Goal: Task Accomplishment & Management: Manage account settings

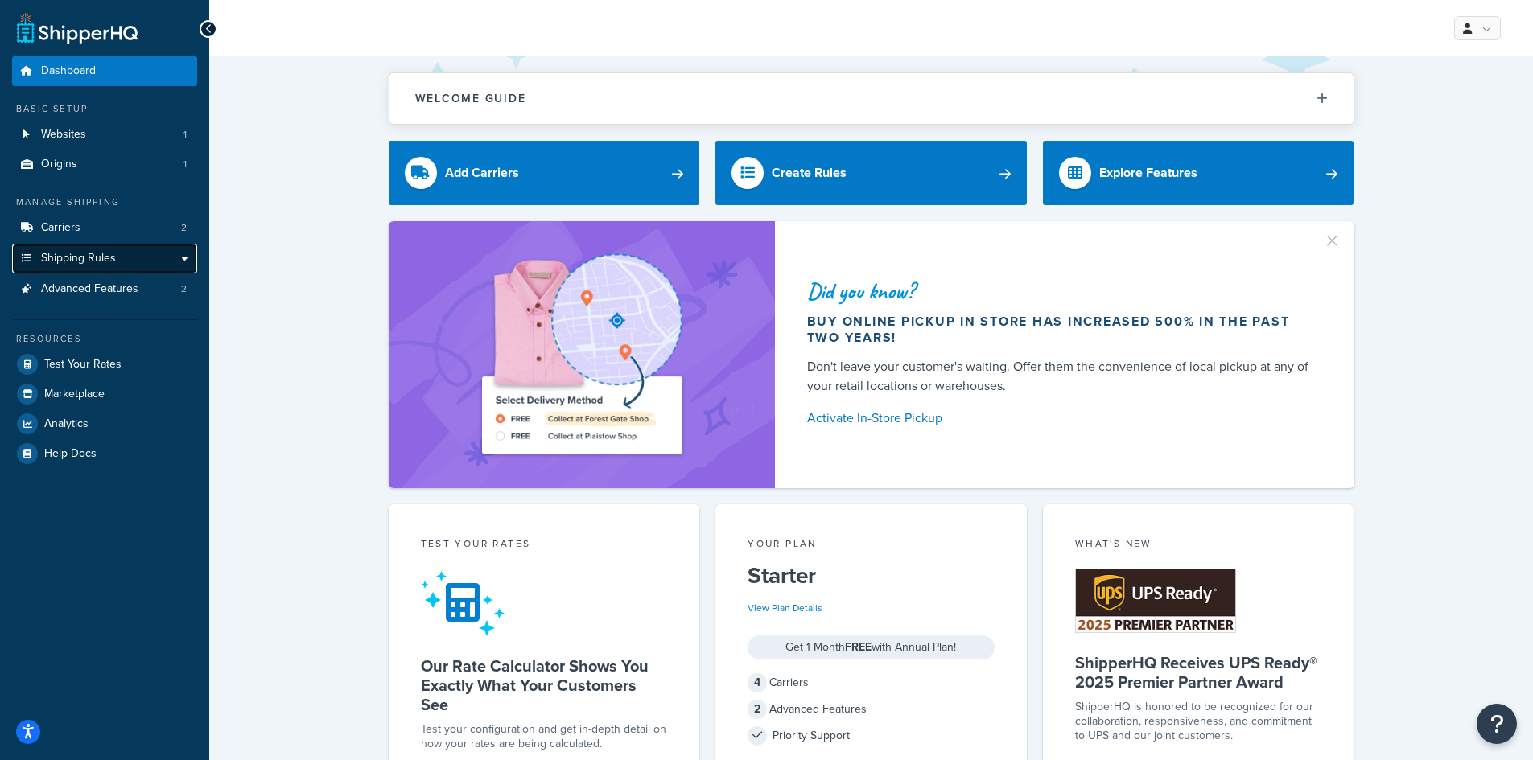
click at [97, 254] on span "Shipping Rules" at bounding box center [78, 259] width 75 height 14
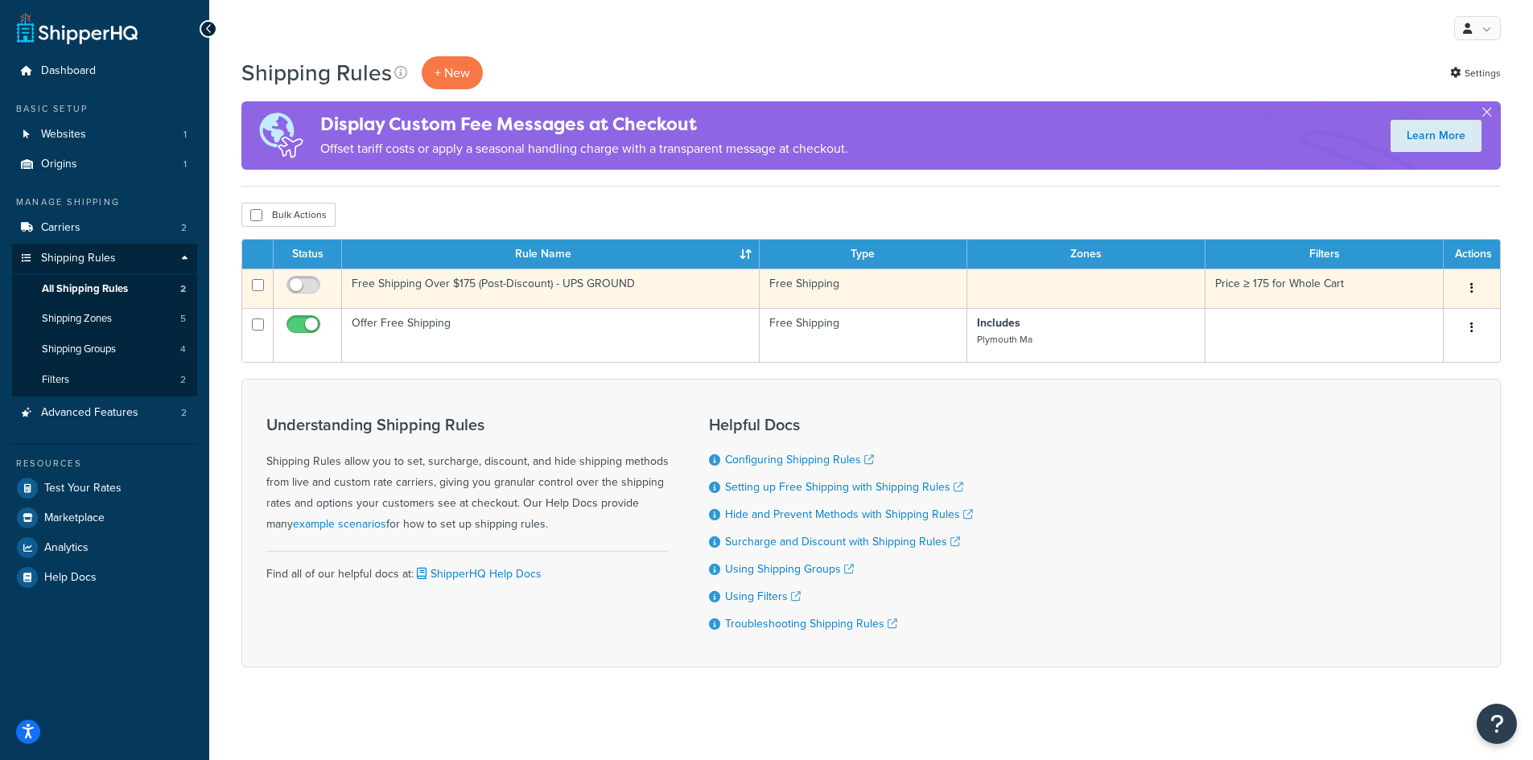
click at [1275, 280] on td "Price ≥ 175 for Whole Cart" at bounding box center [1324, 288] width 238 height 39
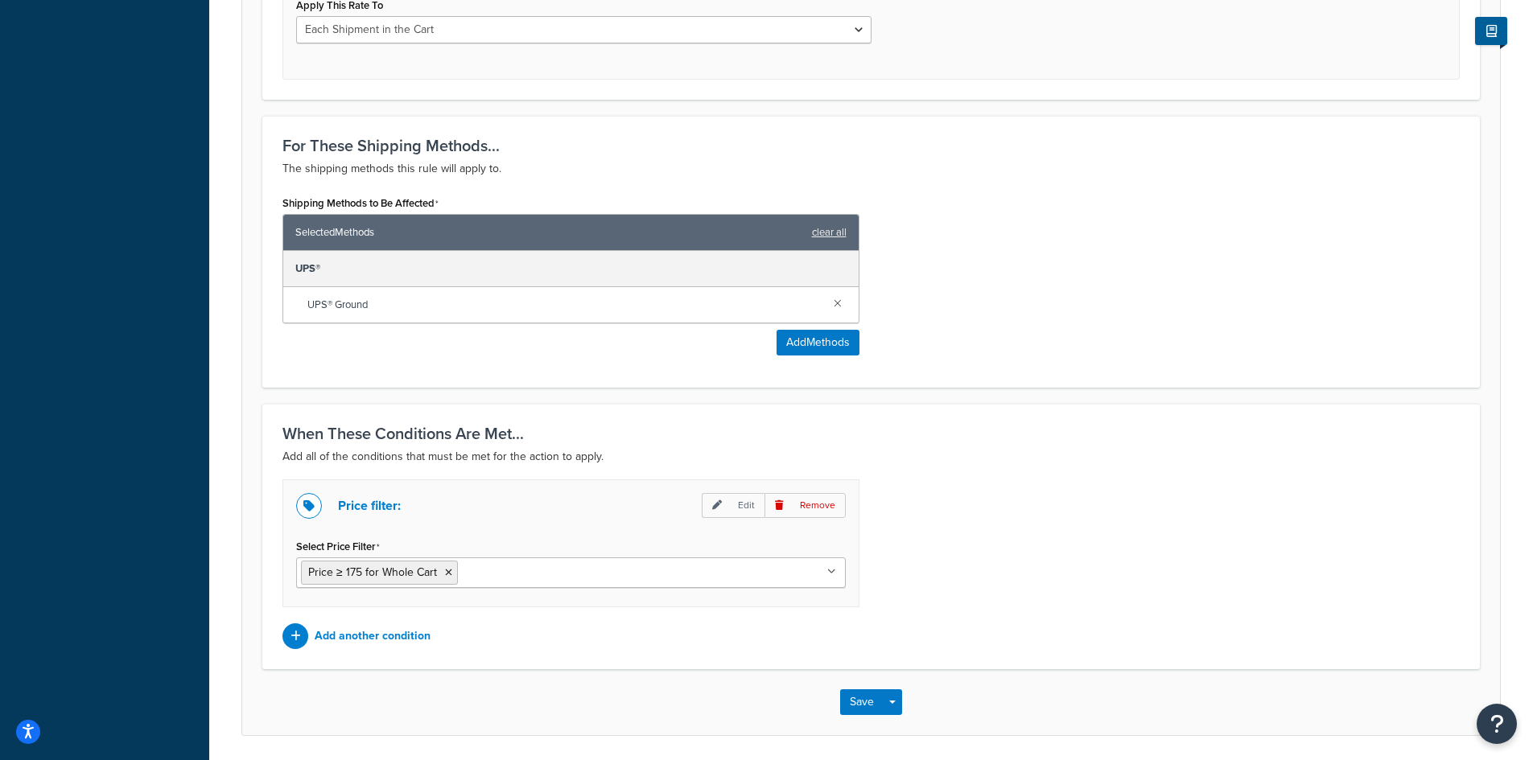
scroll to position [702, 0]
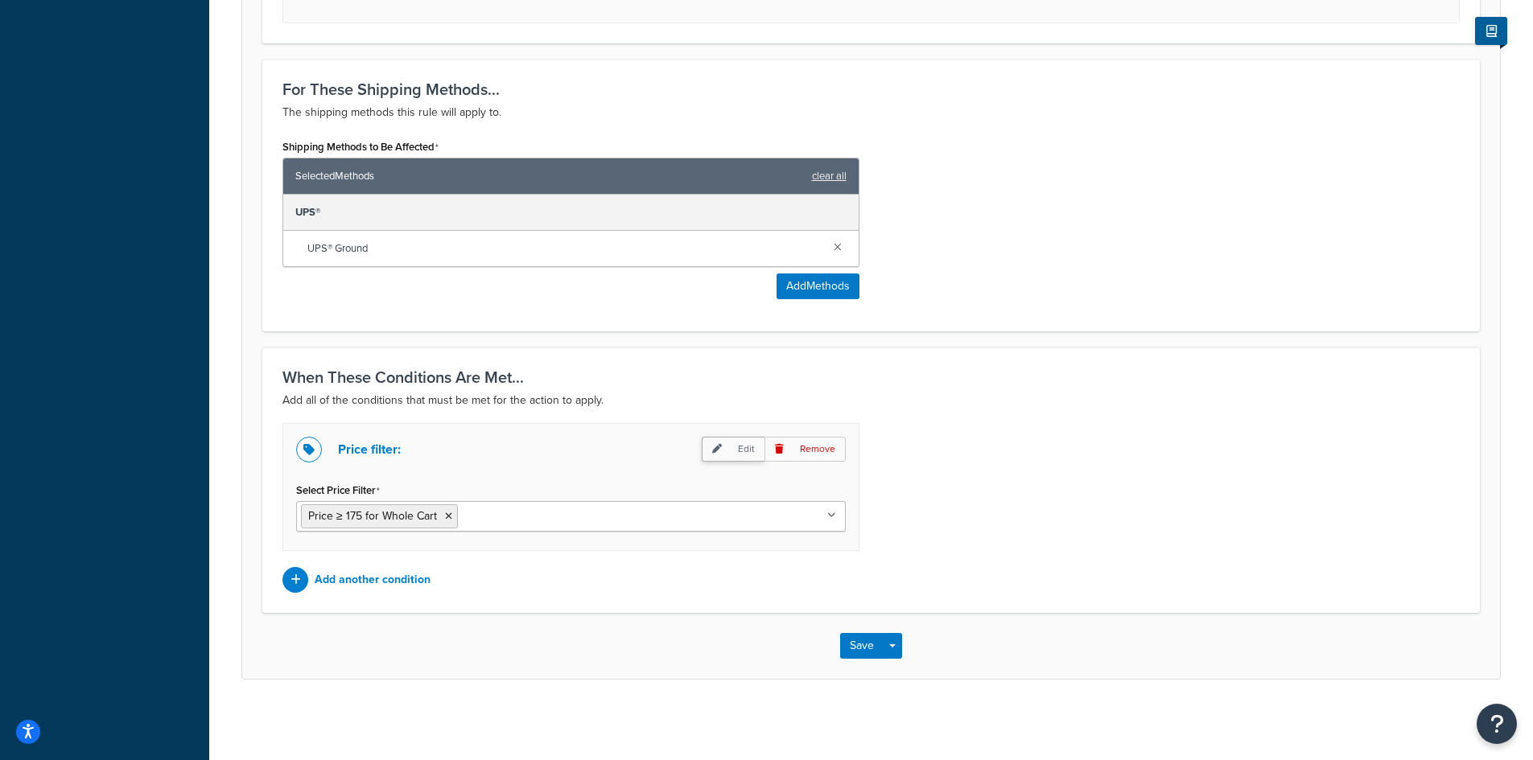
click at [740, 454] on p "Edit" at bounding box center [733, 449] width 63 height 25
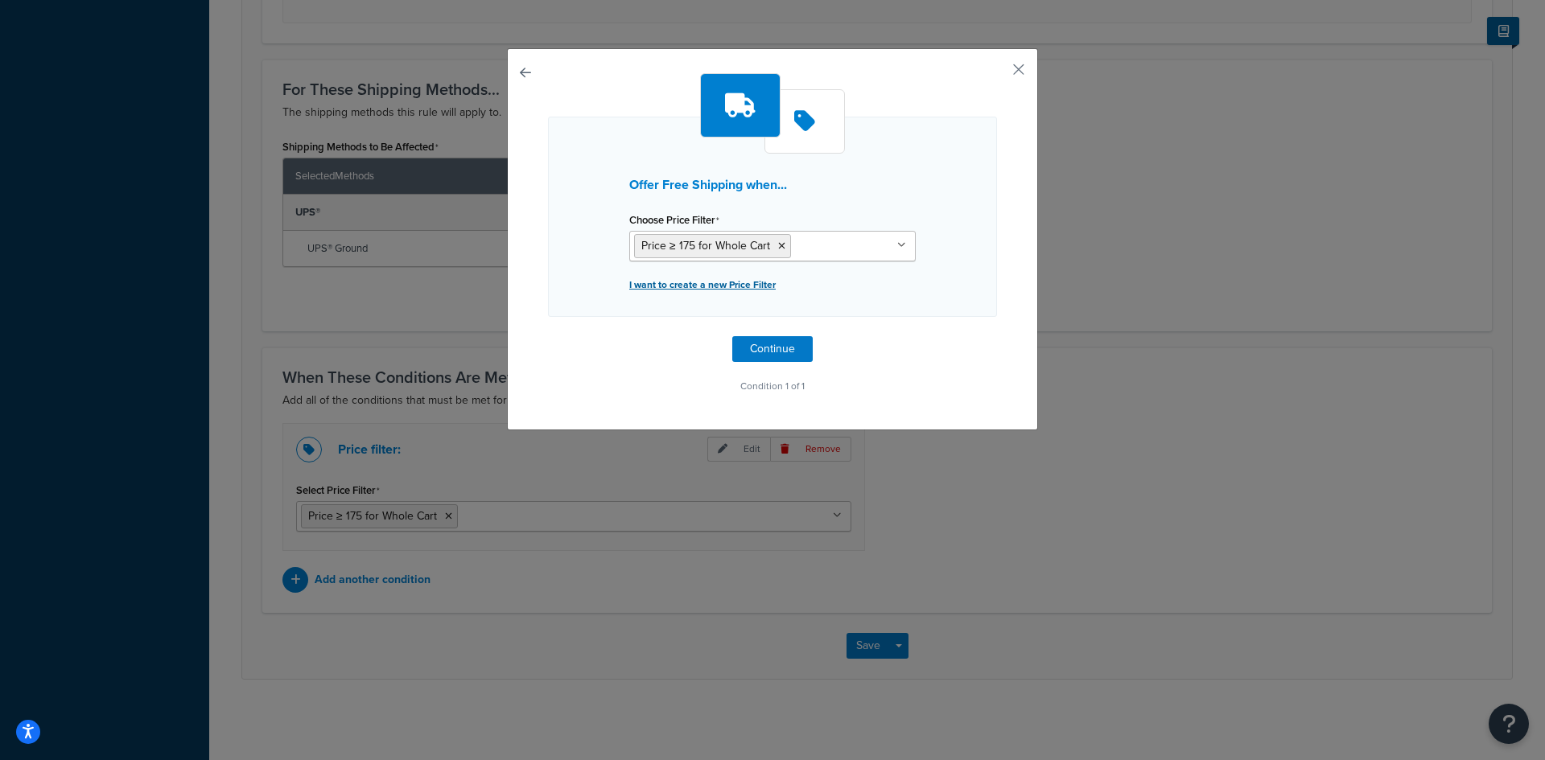
click at [676, 287] on p "I want to create a new Price Filter" at bounding box center [772, 285] width 286 height 23
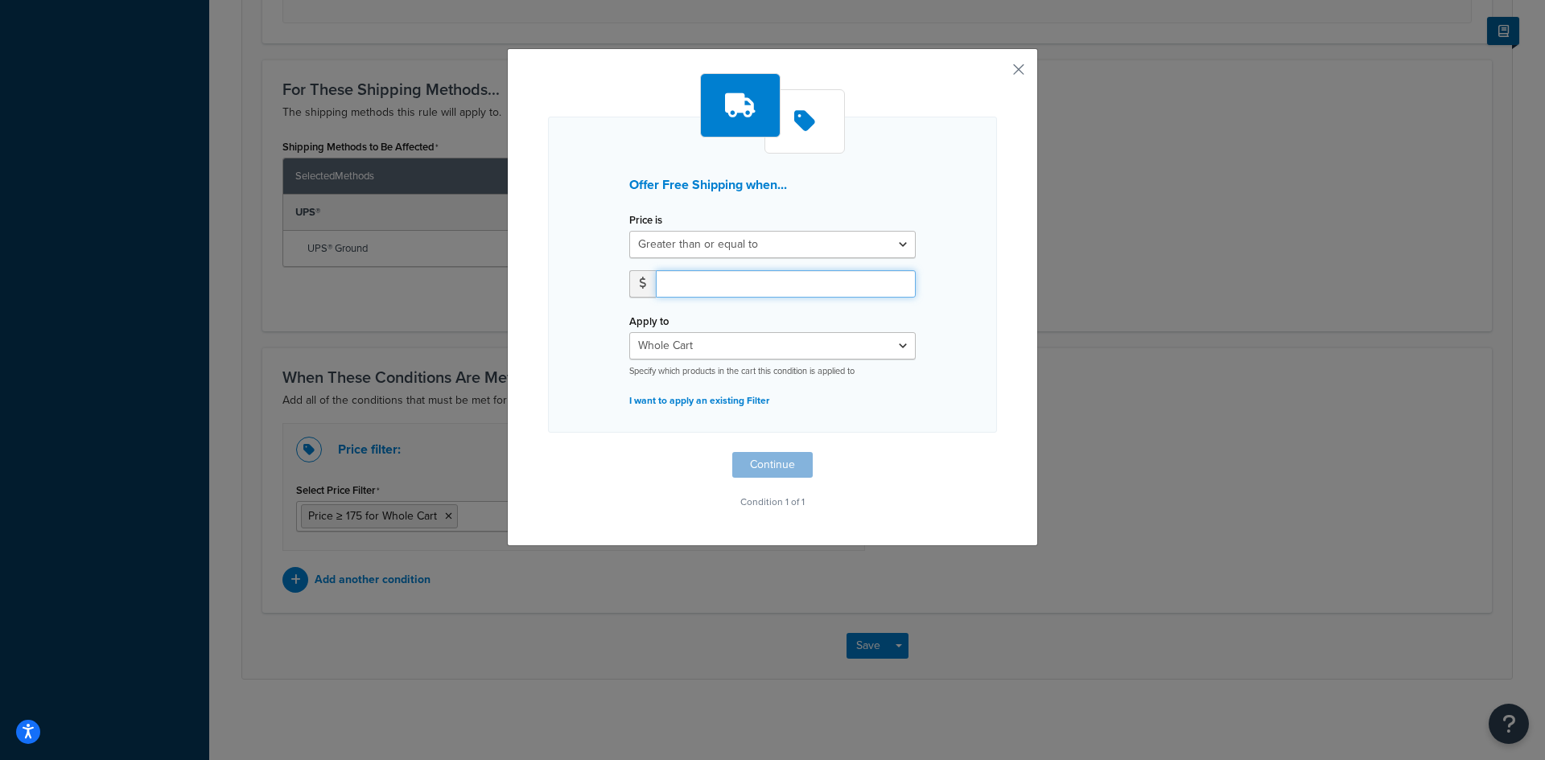
click at [806, 287] on input "number" at bounding box center [786, 283] width 260 height 27
type input "2000"
click at [765, 458] on button "Continue" at bounding box center [772, 465] width 80 height 26
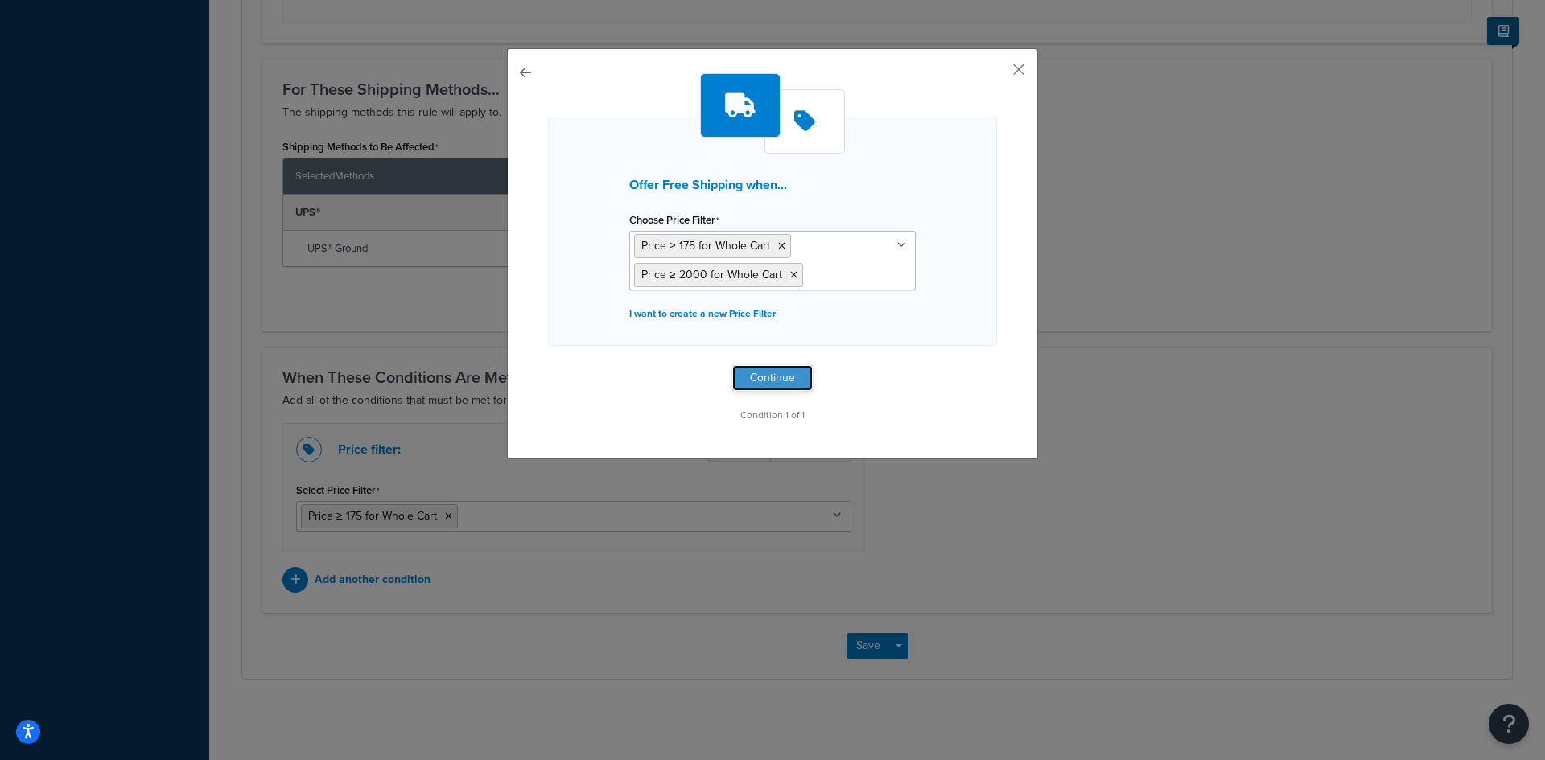
click at [760, 370] on button "Continue" at bounding box center [772, 378] width 80 height 26
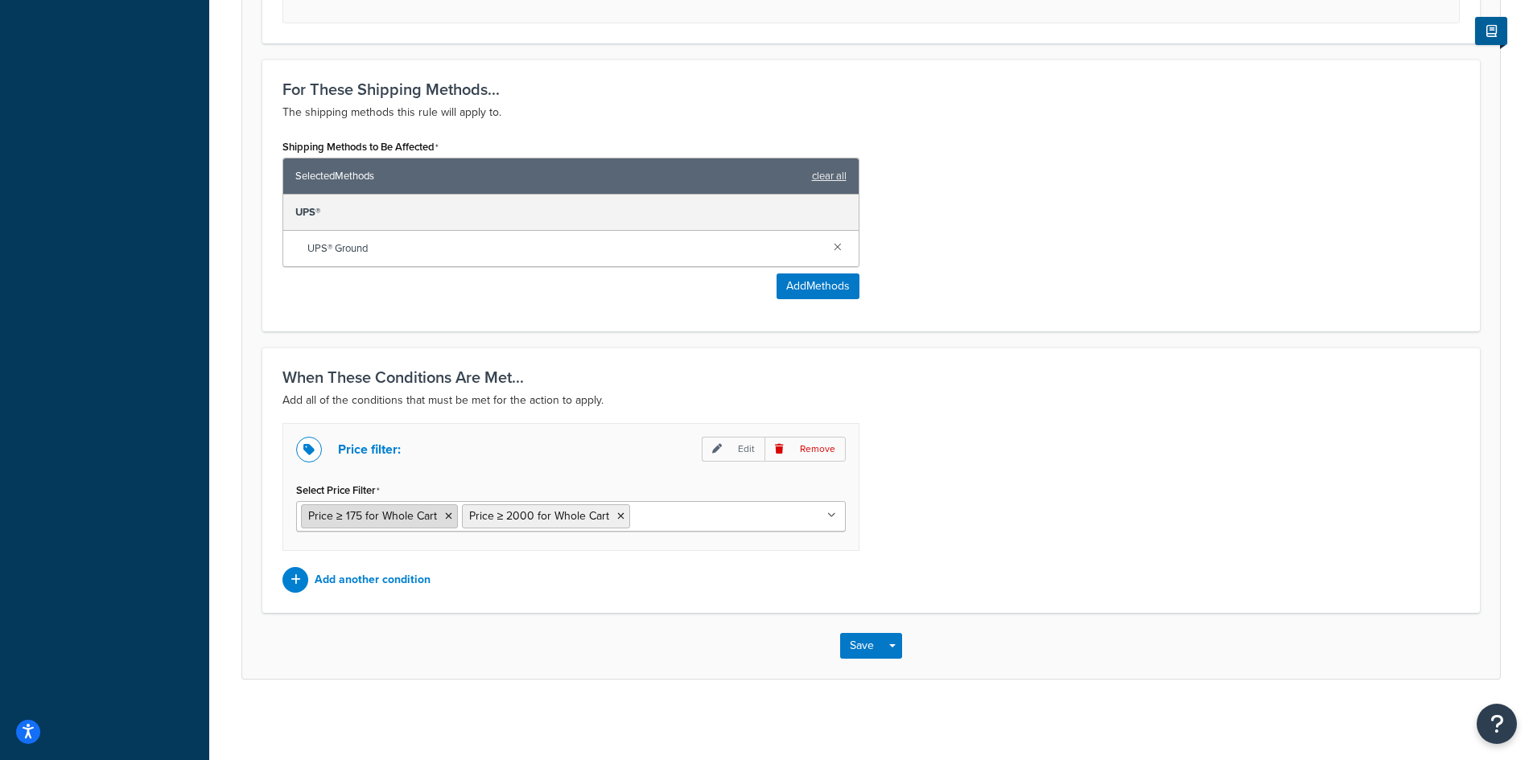
click at [448, 517] on icon at bounding box center [448, 517] width 7 height 10
click at [573, 459] on div "Price filter: Edit Remove" at bounding box center [571, 450] width 550 height 26
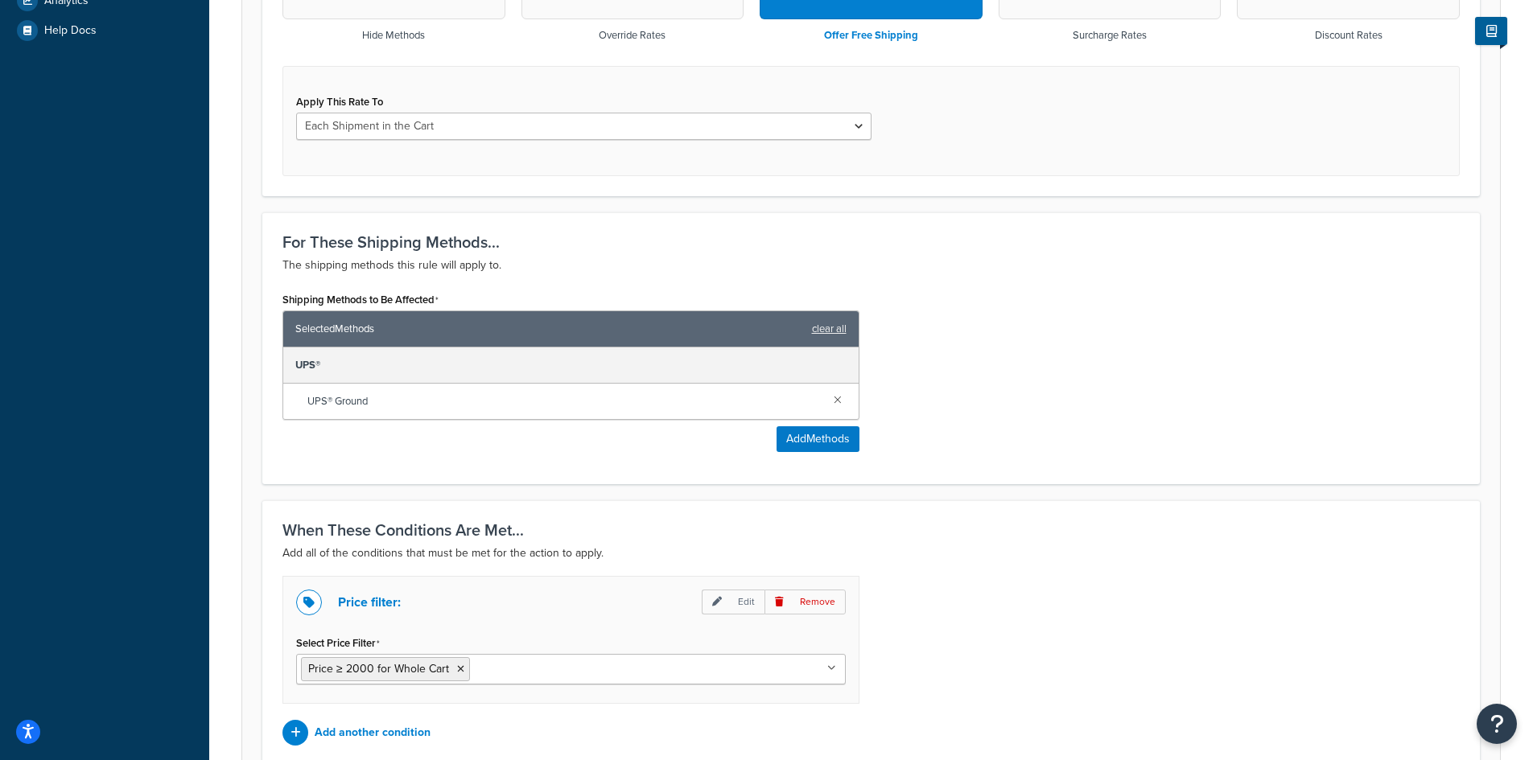
scroll to position [702, 0]
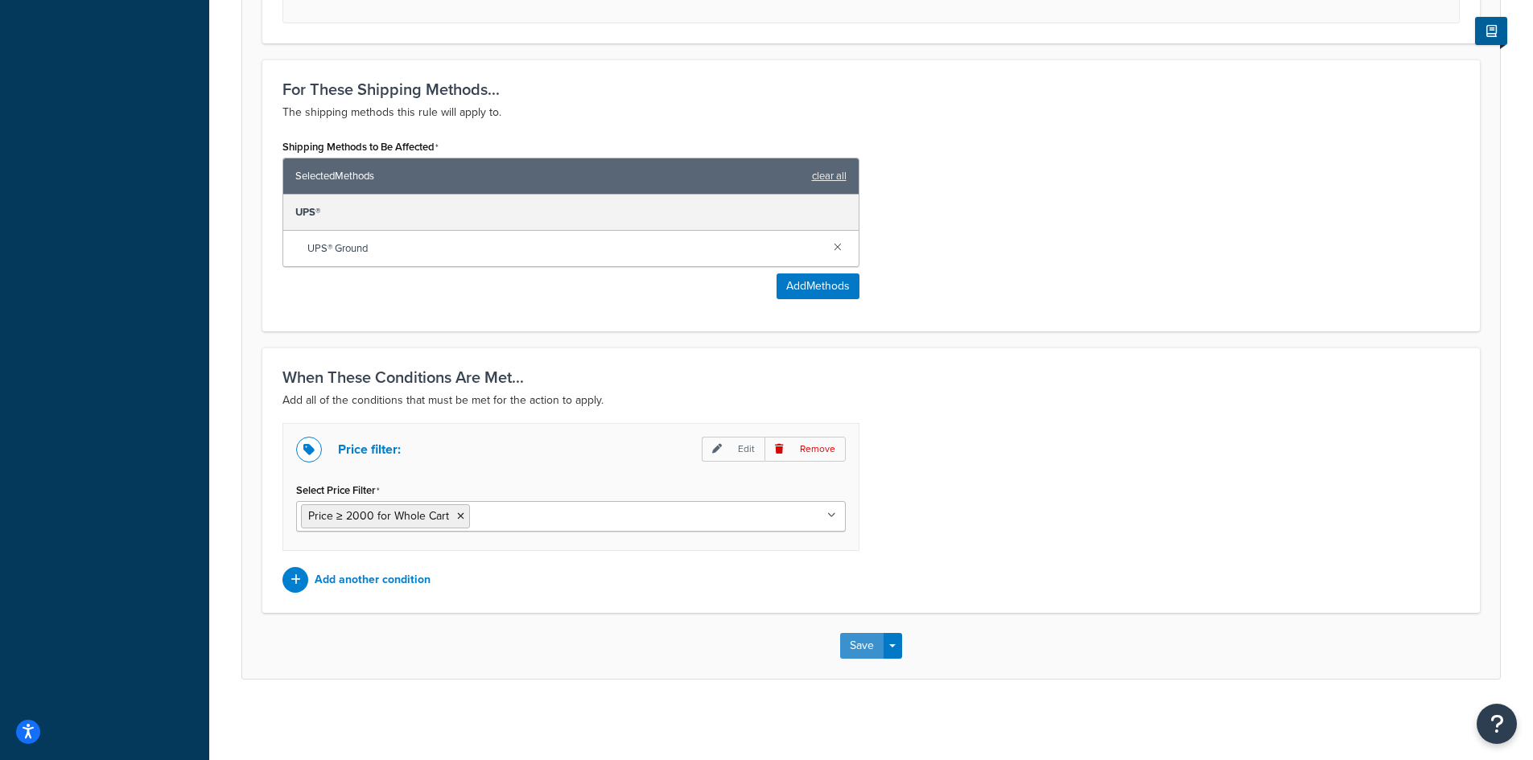
click at [858, 640] on button "Save" at bounding box center [861, 646] width 43 height 26
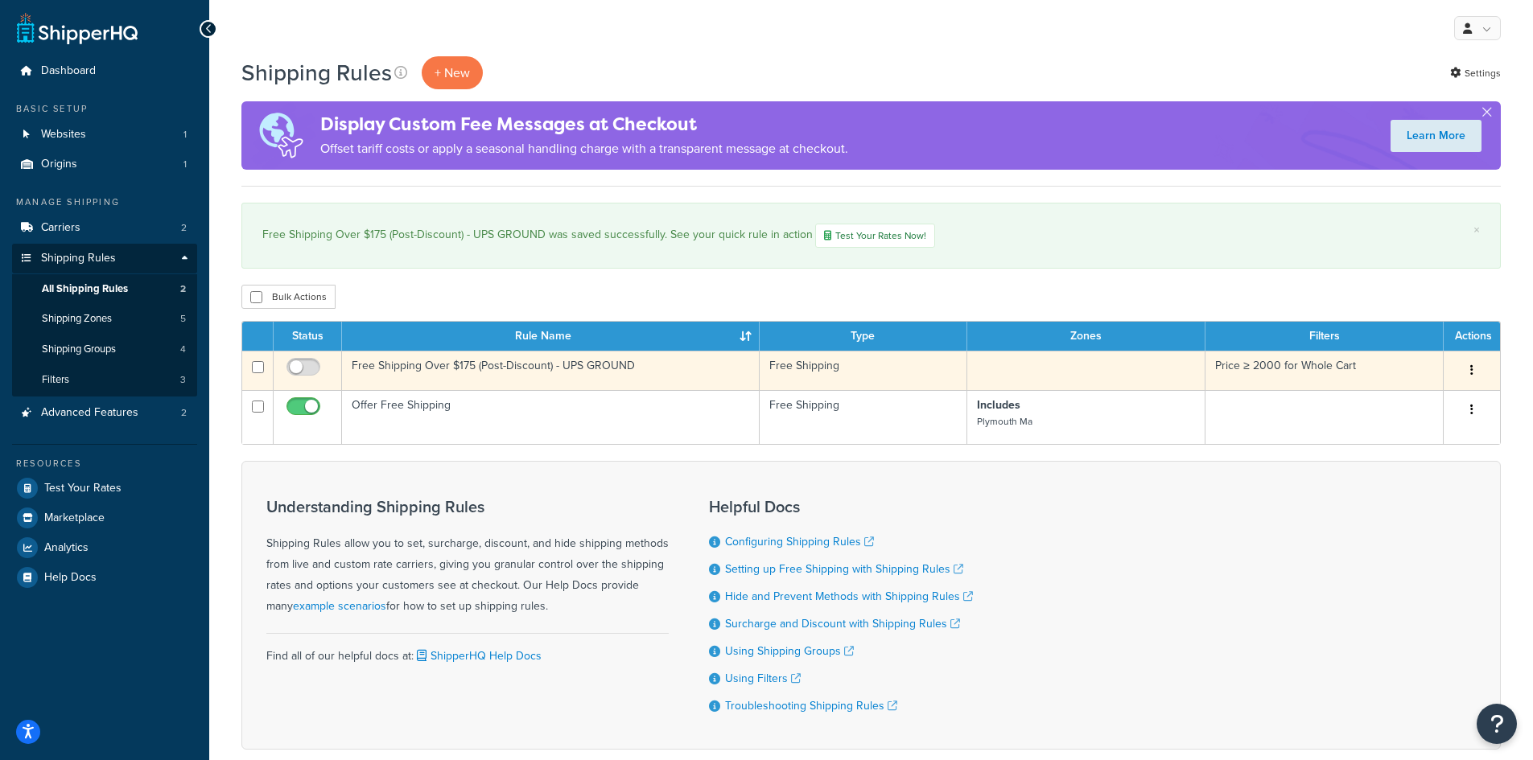
click at [595, 362] on td "Free Shipping Over $175 (Post-Discount) - UPS GROUND" at bounding box center [551, 370] width 418 height 39
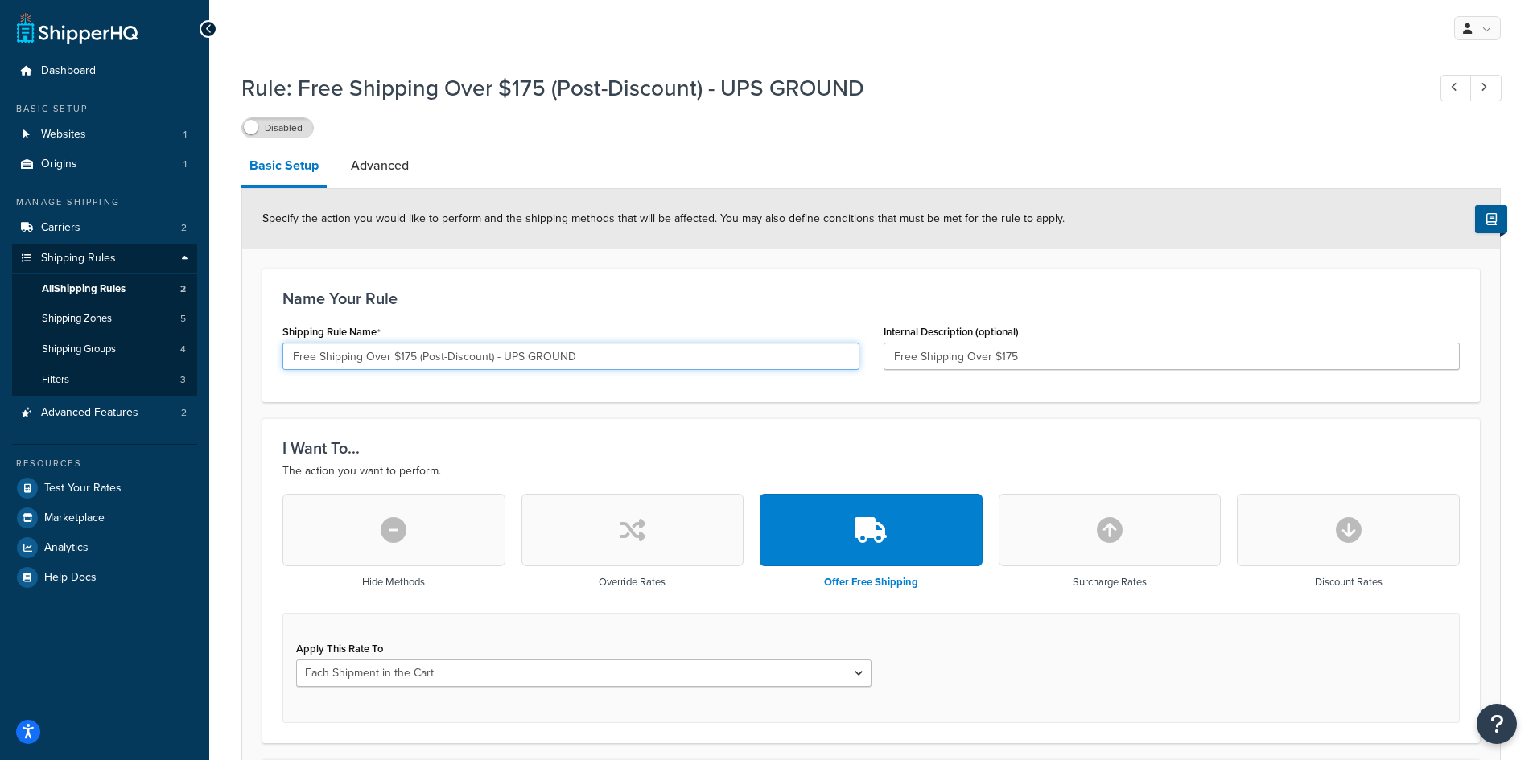
click at [414, 356] on input "Free Shipping Over $175 (Post-Discount) - UPS GROUND" at bounding box center [570, 356] width 577 height 27
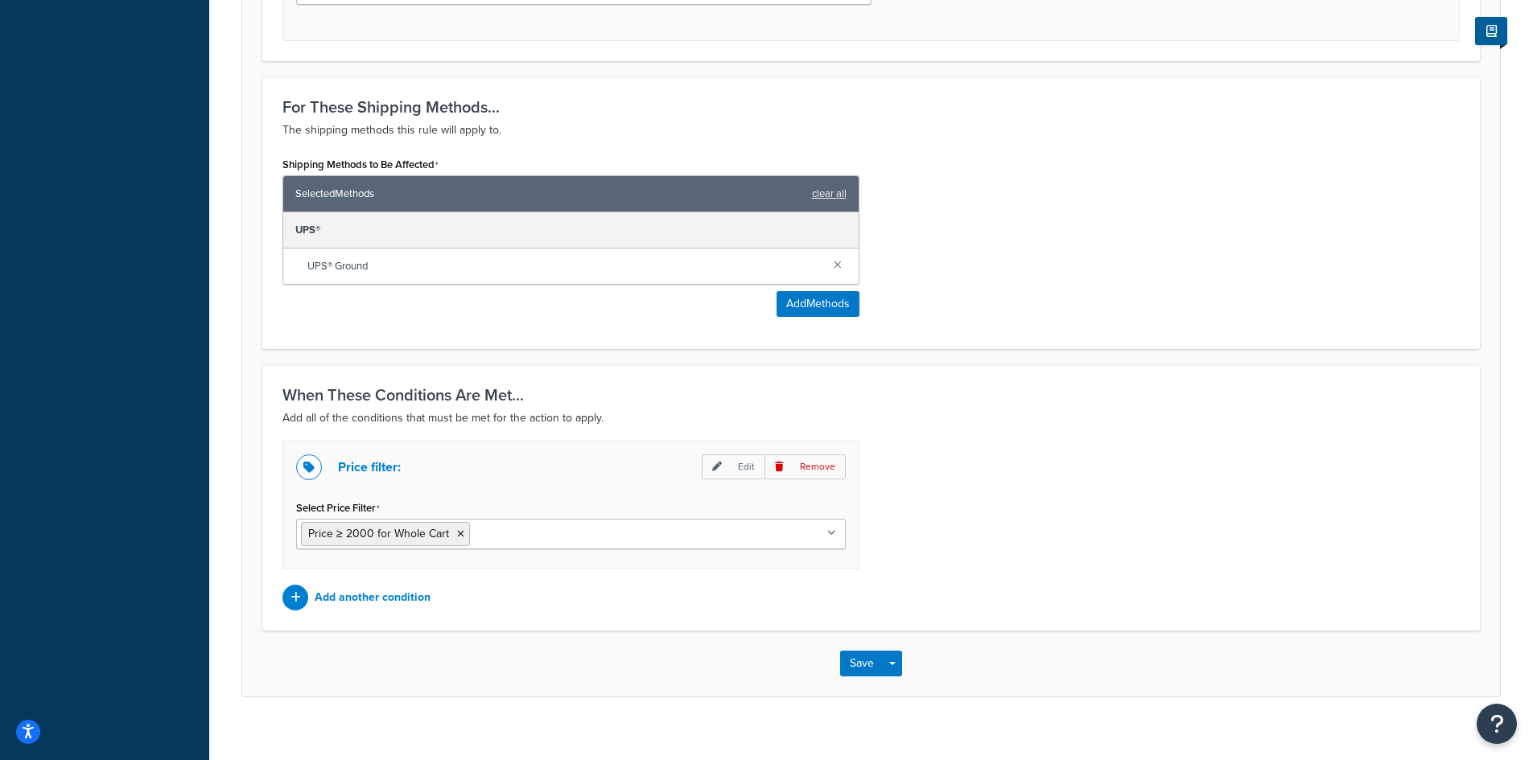
scroll to position [702, 0]
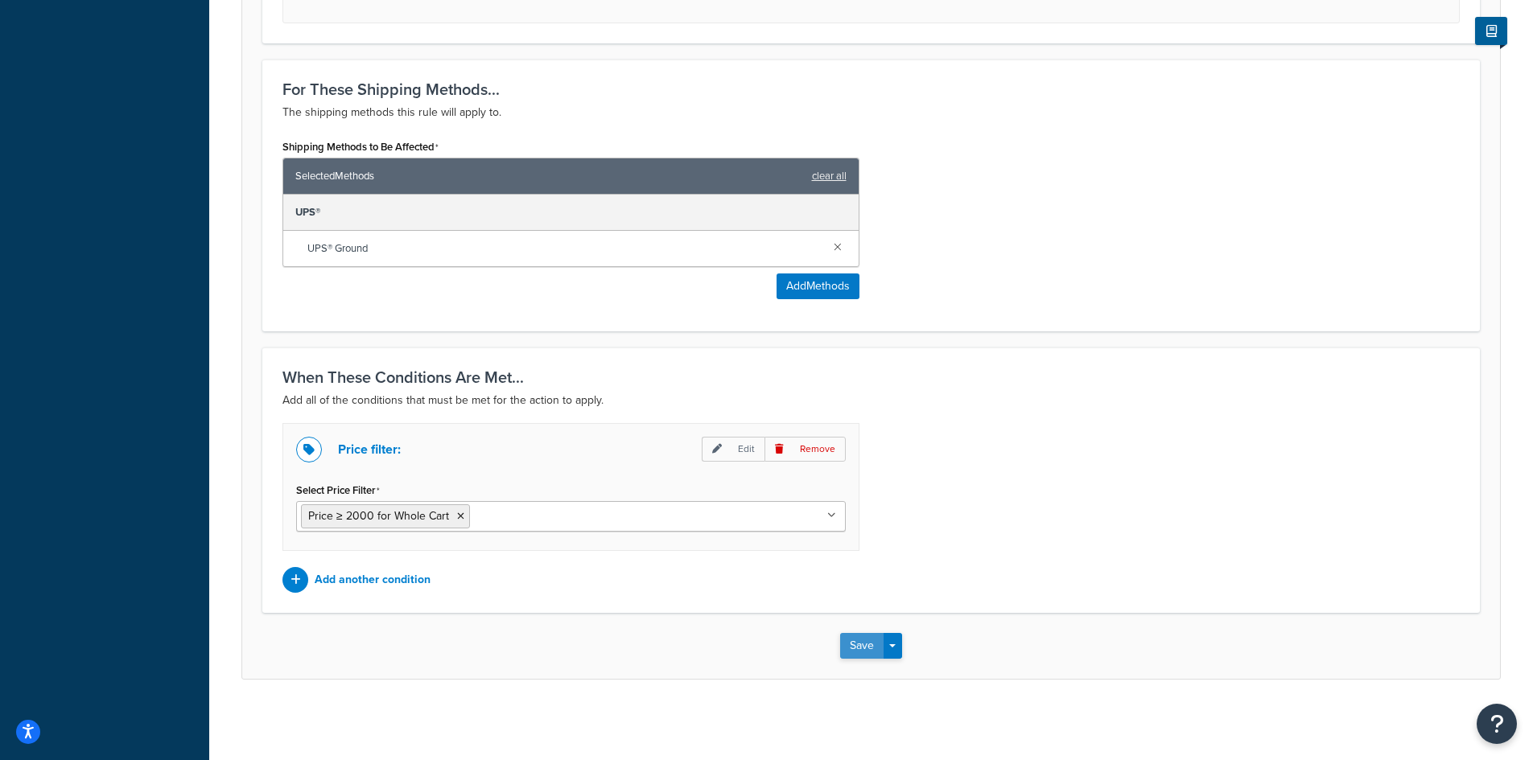
type input "Free Shipping Over $2000 (Post-Discount) - UPS GROUND"
click at [863, 641] on button "Save" at bounding box center [861, 646] width 43 height 26
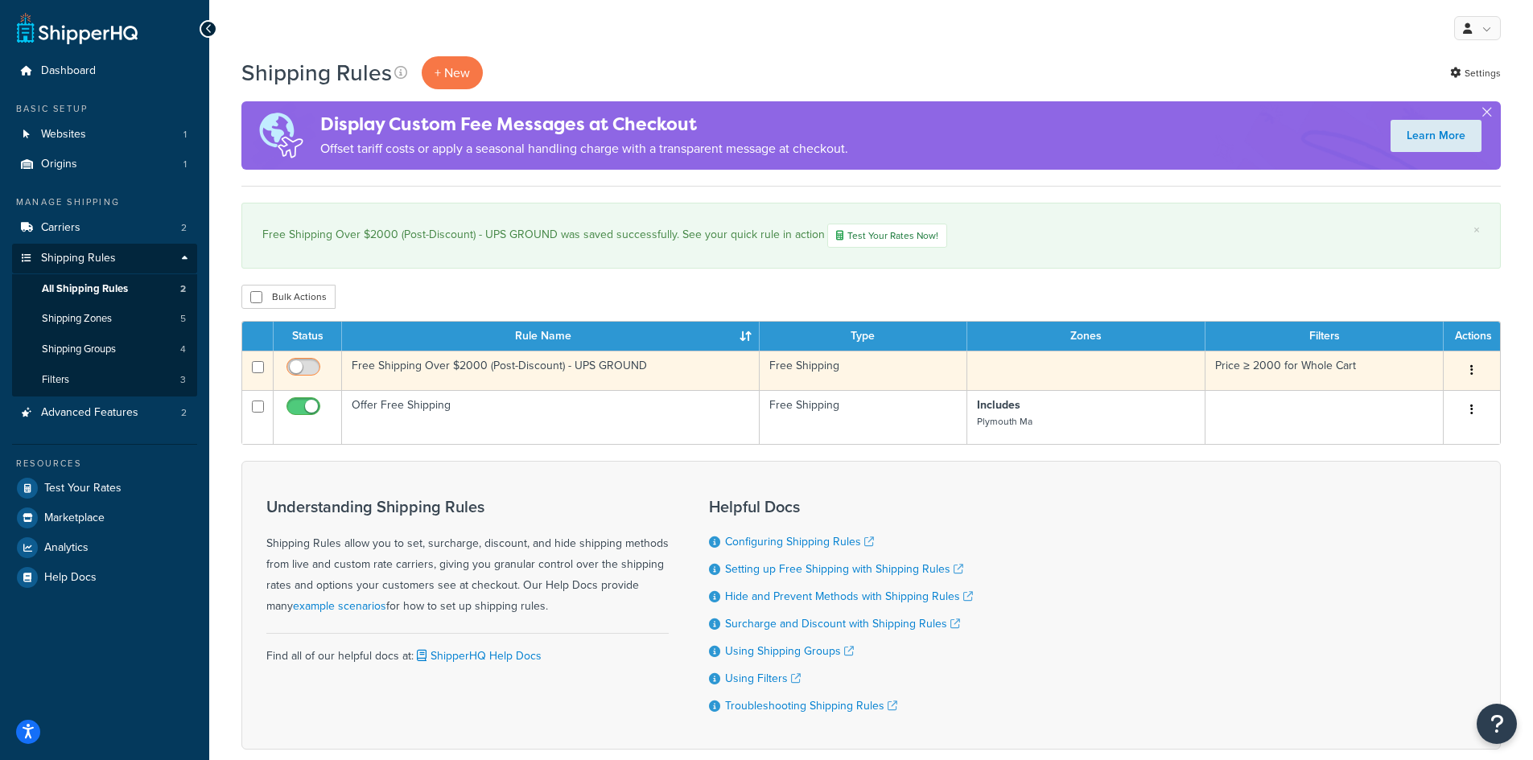
click at [313, 365] on input "checkbox" at bounding box center [305, 371] width 44 height 20
checkbox input "true"
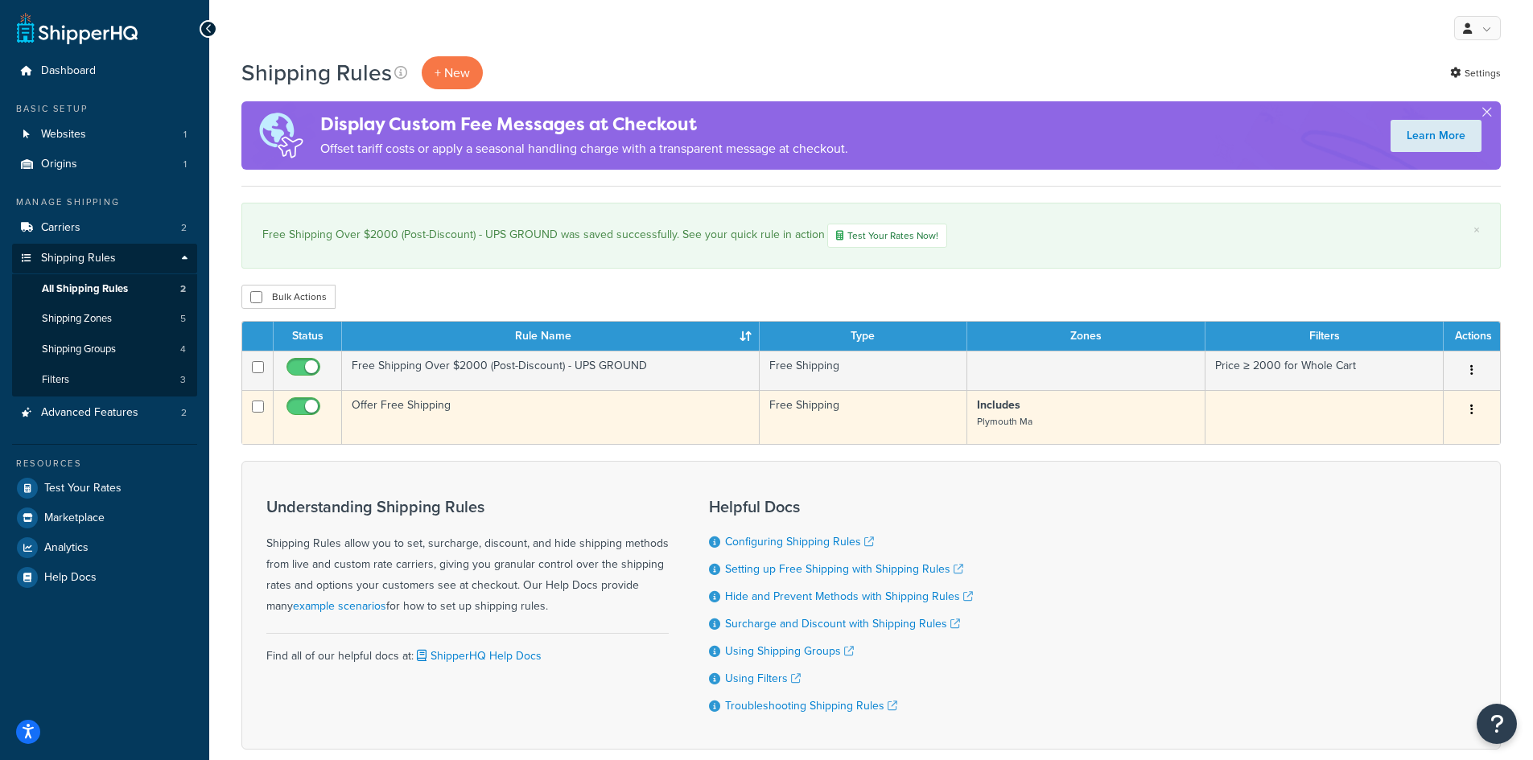
click at [1065, 420] on p "Includes Plymouth Ma" at bounding box center [1086, 414] width 219 height 32
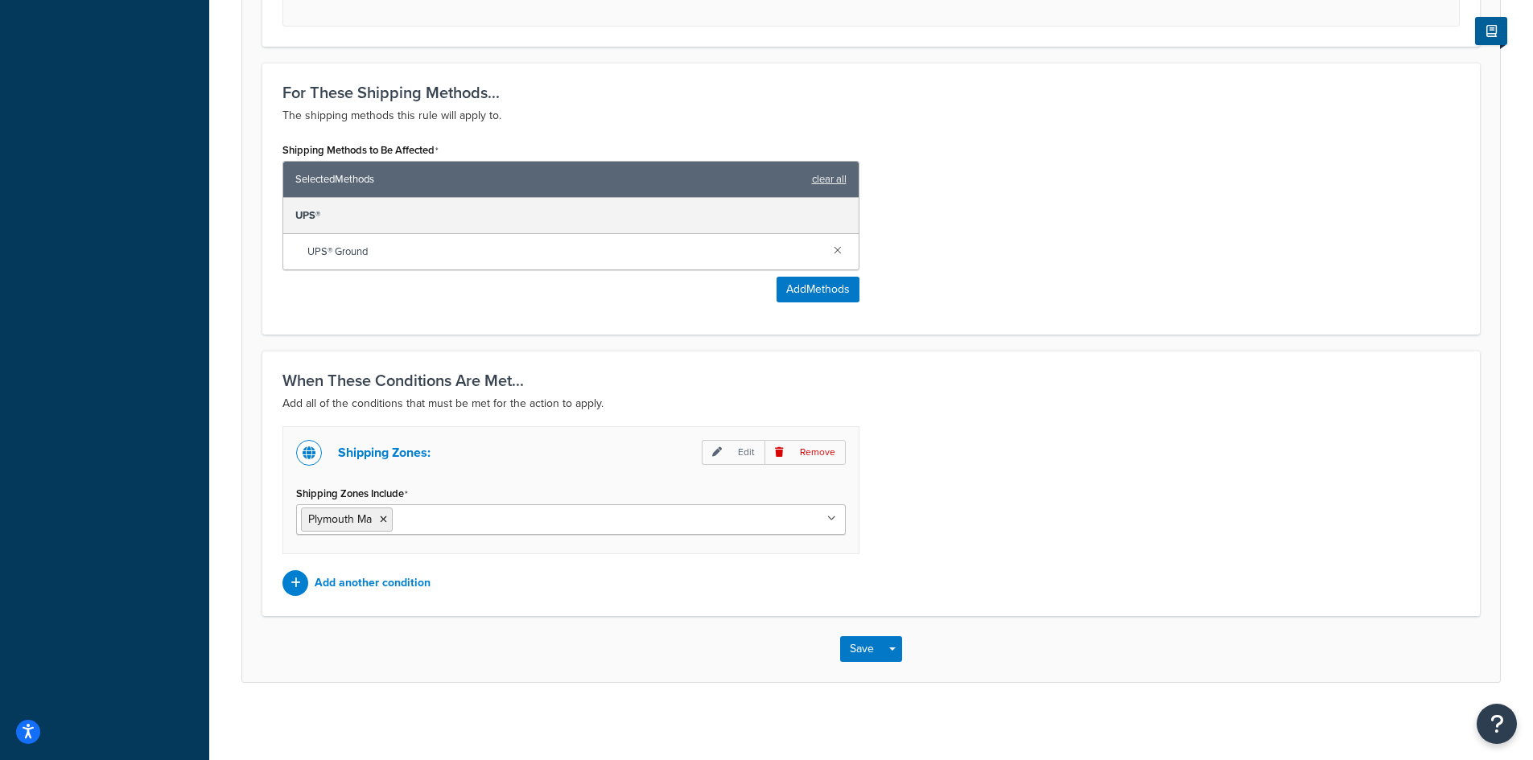
scroll to position [702, 0]
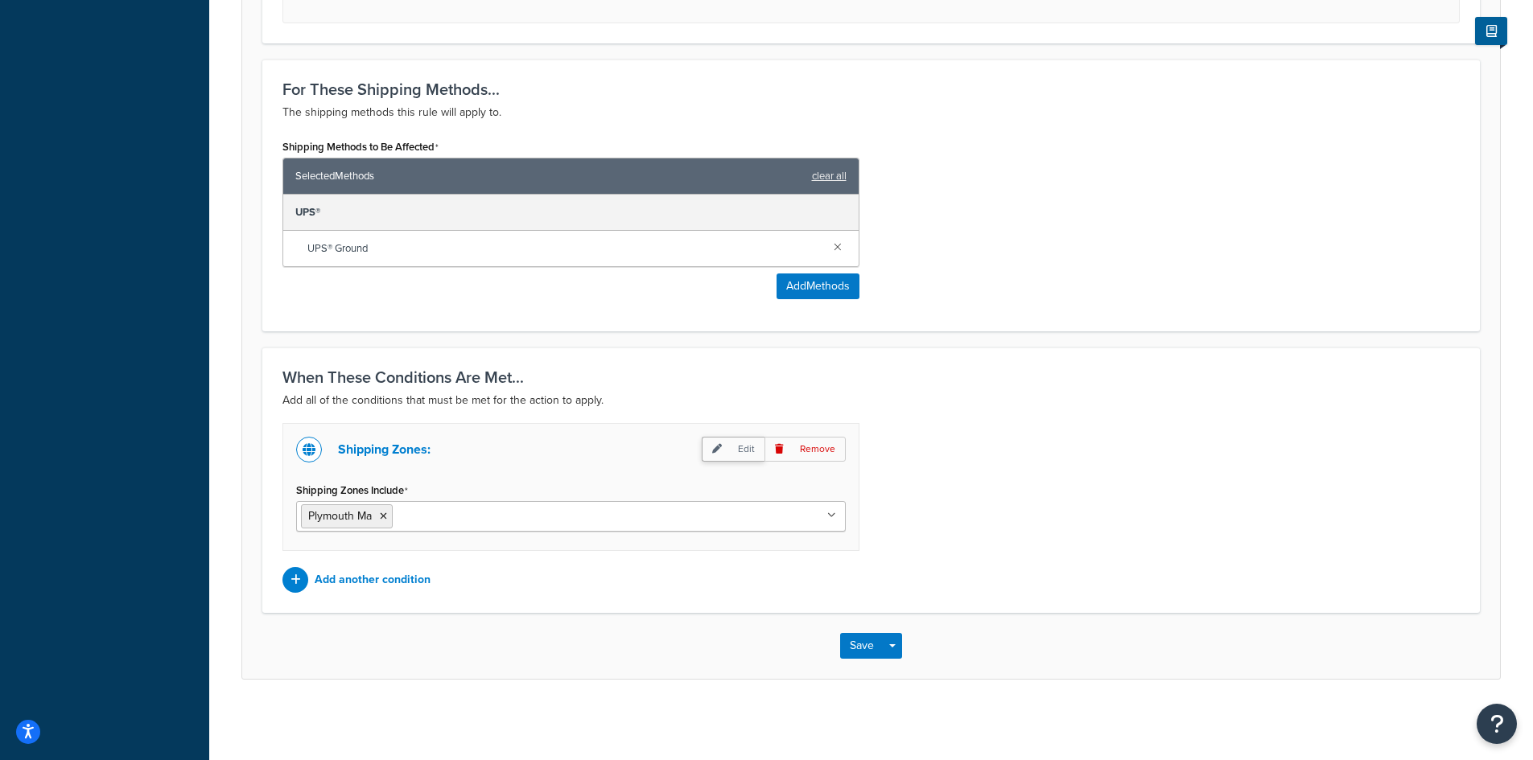
click at [733, 447] on p "Edit" at bounding box center [733, 449] width 63 height 25
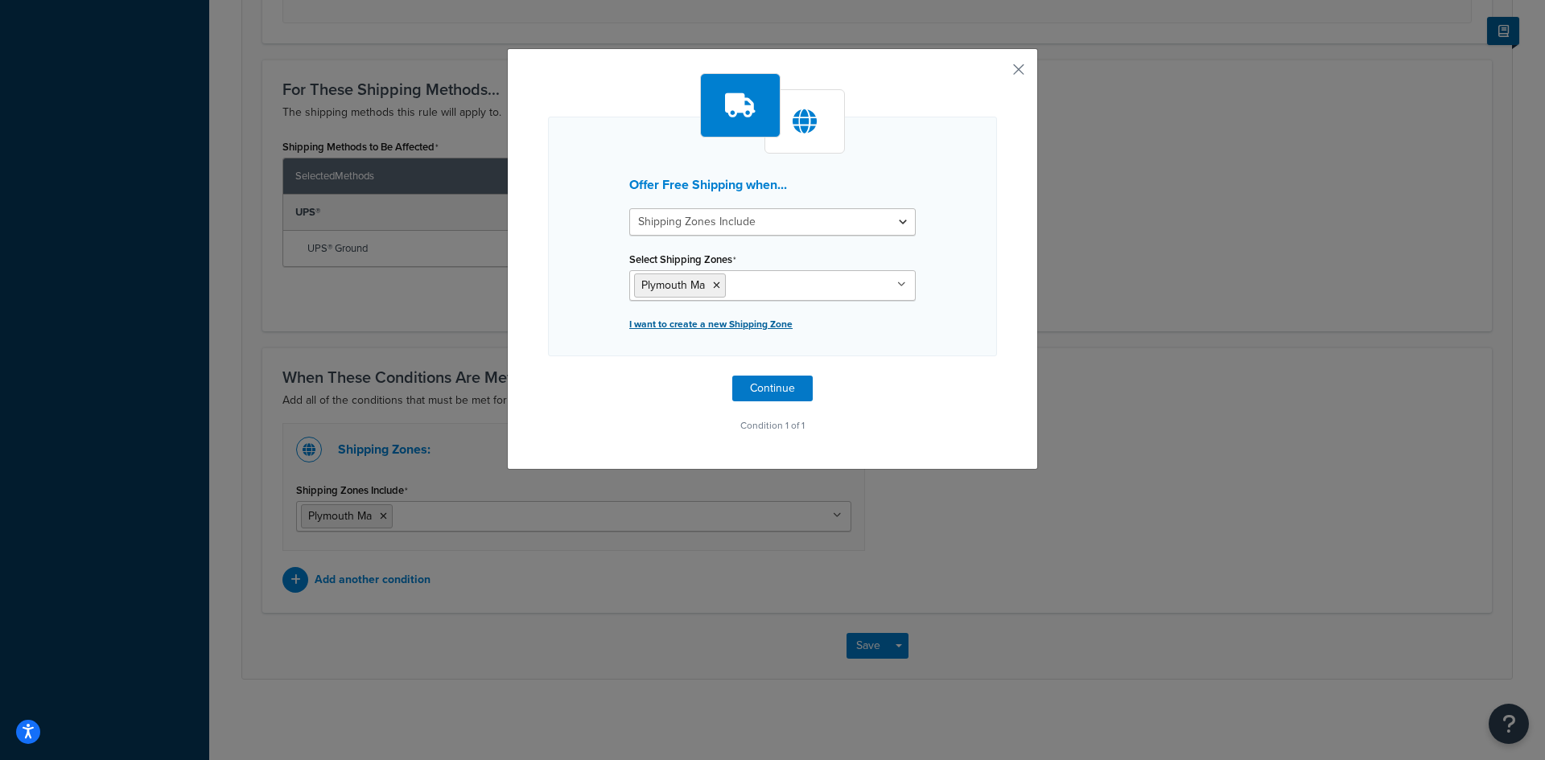
click at [722, 325] on p "I want to create a new Shipping Zone" at bounding box center [772, 324] width 286 height 23
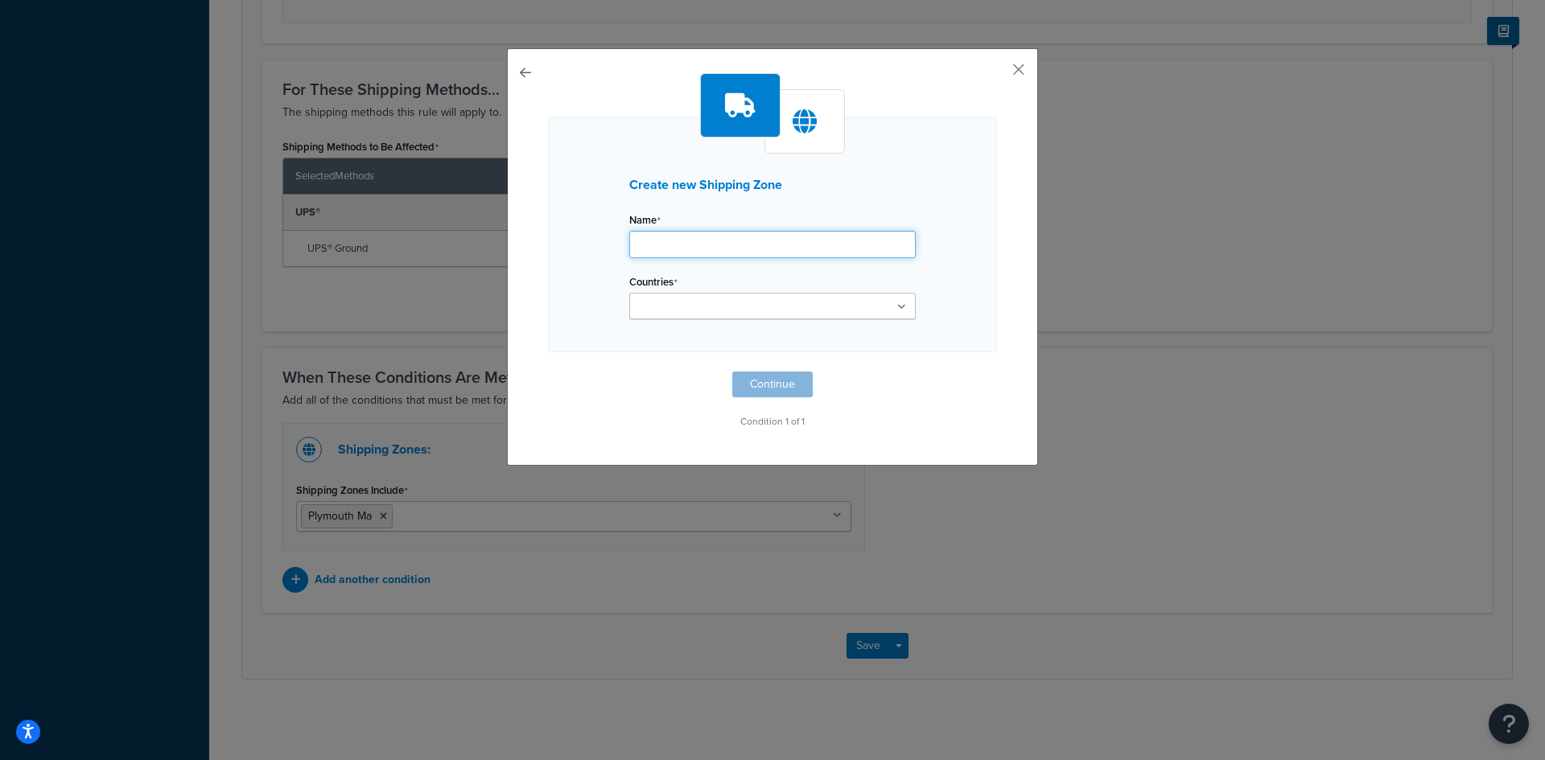
click at [744, 245] on input "Shipping Rule Name" at bounding box center [772, 244] width 286 height 27
type input "Bourne"
click at [826, 303] on ul at bounding box center [772, 306] width 286 height 27
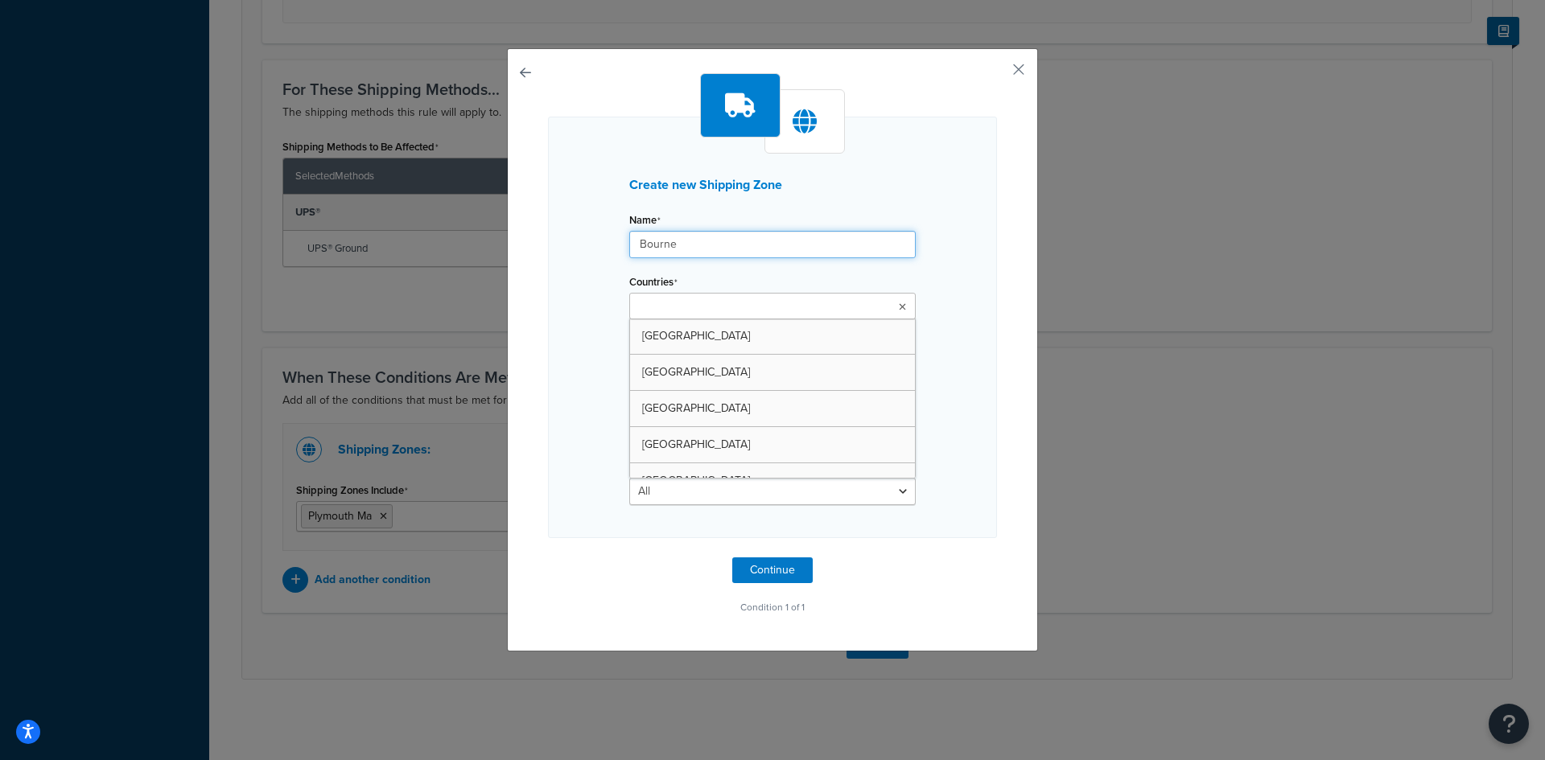
click at [812, 232] on input "Bourne" at bounding box center [772, 244] width 286 height 27
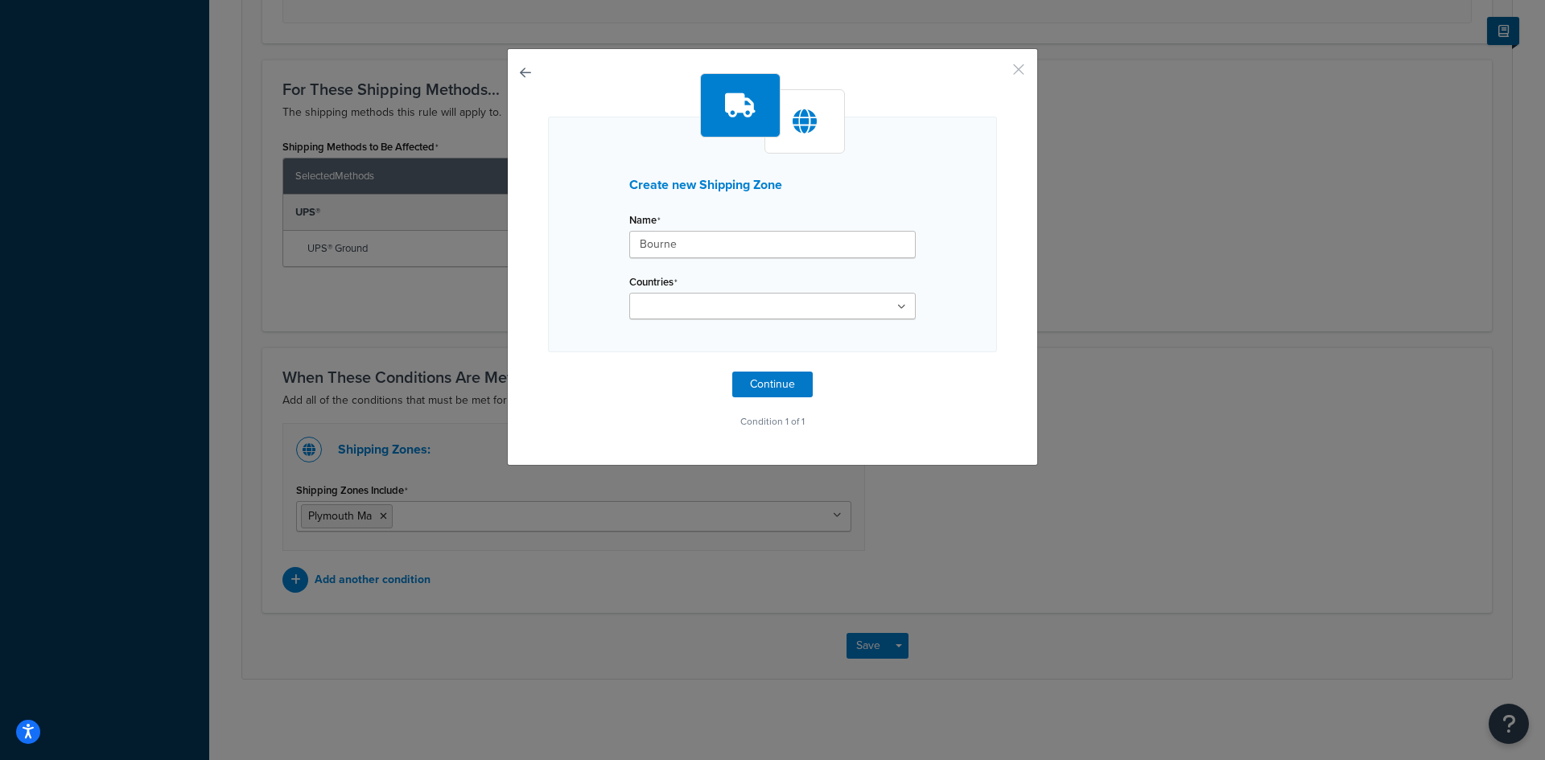
click at [997, 73] on button "button" at bounding box center [995, 75] width 4 height 4
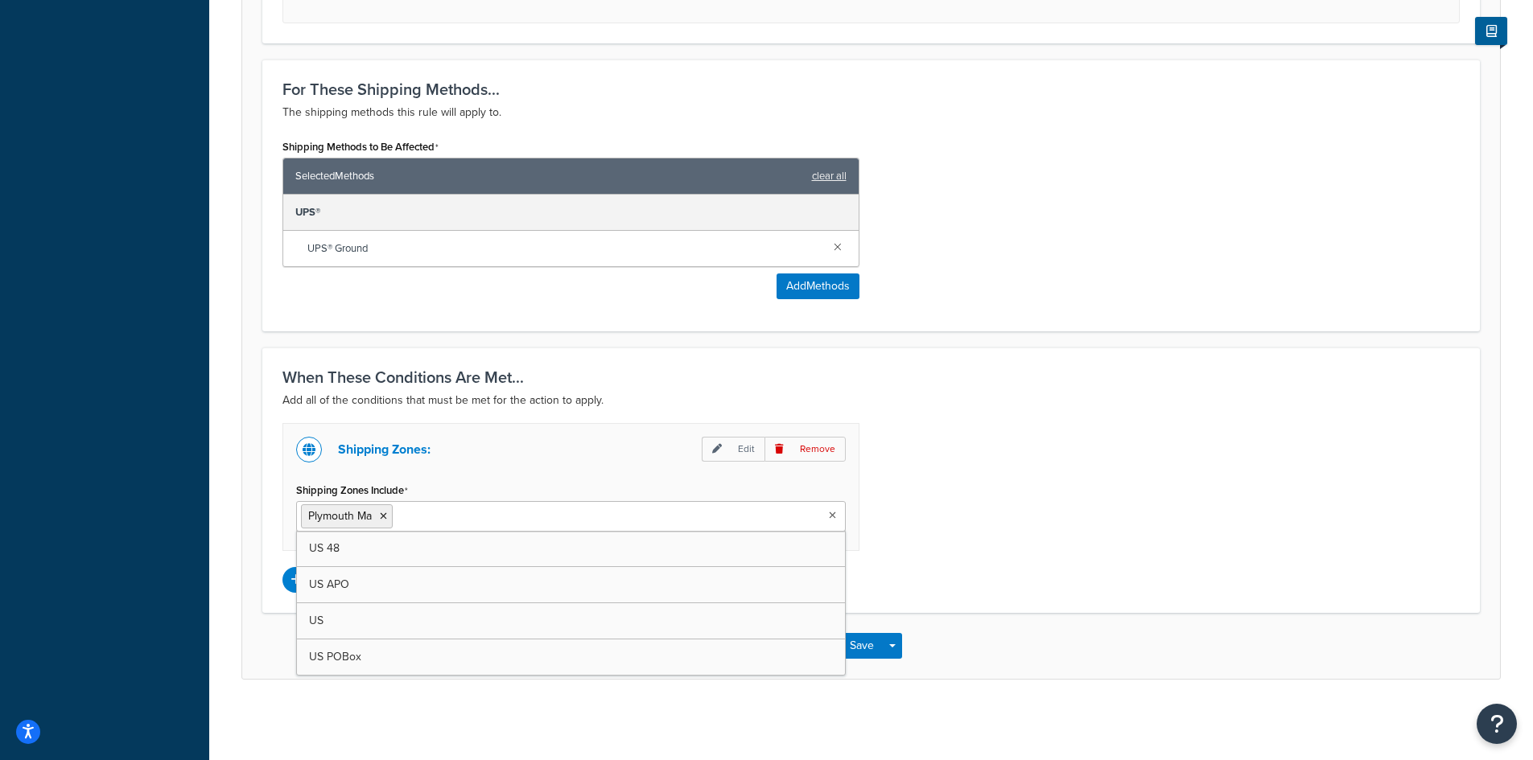
click at [691, 528] on ul "Plymouth Ma" at bounding box center [571, 516] width 550 height 31
type input "b"
click at [1136, 477] on div "Shipping Zones: Edit Remove Shipping Zones Include [GEOGRAPHIC_DATA] Ma [GEOGRA…" at bounding box center [870, 508] width 1201 height 170
click at [835, 526] on ul "Plymouth Ma" at bounding box center [571, 516] width 550 height 31
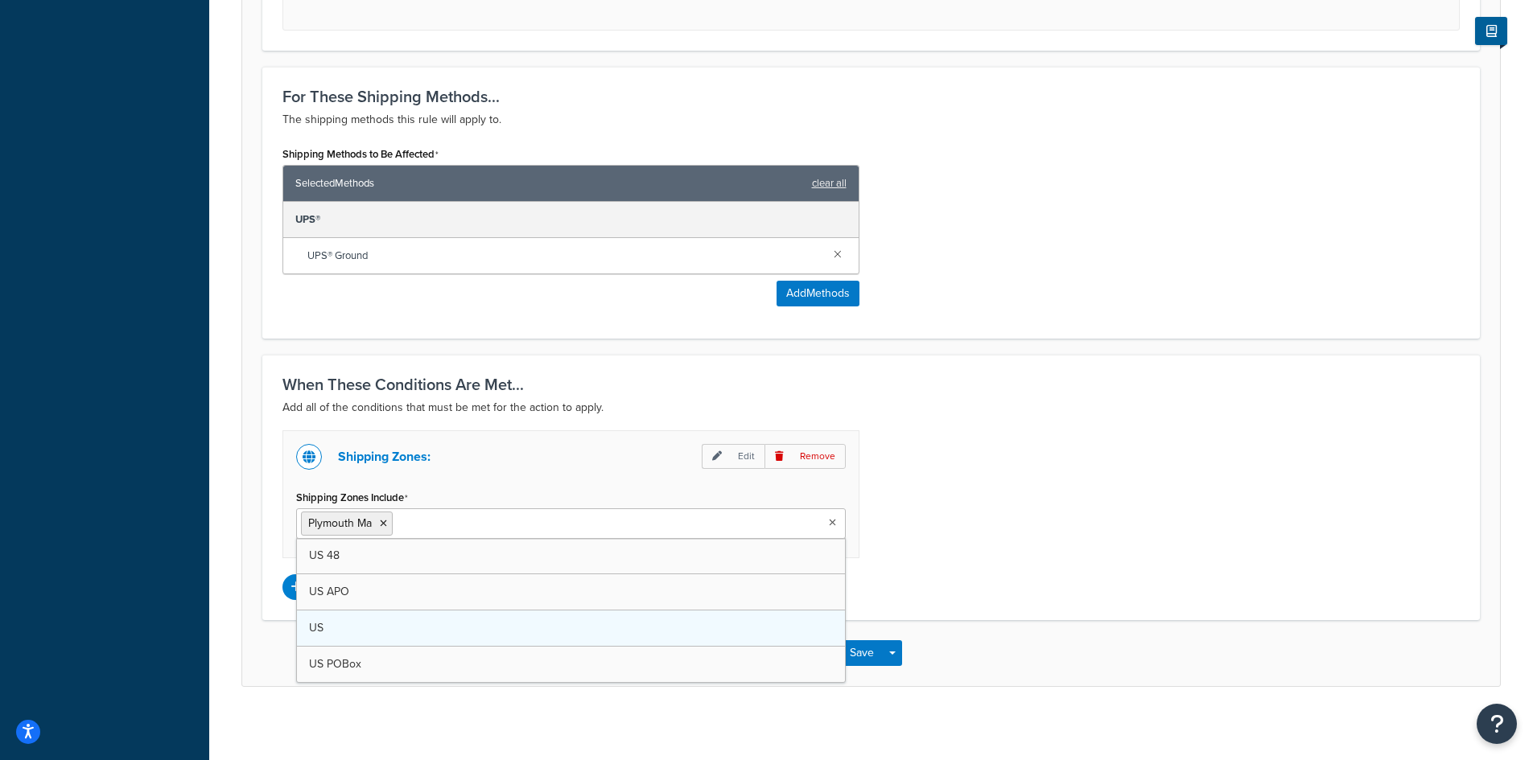
scroll to position [702, 0]
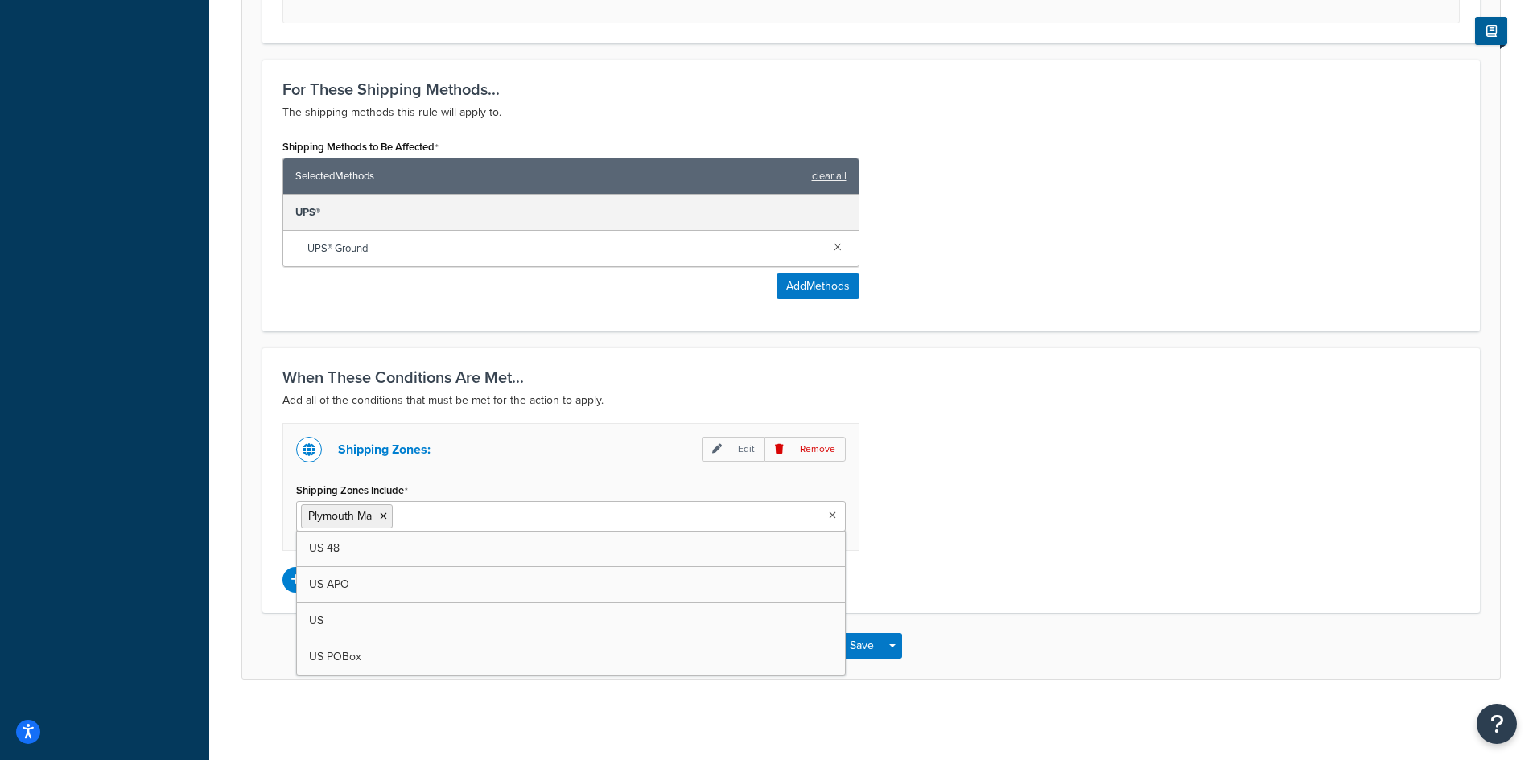
click at [1041, 467] on div "Shipping Zones: Edit Remove Shipping Zones Include [GEOGRAPHIC_DATA] Ma [GEOGRA…" at bounding box center [870, 508] width 1201 height 170
click at [748, 454] on p "Edit" at bounding box center [733, 449] width 63 height 25
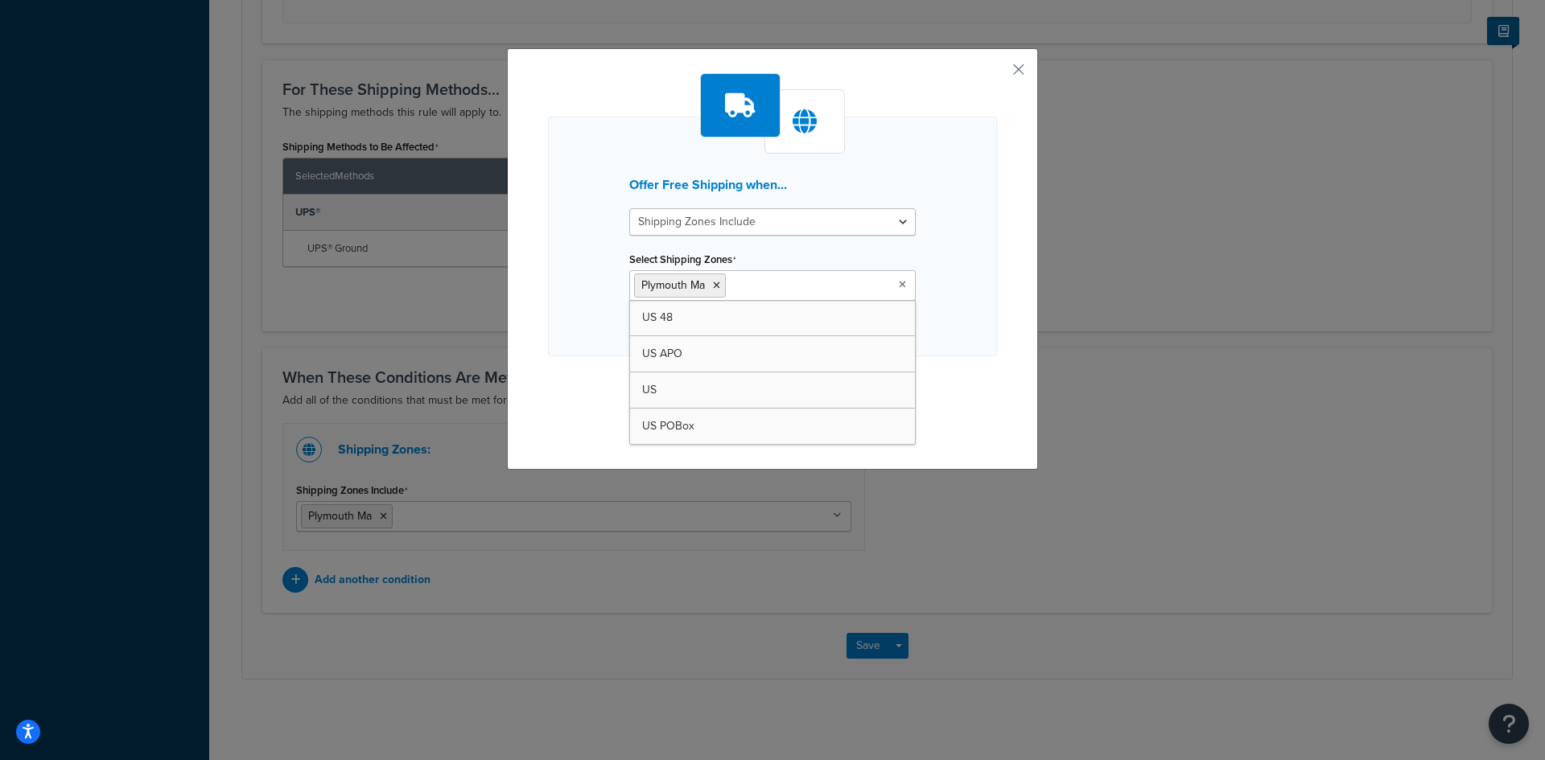
click at [769, 293] on input "Select Shipping Zones" at bounding box center [801, 285] width 142 height 18
type input "Bourne Ma"
click at [791, 383] on button "Continue" at bounding box center [772, 389] width 80 height 26
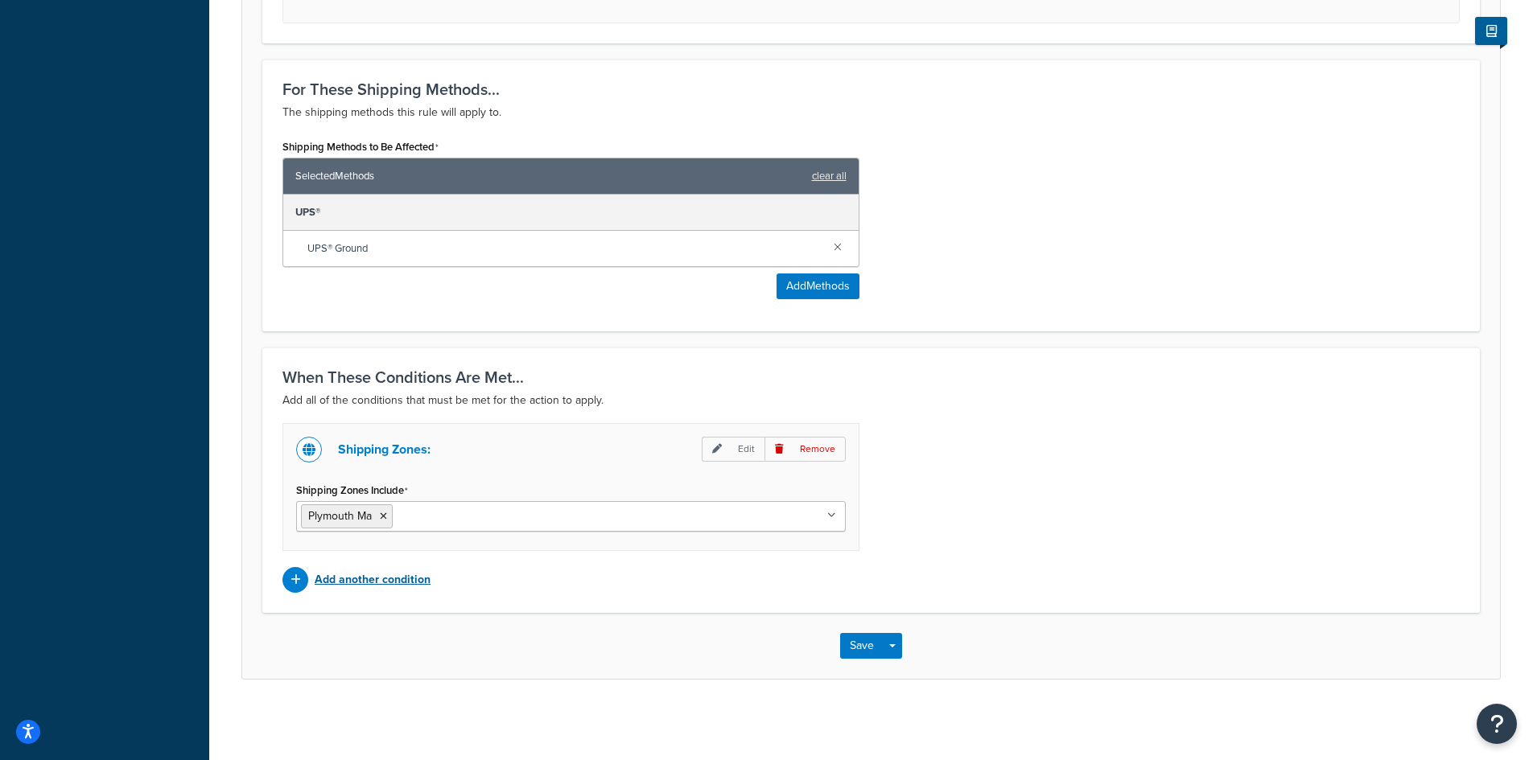
click at [401, 582] on p "Add another condition" at bounding box center [373, 580] width 116 height 23
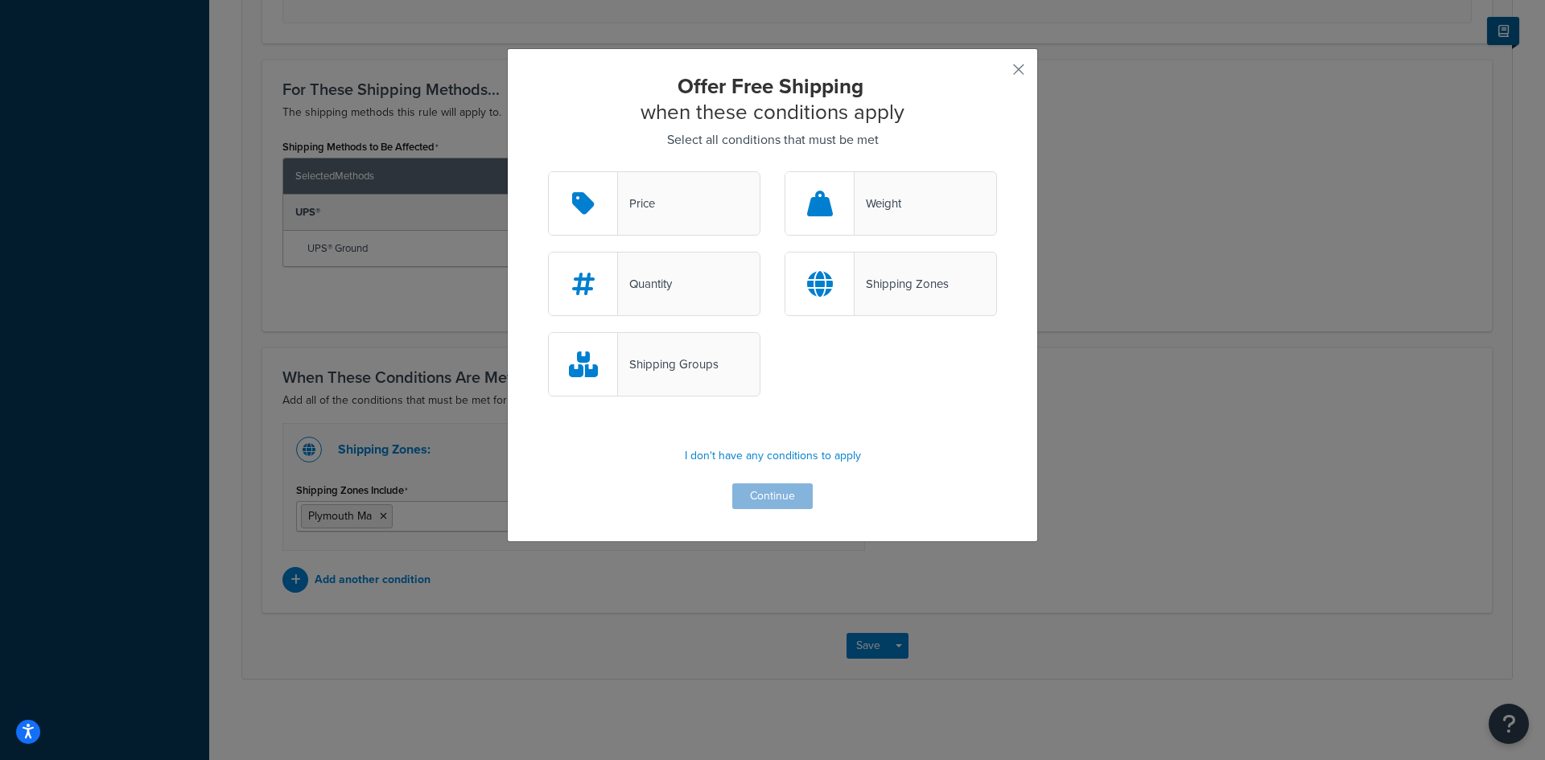
click at [952, 279] on div "Shipping Zones" at bounding box center [891, 284] width 212 height 64
click at [0, 0] on input "Shipping Zones" at bounding box center [0, 0] width 0 height 0
click at [772, 499] on button "Continue" at bounding box center [772, 497] width 80 height 26
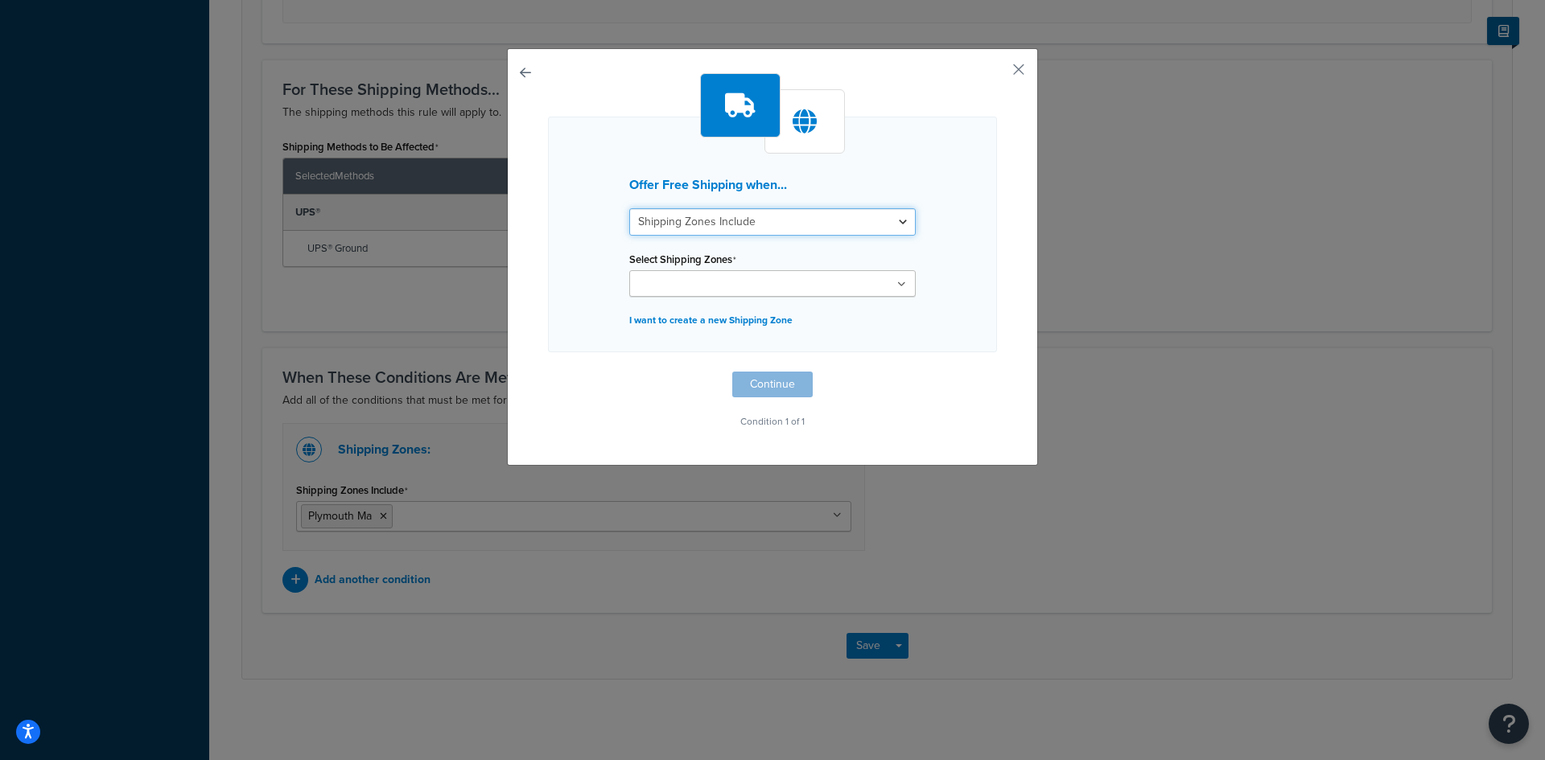
click at [880, 223] on select "Shipping Zones Include Shipping Zones Do Not Include" at bounding box center [772, 221] width 286 height 27
click at [629, 208] on select "Shipping Zones Include Shipping Zones Do Not Include" at bounding box center [772, 221] width 286 height 27
click at [802, 288] on ul at bounding box center [772, 283] width 286 height 27
type input "Bourne Ma"
drag, startPoint x: 904, startPoint y: 419, endPoint x: 908, endPoint y: 398, distance: 21.3
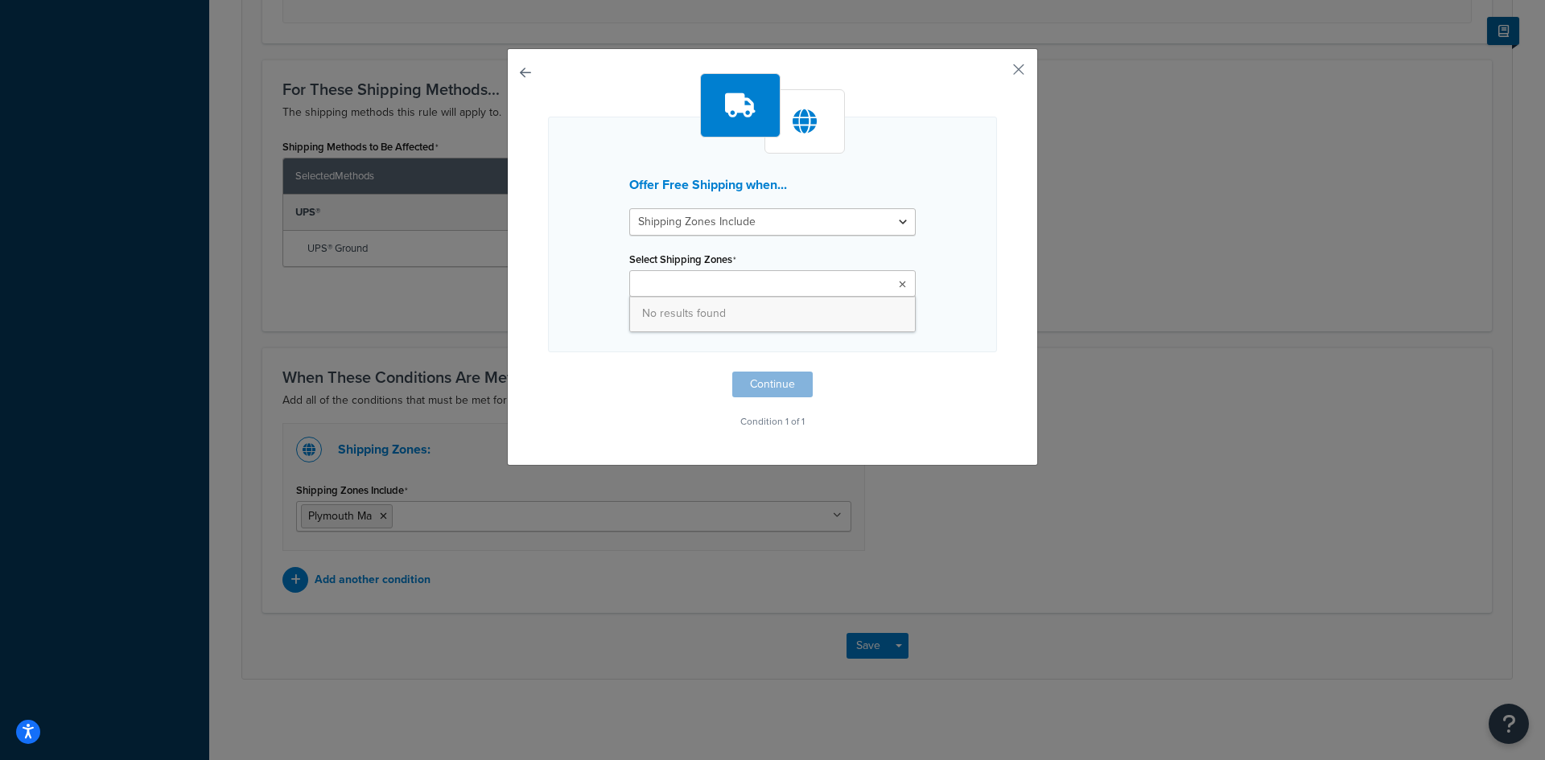
click at [904, 417] on p "Condition 1 of 1" at bounding box center [772, 421] width 449 height 23
click at [997, 73] on button "button" at bounding box center [995, 75] width 4 height 4
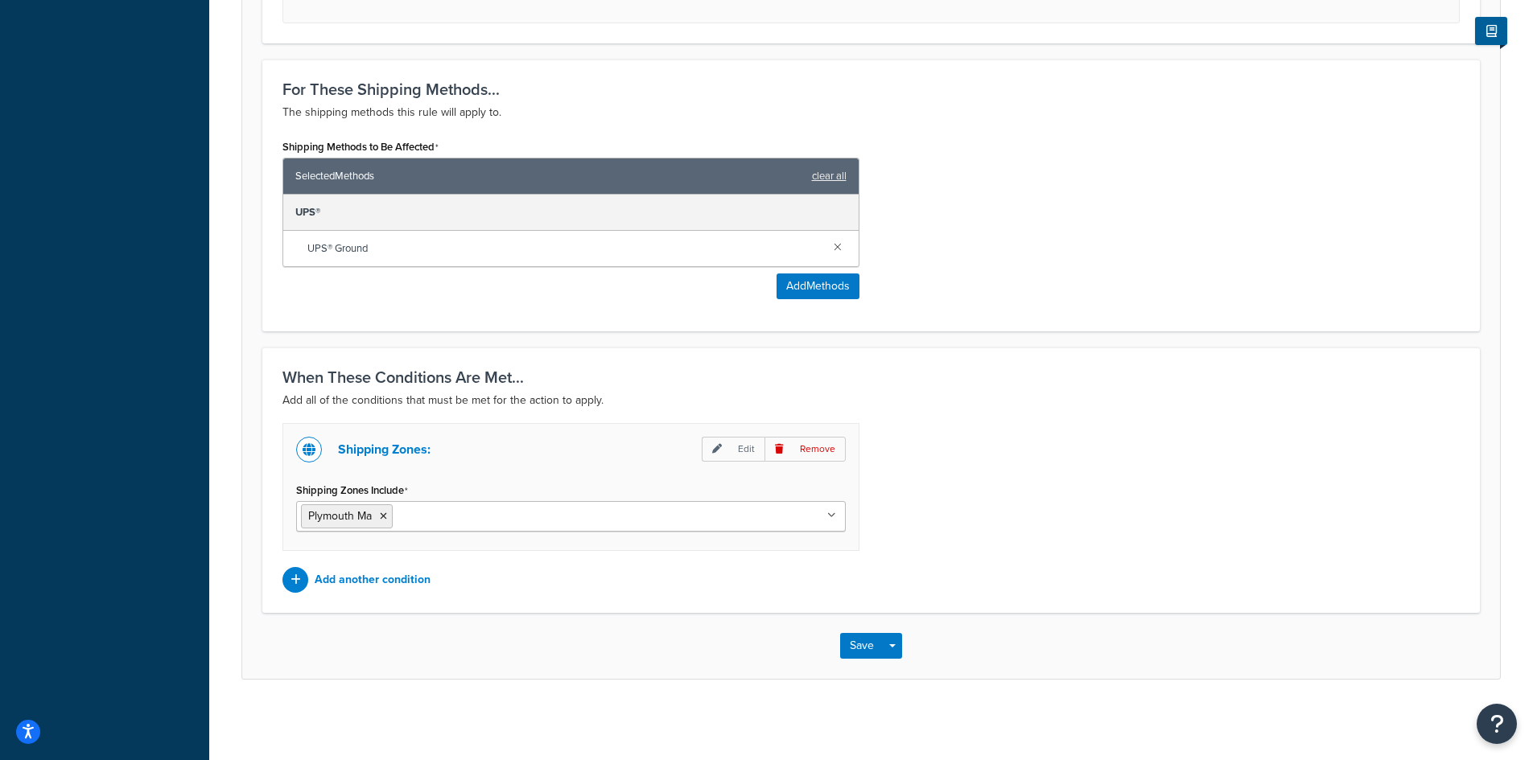
click at [653, 525] on ul "Plymouth Ma" at bounding box center [571, 516] width 550 height 31
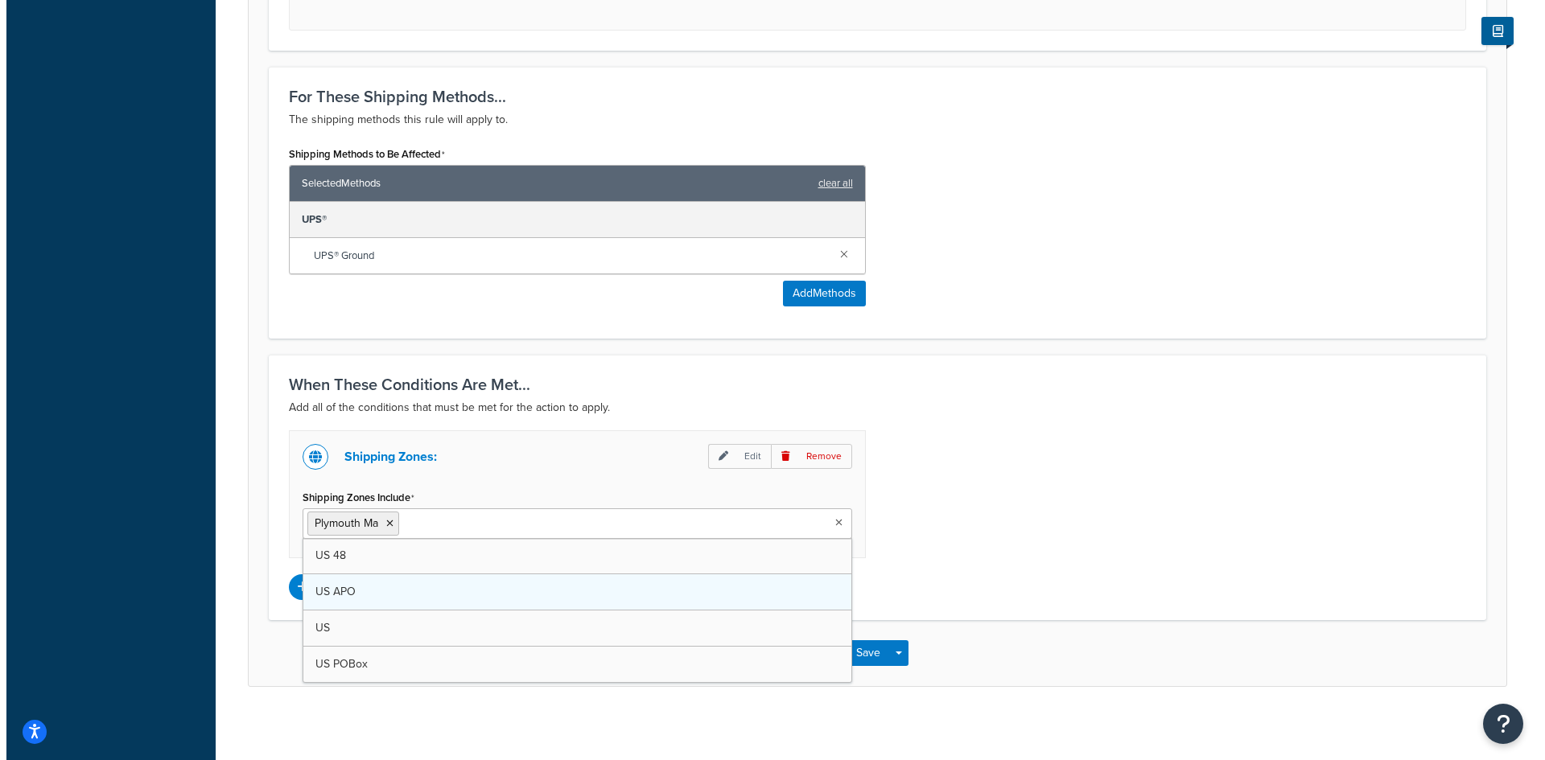
scroll to position [702, 0]
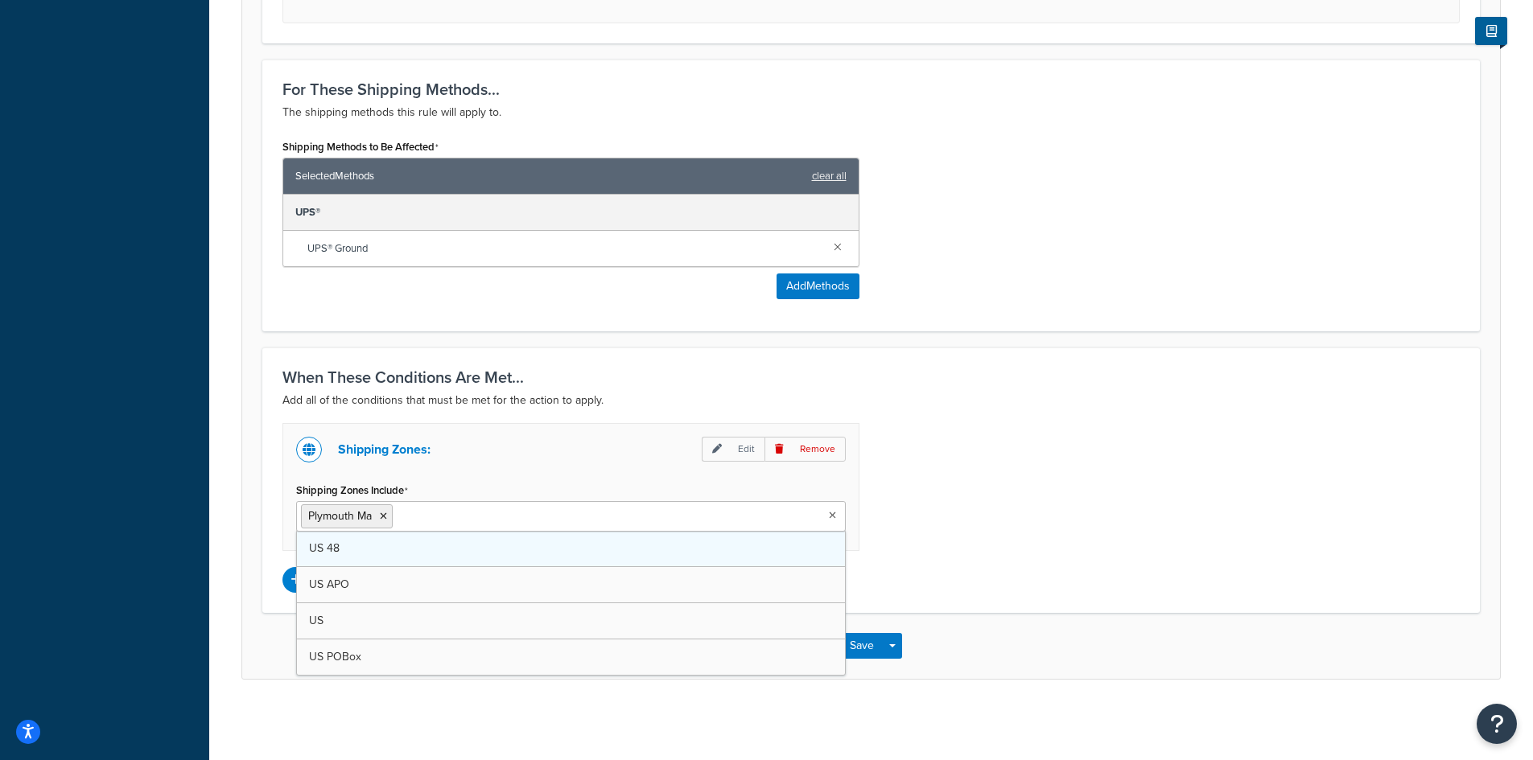
type input "B"
type input "D"
type input "02331"
click at [681, 575] on div "Add another condition" at bounding box center [570, 580] width 577 height 26
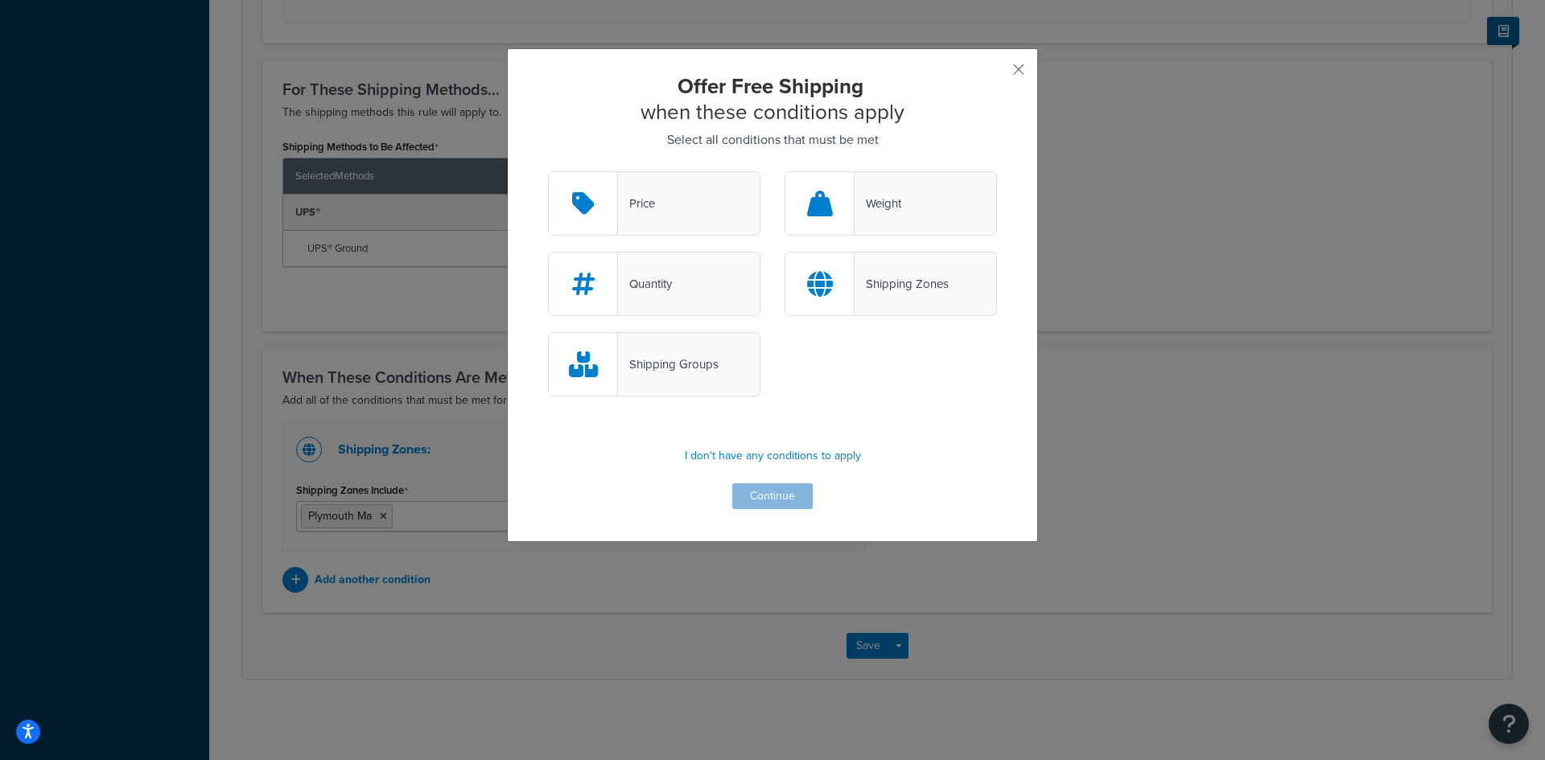
click at [931, 287] on div "Shipping Zones" at bounding box center [902, 284] width 94 height 23
click at [0, 0] on input "Shipping Zones" at bounding box center [0, 0] width 0 height 0
click at [764, 492] on button "Continue" at bounding box center [772, 497] width 80 height 26
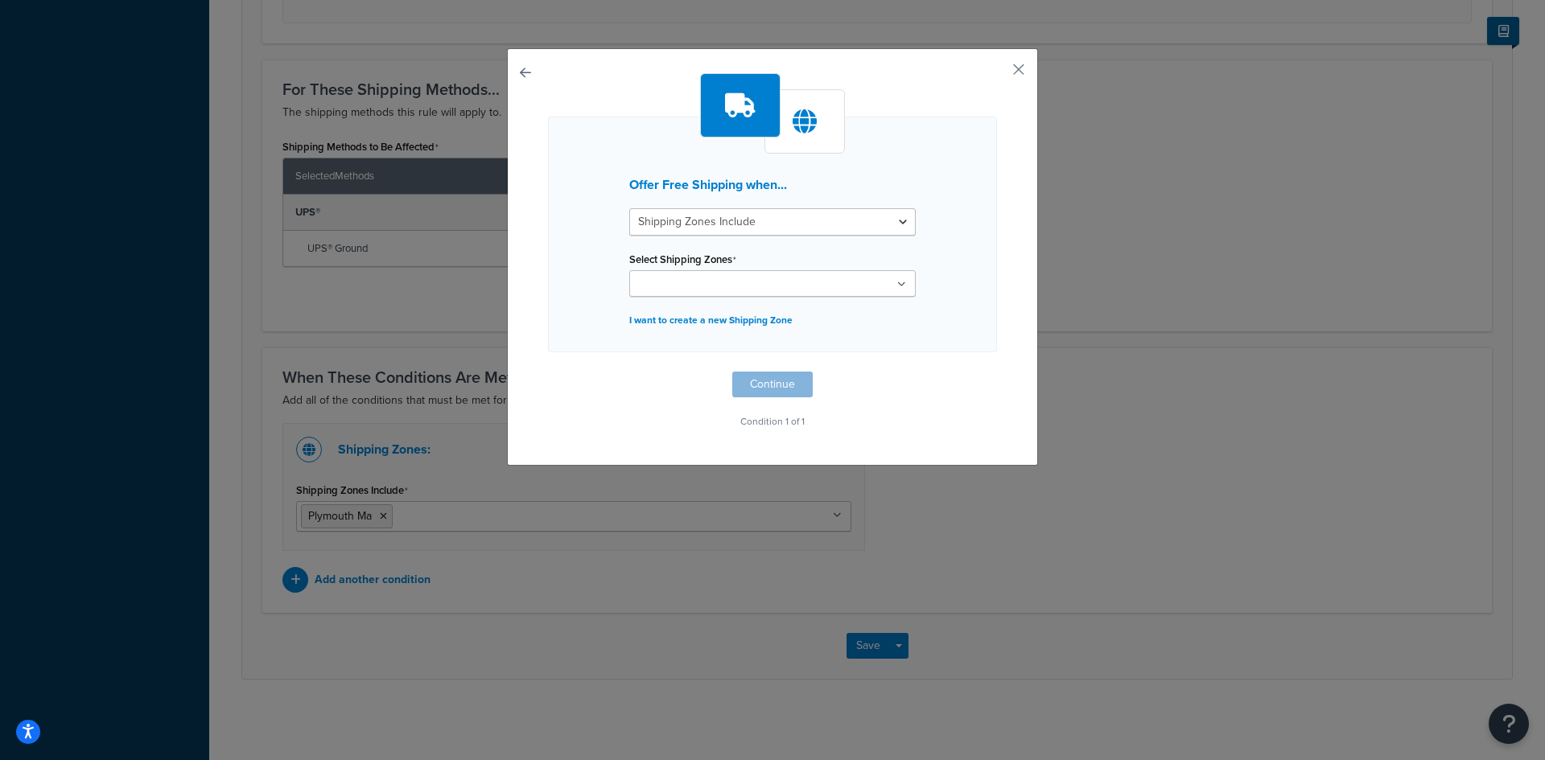
click at [711, 282] on input "Select Shipping Zones" at bounding box center [705, 285] width 142 height 18
type input "02331"
click at [764, 251] on div "Select Shipping Zones [GEOGRAPHIC_DATA] 48 US APO [GEOGRAPHIC_DATA] [GEOGRAPHIC…" at bounding box center [772, 272] width 286 height 49
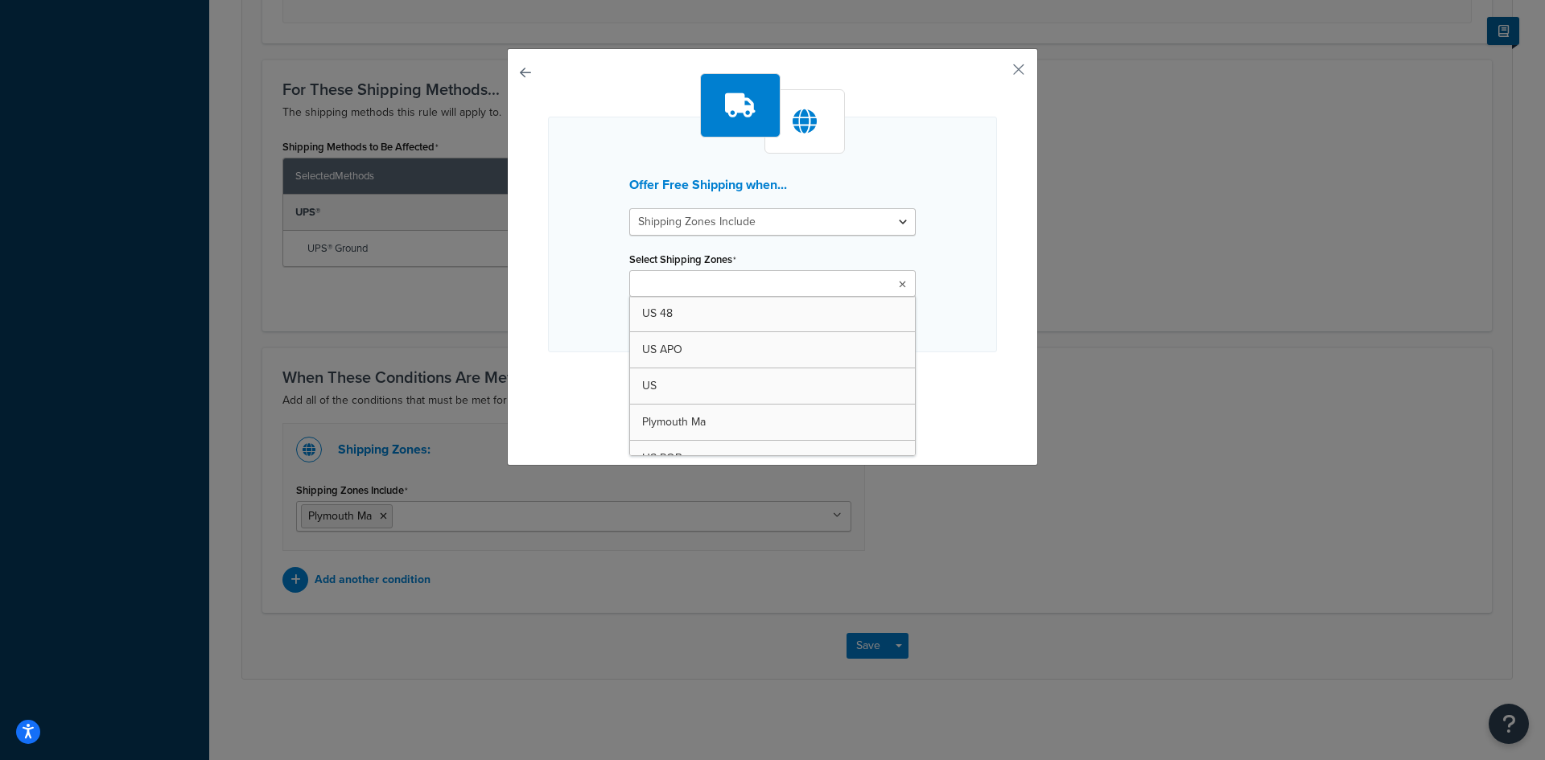
click at [751, 284] on input "Select Shipping Zones" at bounding box center [705, 285] width 142 height 18
click at [751, 283] on input "Select Shipping Zones" at bounding box center [705, 285] width 142 height 18
click at [952, 287] on div "Offer Free Shipping when... Shipping Zones Include Shipping Zones Do Not Includ…" at bounding box center [772, 235] width 449 height 236
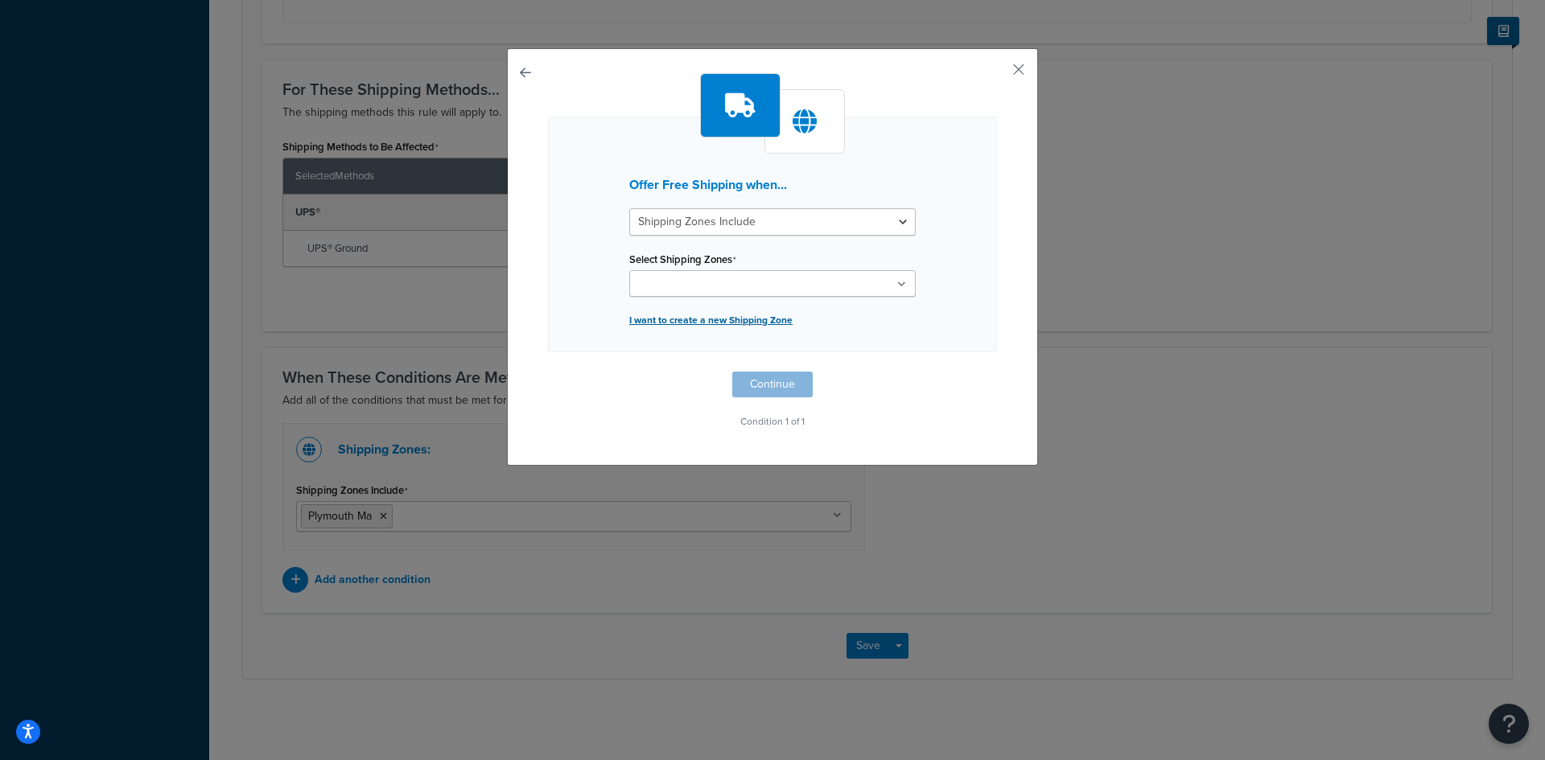
click at [769, 318] on p "I want to create a new Shipping Zone" at bounding box center [772, 320] width 286 height 23
click at [767, 240] on input "Shipping Rule Name" at bounding box center [772, 244] width 286 height 27
type input "Duxbury"
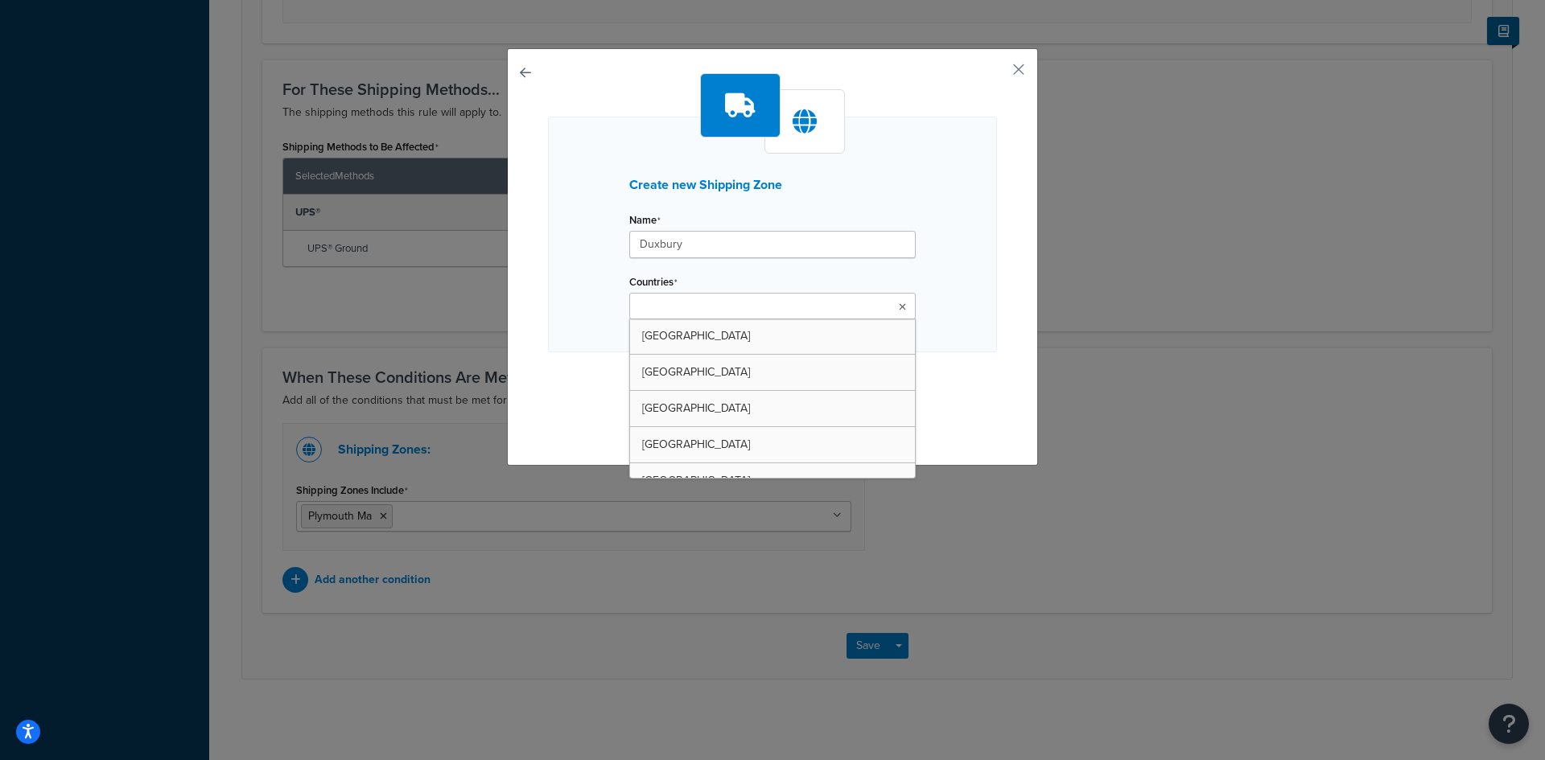
click at [851, 302] on ul at bounding box center [772, 306] width 286 height 27
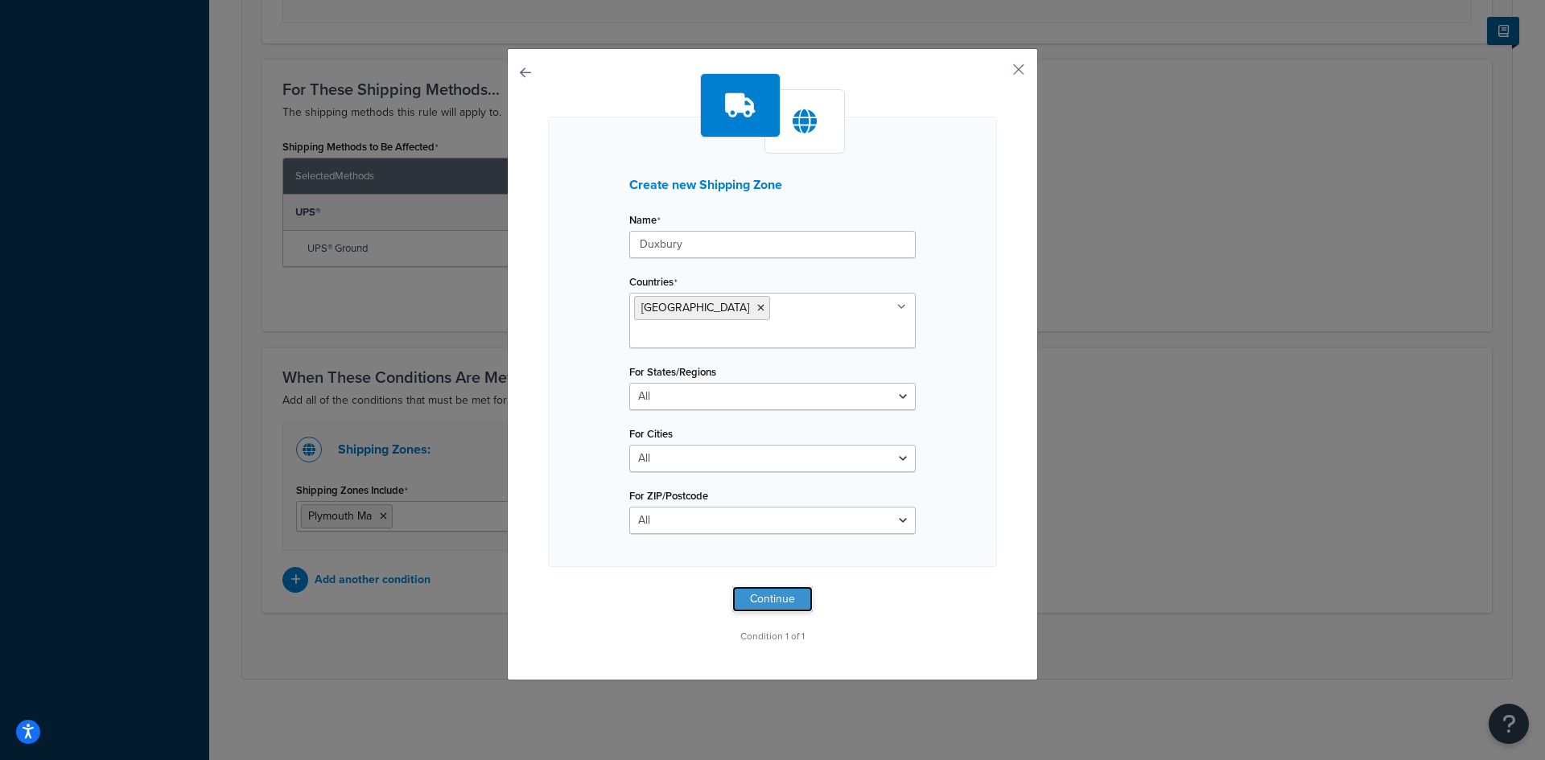
click at [783, 587] on button "Continue" at bounding box center [772, 600] width 80 height 26
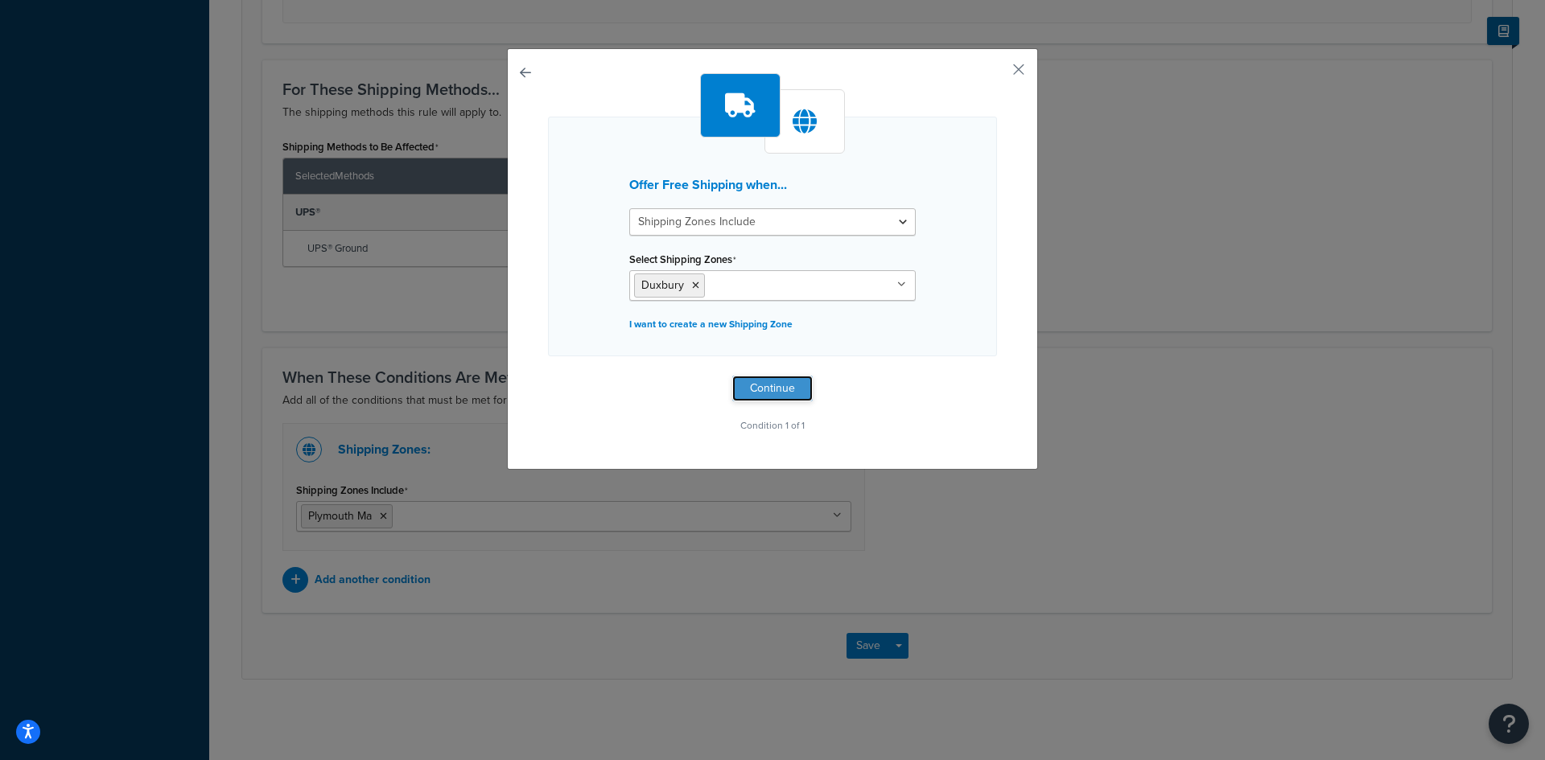
click at [758, 383] on button "Continue" at bounding box center [772, 389] width 80 height 26
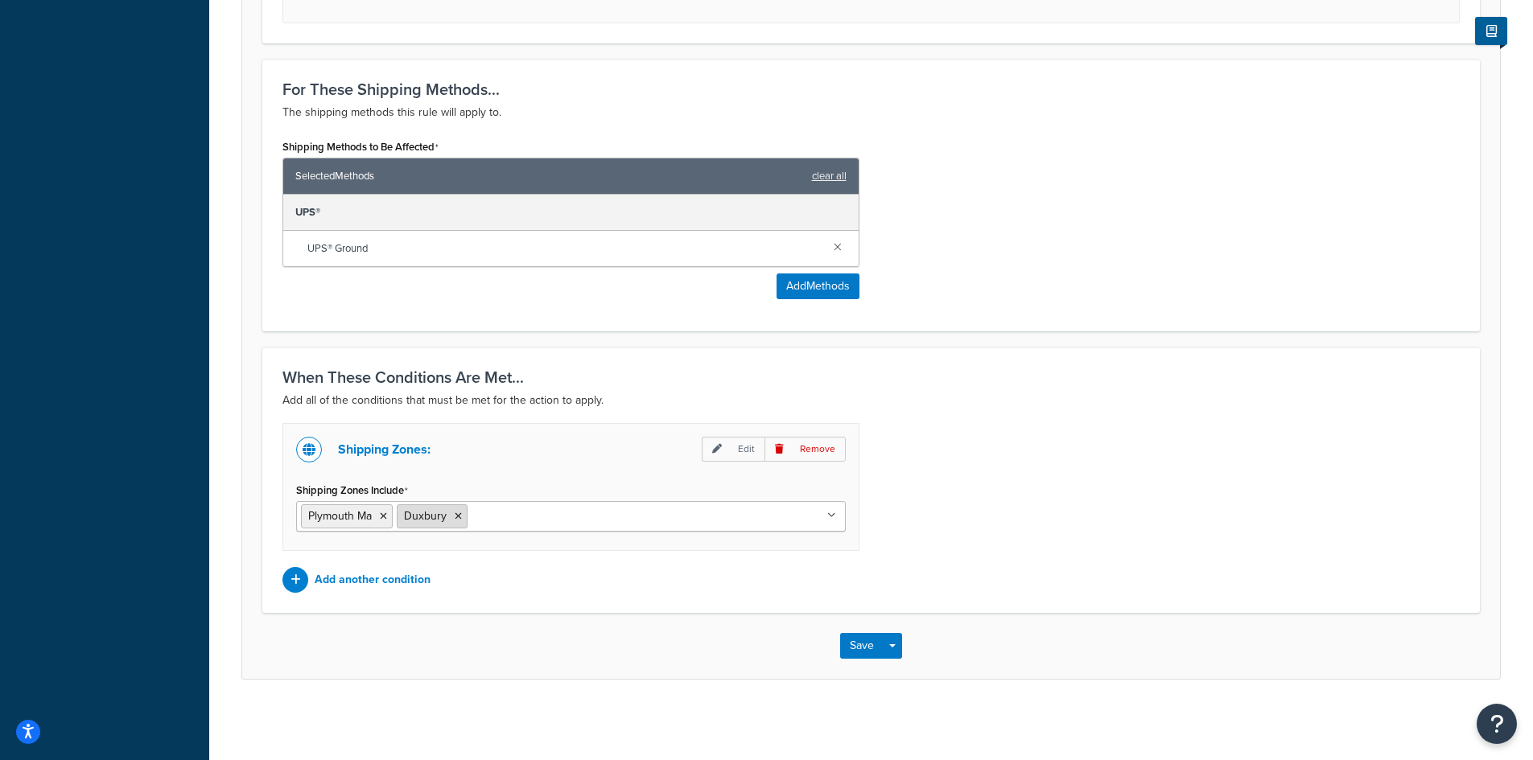
click at [446, 517] on li "Duxbury" at bounding box center [432, 517] width 71 height 24
click at [458, 517] on icon at bounding box center [458, 517] width 7 height 10
drag, startPoint x: 1122, startPoint y: 536, endPoint x: 1056, endPoint y: 526, distance: 66.7
click at [1116, 530] on div "Shipping Zones: Edit Remove Shipping Zones Include [GEOGRAPHIC_DATA] Ma [GEOGRA…" at bounding box center [870, 508] width 1201 height 170
click at [417, 583] on p "Add another condition" at bounding box center [373, 580] width 116 height 23
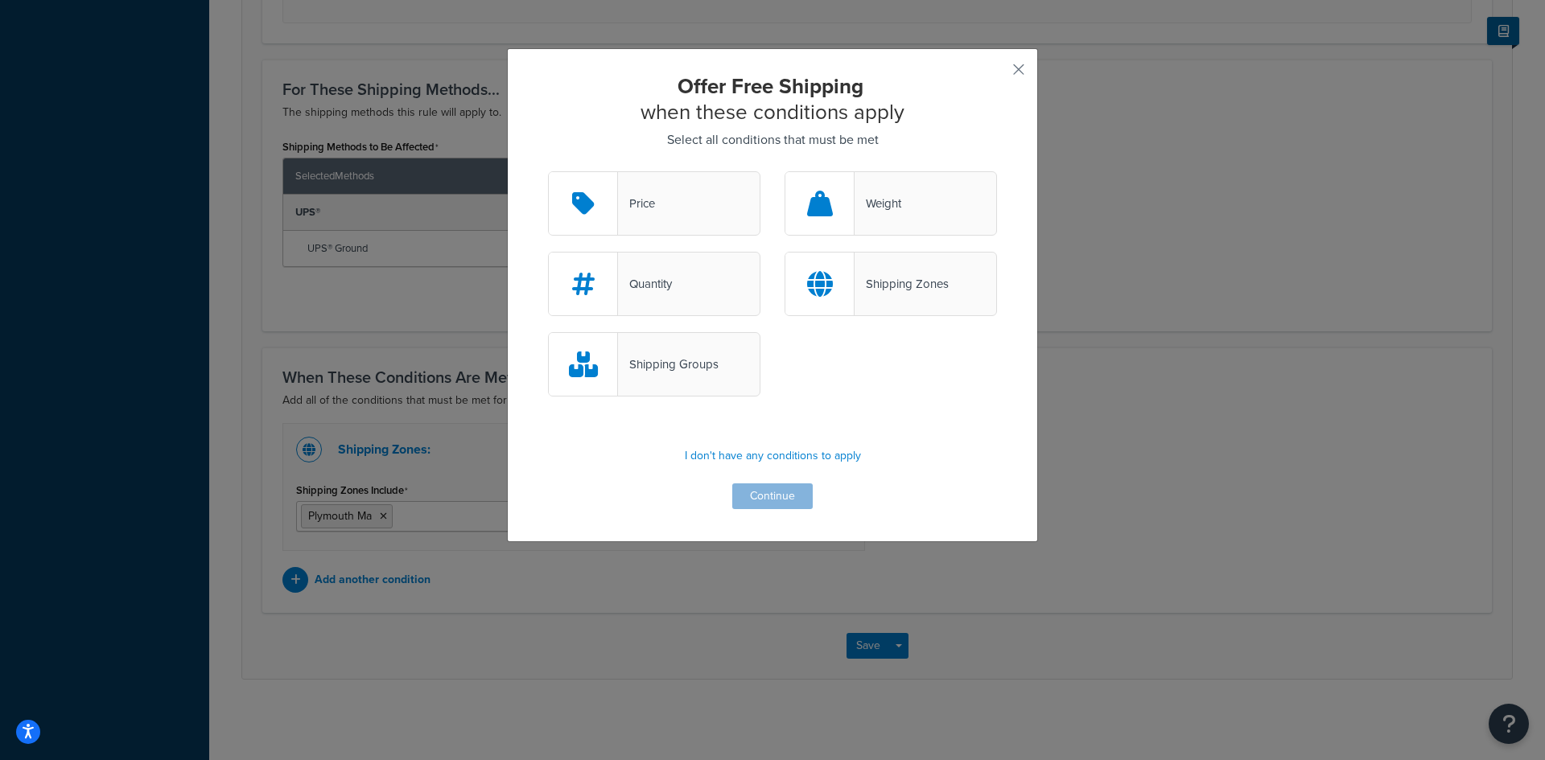
click at [914, 286] on div "Shipping Zones" at bounding box center [902, 284] width 94 height 23
click at [0, 0] on input "Shipping Zones" at bounding box center [0, 0] width 0 height 0
click at [768, 490] on button "Continue" at bounding box center [772, 497] width 80 height 26
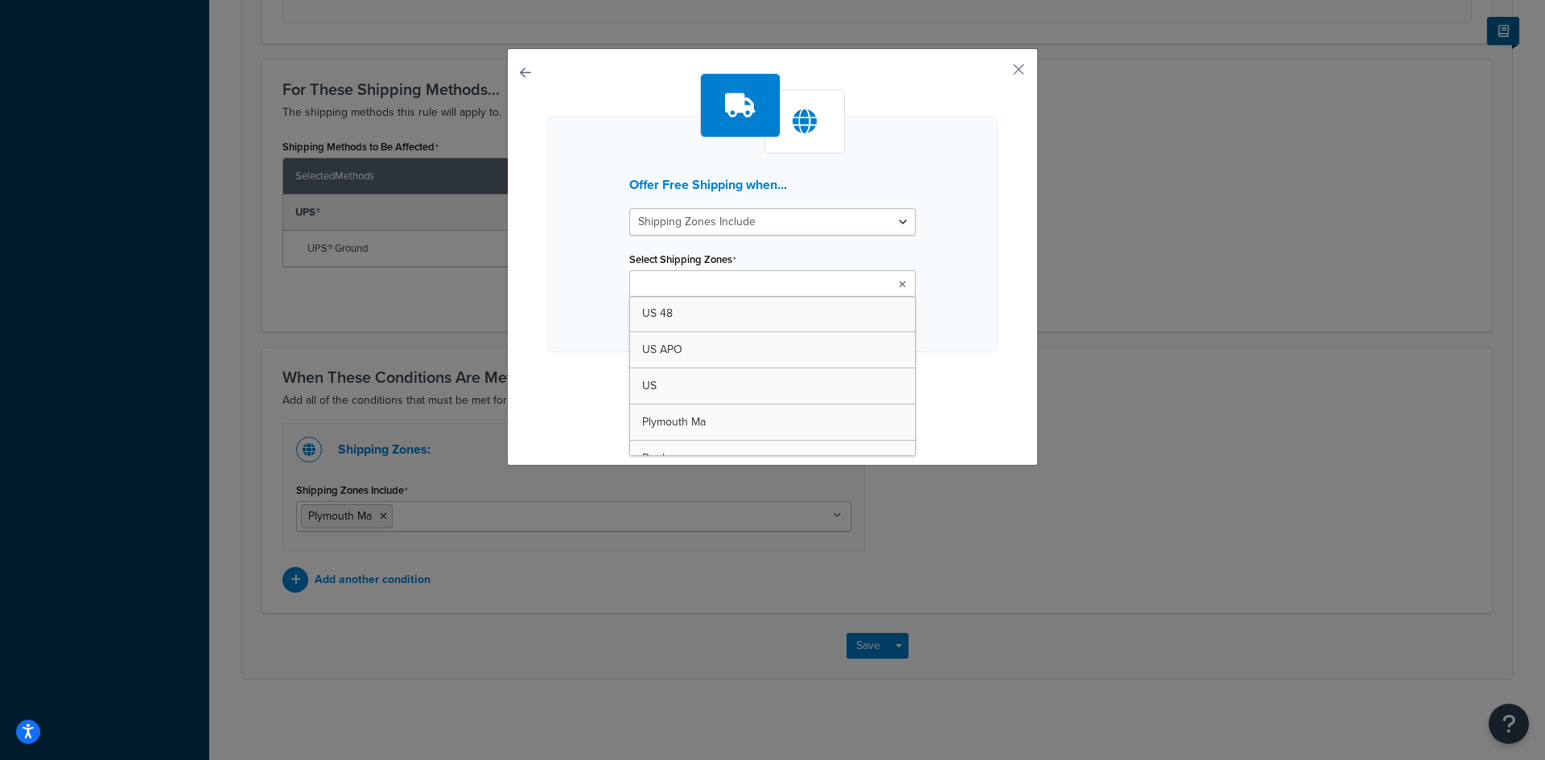
click at [820, 284] on ul at bounding box center [772, 283] width 286 height 27
type input "Bourne Ma"
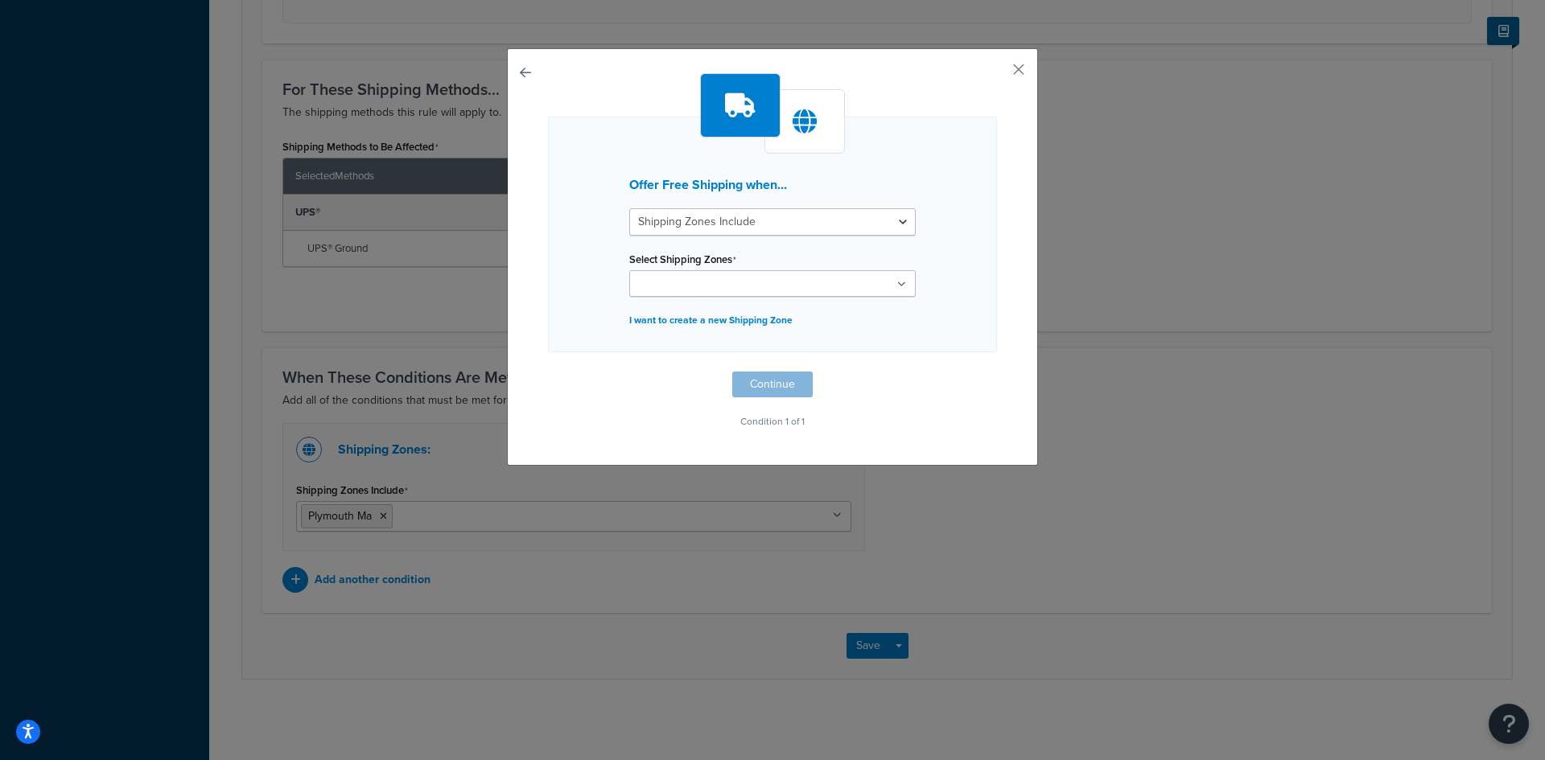
click at [944, 393] on div "Offer Free Shipping when... Shipping Zones Include Shipping Zones Do Not Includ…" at bounding box center [772, 253] width 449 height 360
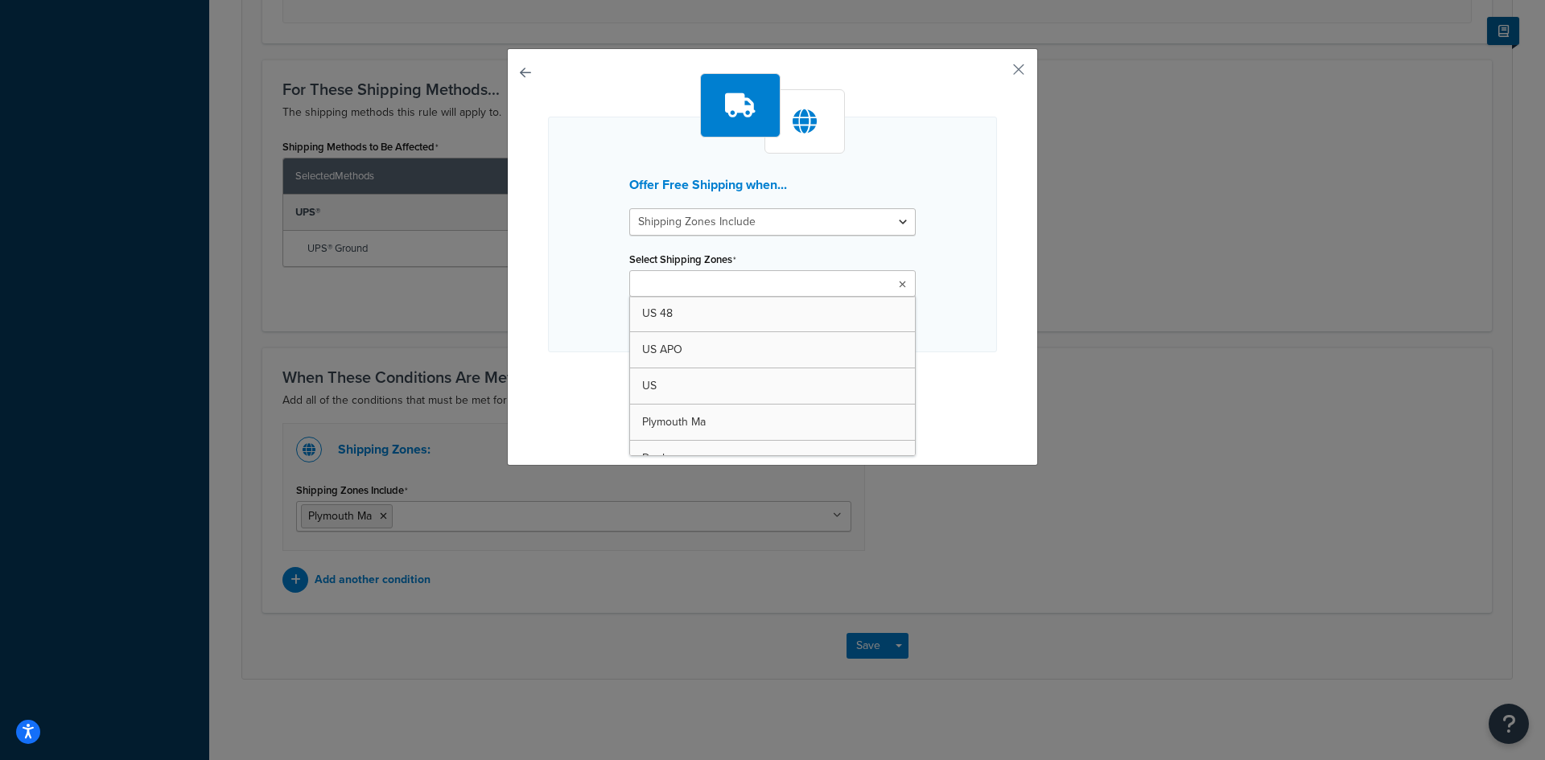
click at [750, 282] on input "Select Shipping Zones" at bounding box center [705, 285] width 142 height 18
type input "Bourne Ma"
click at [798, 383] on div "Offer Free Shipping when... Shipping Zones Include Shipping Zones Do Not Includ…" at bounding box center [772, 253] width 449 height 360
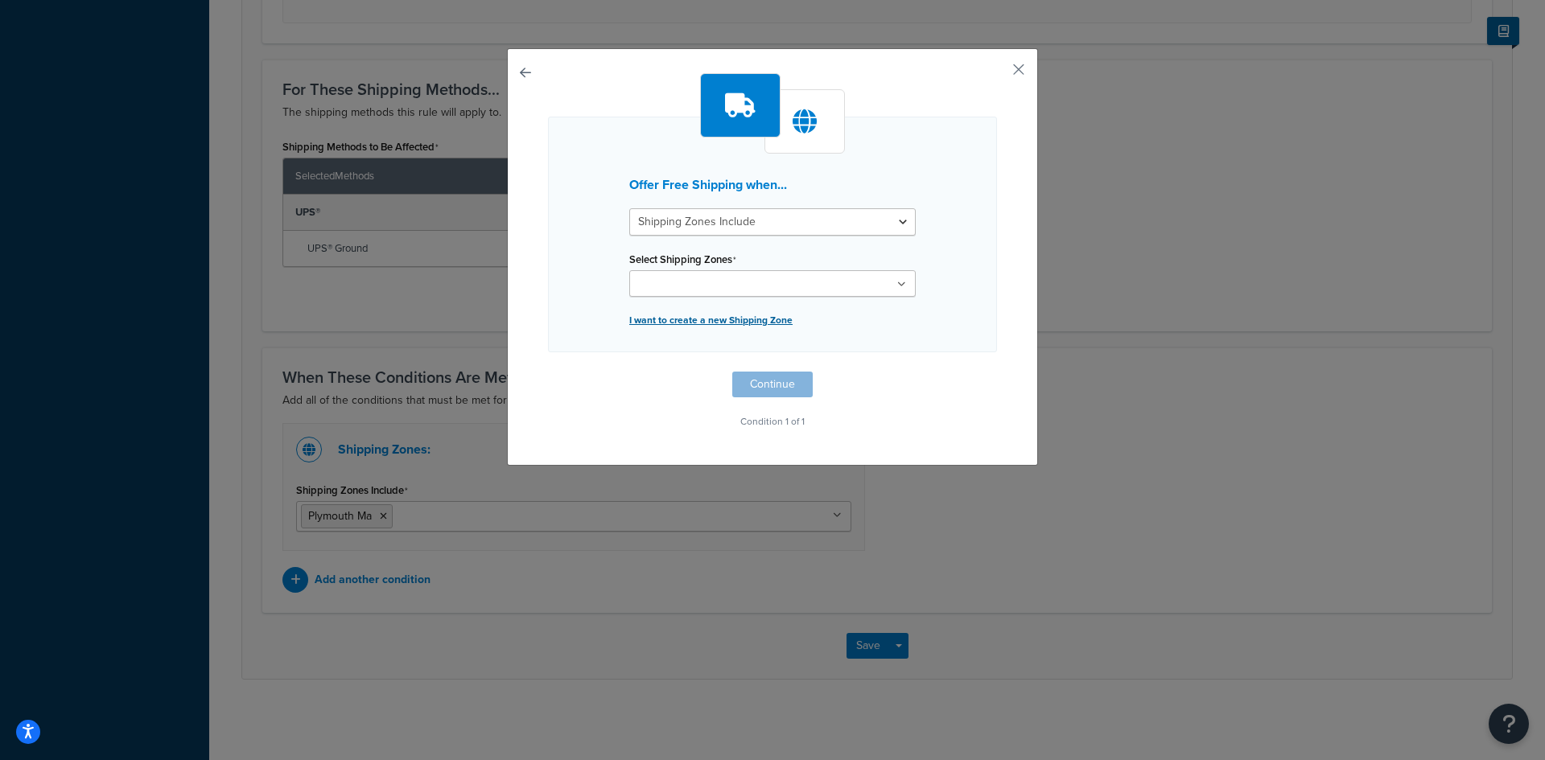
click at [776, 318] on p "I want to create a new Shipping Zone" at bounding box center [772, 320] width 286 height 23
click at [772, 253] on input "Shipping Rule Name" at bounding box center [772, 244] width 286 height 27
type input "Bourne ma"
click at [779, 300] on ul at bounding box center [772, 306] width 286 height 27
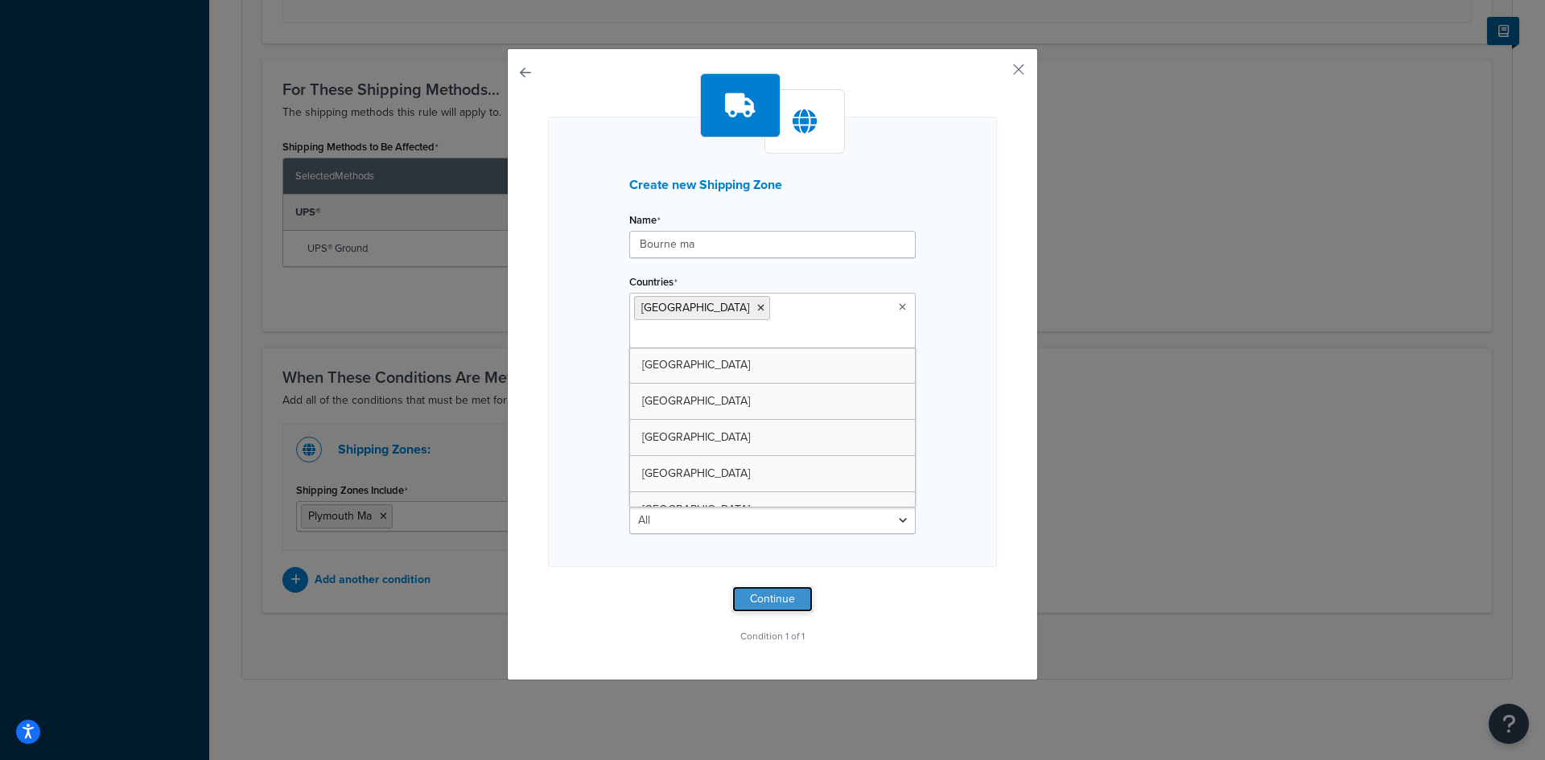
click at [777, 587] on button "Continue" at bounding box center [772, 600] width 80 height 26
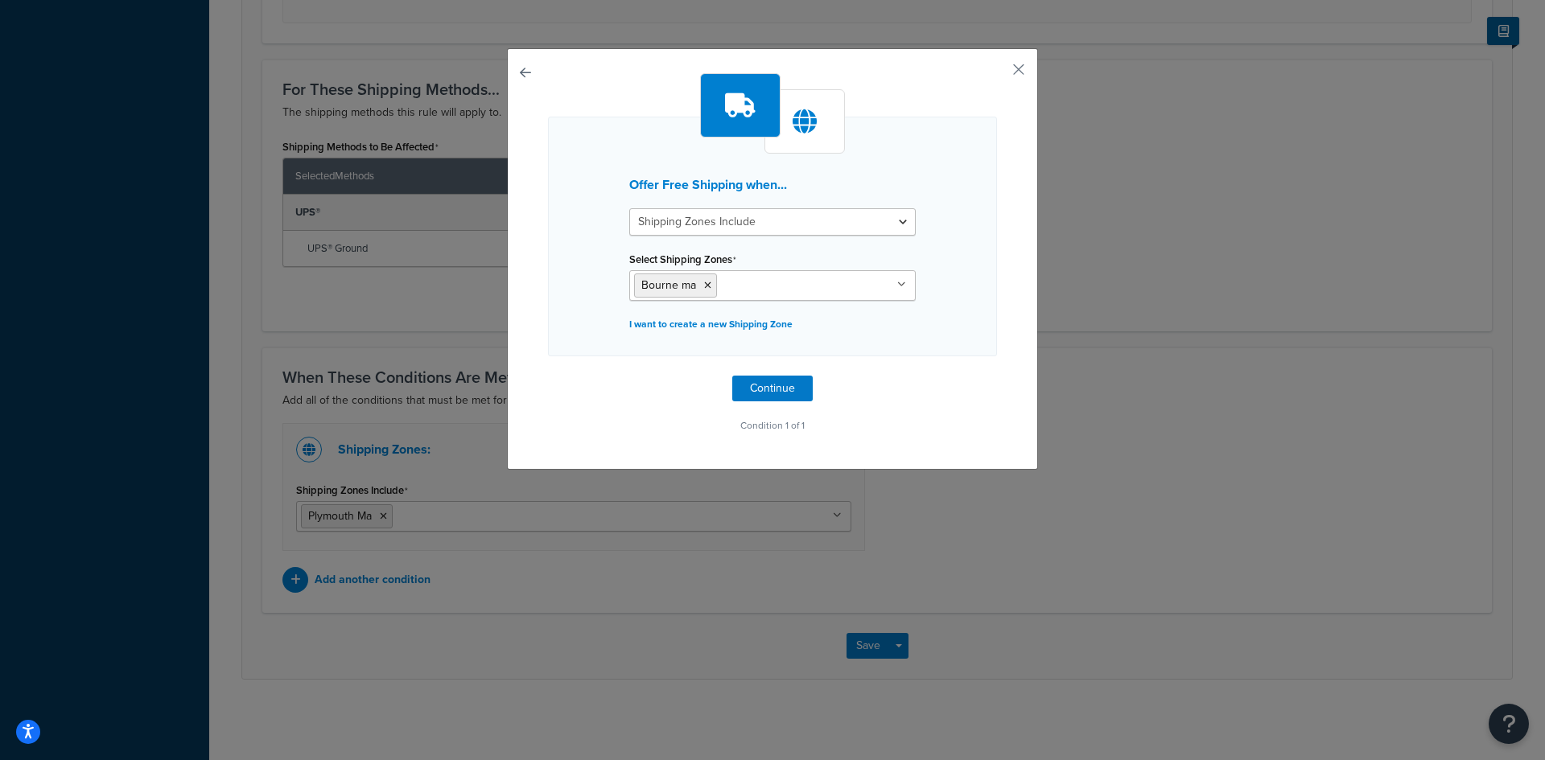
click at [548, 376] on button "button" at bounding box center [548, 376] width 0 height 0
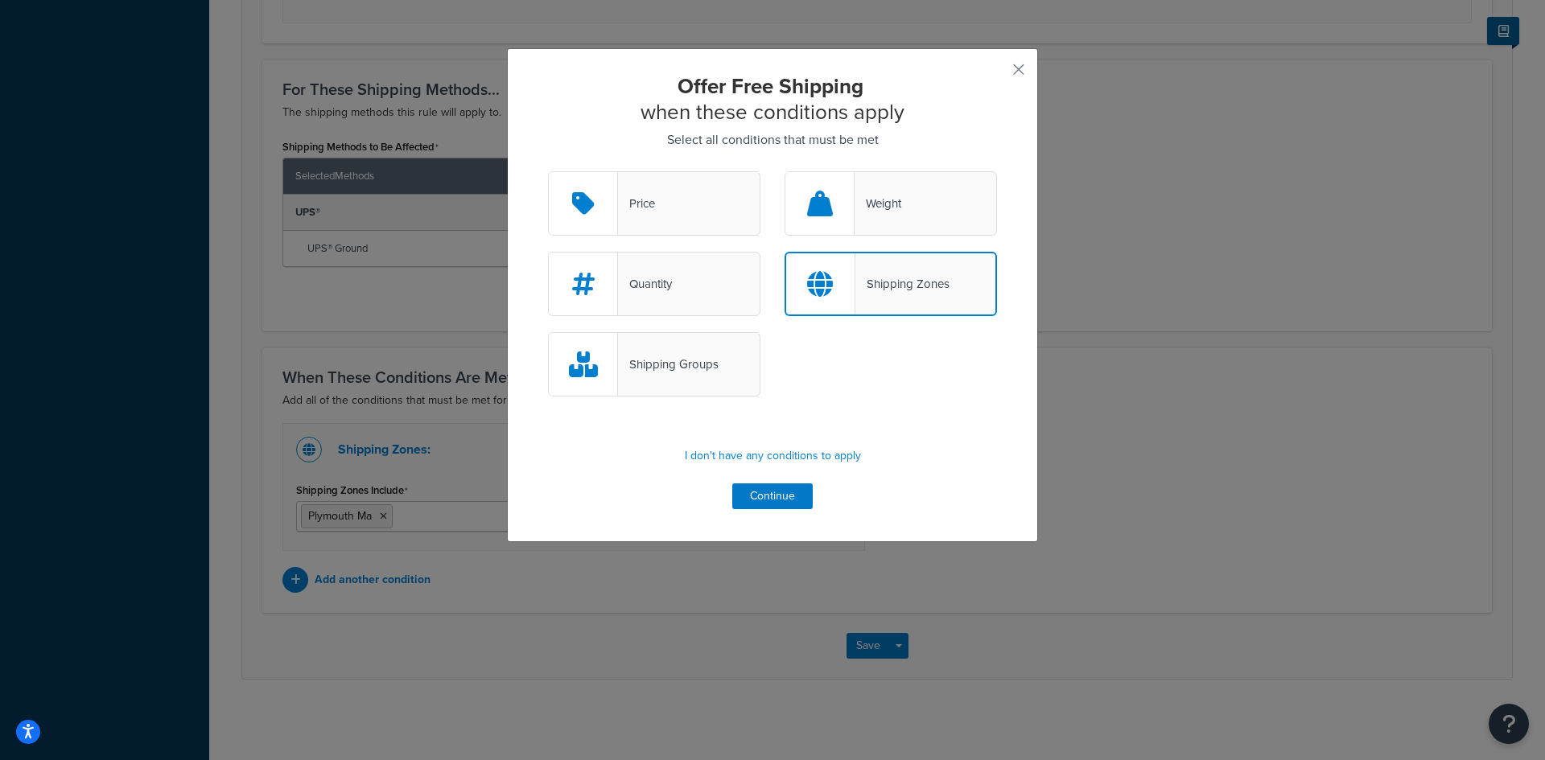
click at [891, 275] on div "Shipping Zones" at bounding box center [902, 284] width 94 height 23
click at [0, 0] on input "Shipping Zones" at bounding box center [0, 0] width 0 height 0
click at [925, 269] on div "Shipping Zones" at bounding box center [891, 284] width 212 height 64
click at [0, 0] on input "Shipping Zones" at bounding box center [0, 0] width 0 height 0
click at [773, 497] on button "Continue" at bounding box center [772, 497] width 80 height 26
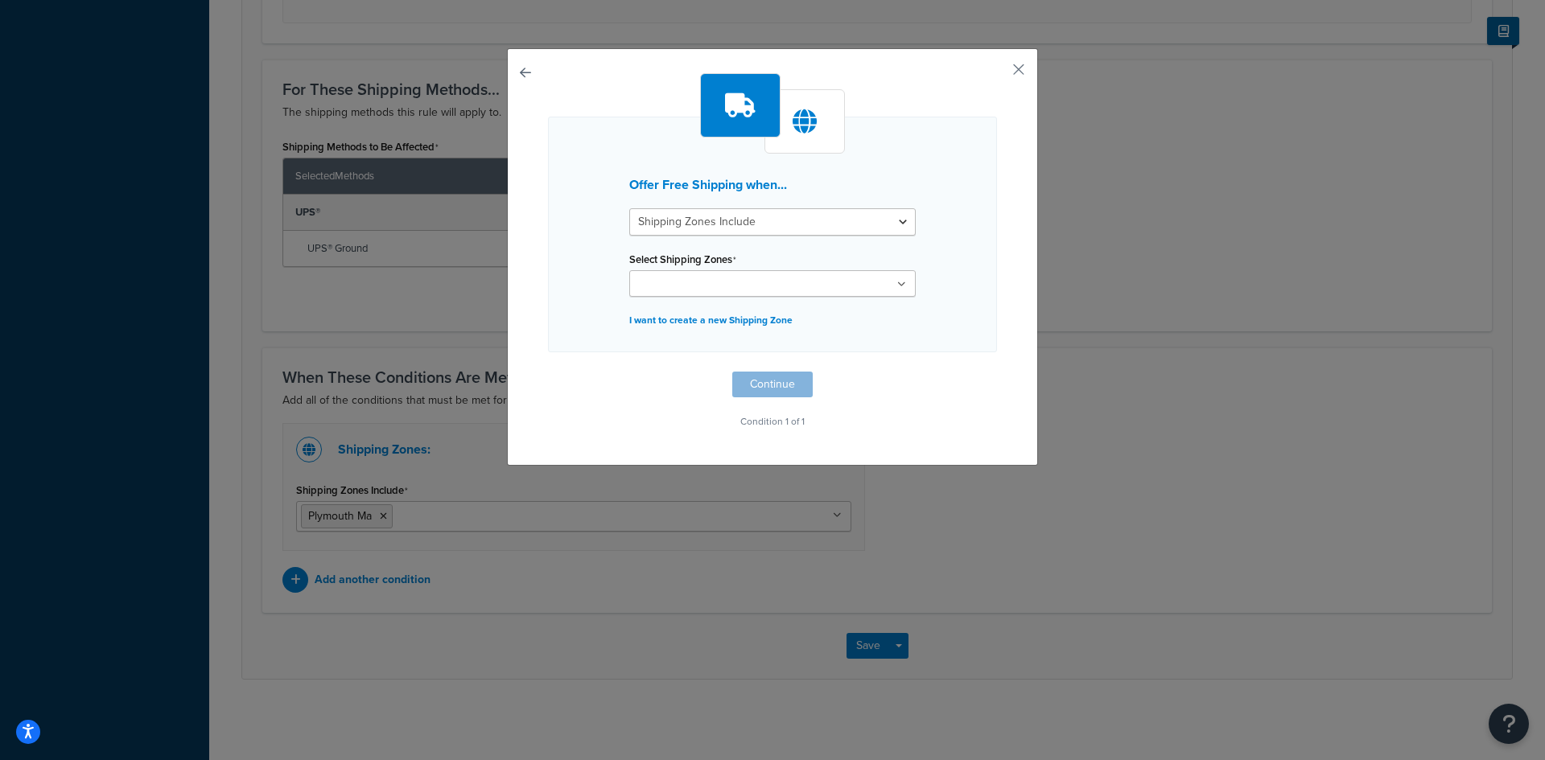
click at [731, 290] on input "Select Shipping Zones" at bounding box center [705, 285] width 142 height 18
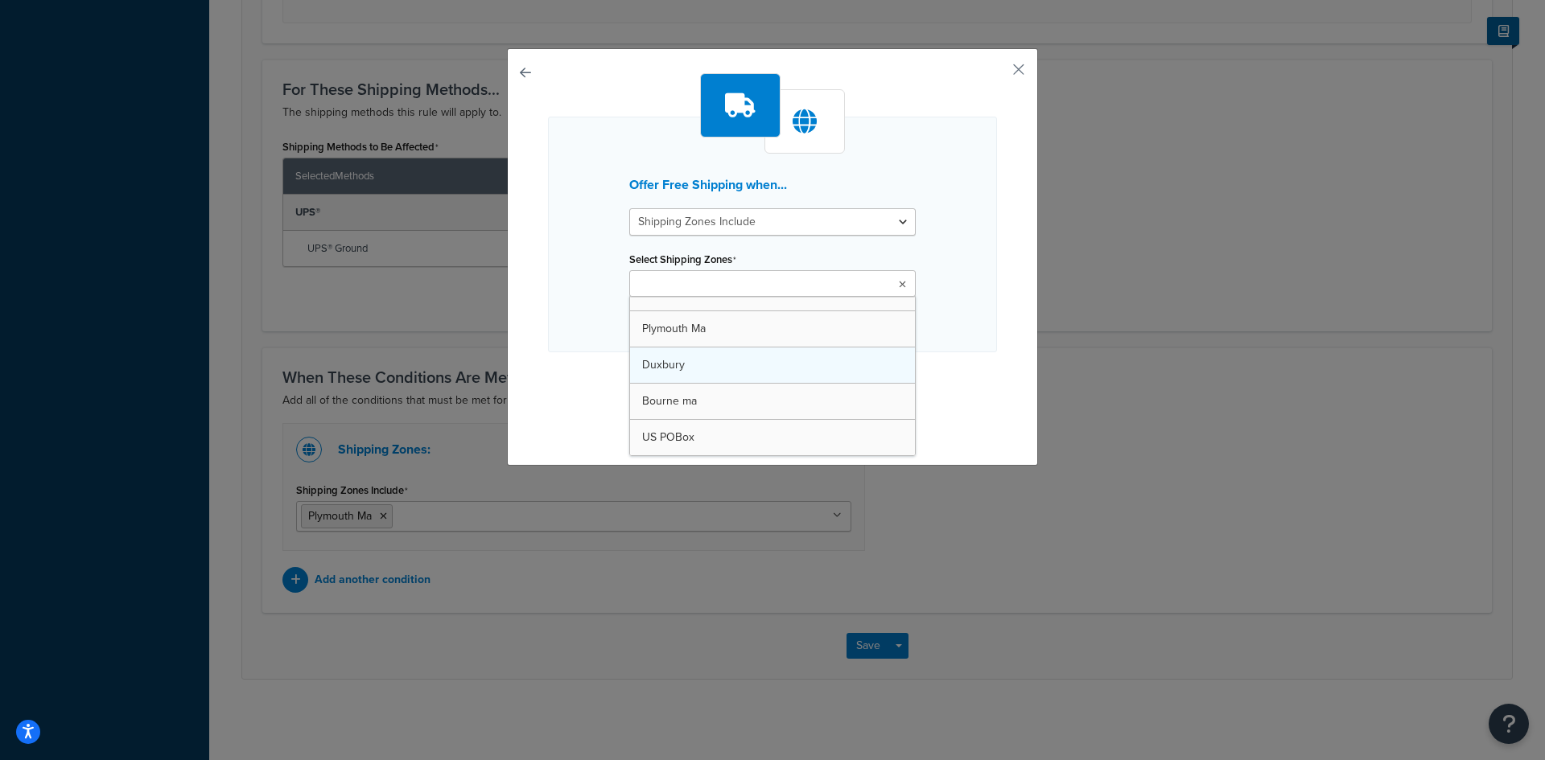
scroll to position [57, 0]
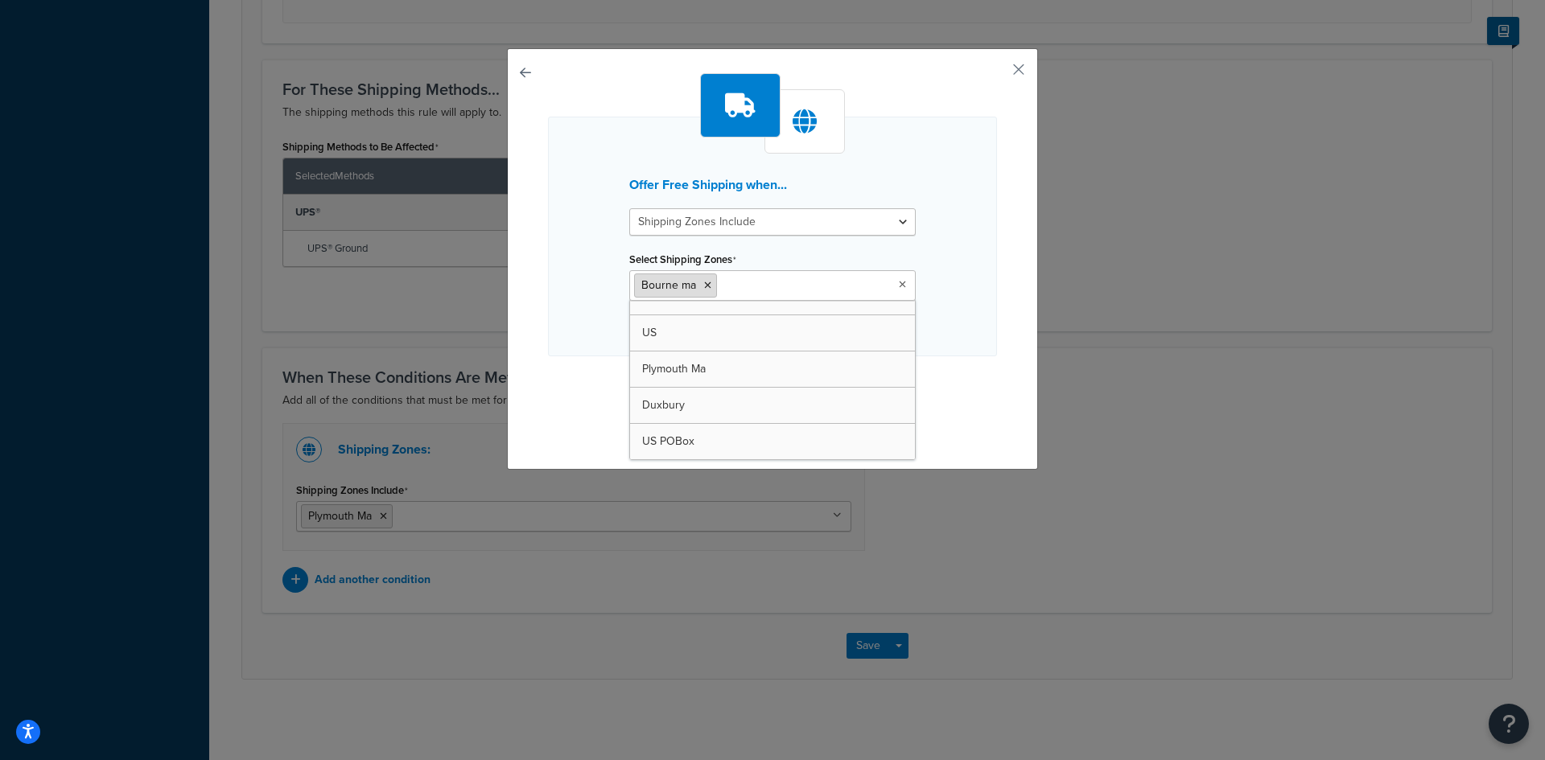
click at [682, 283] on span "Bourne ma" at bounding box center [668, 285] width 55 height 17
click at [704, 283] on icon at bounding box center [707, 286] width 7 height 10
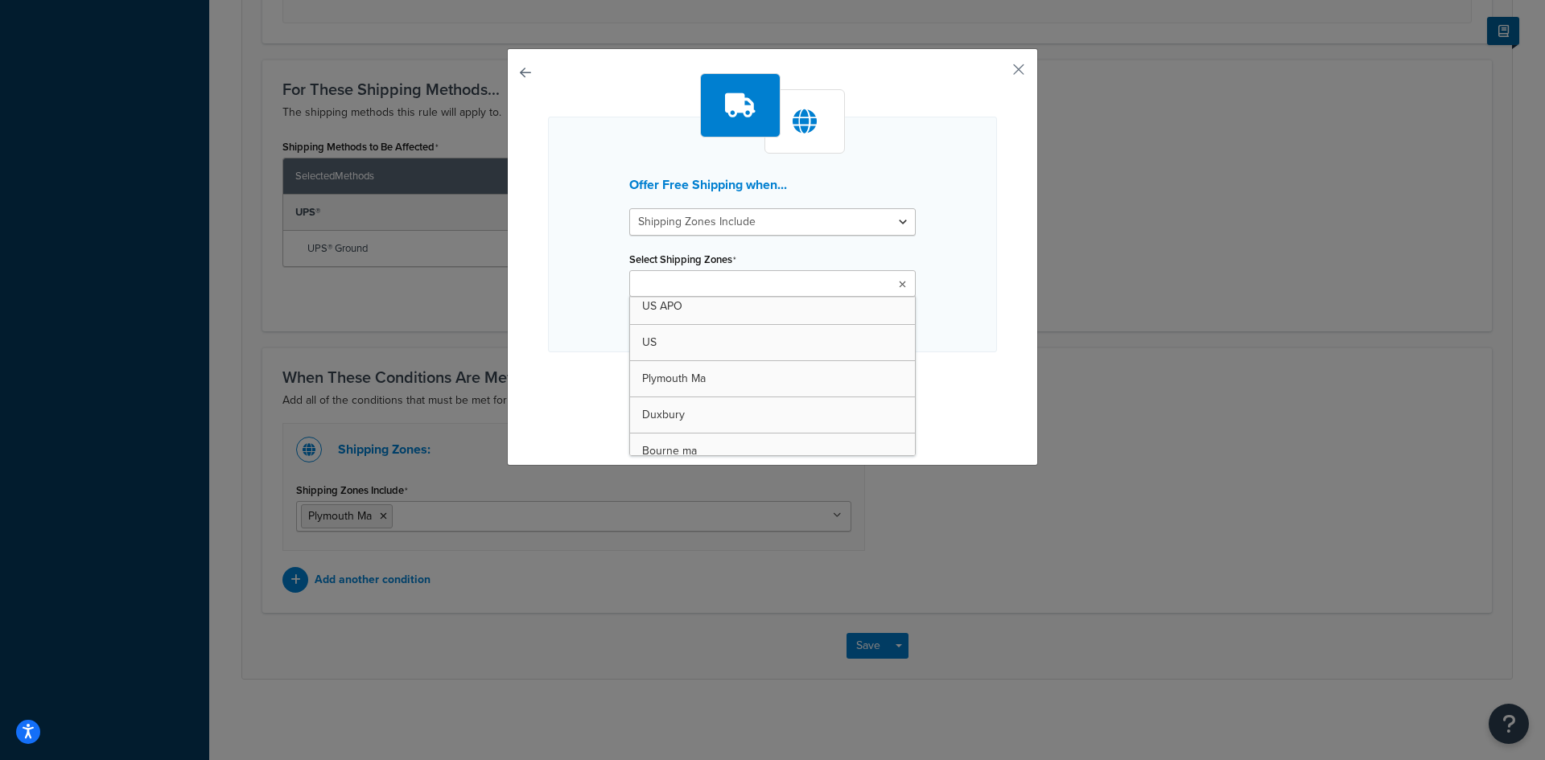
scroll to position [107, 0]
click at [681, 287] on input "Select Shipping Zones" at bounding box center [705, 285] width 142 height 18
type input "Bourne Ma"
click at [777, 382] on button "Continue" at bounding box center [772, 385] width 80 height 26
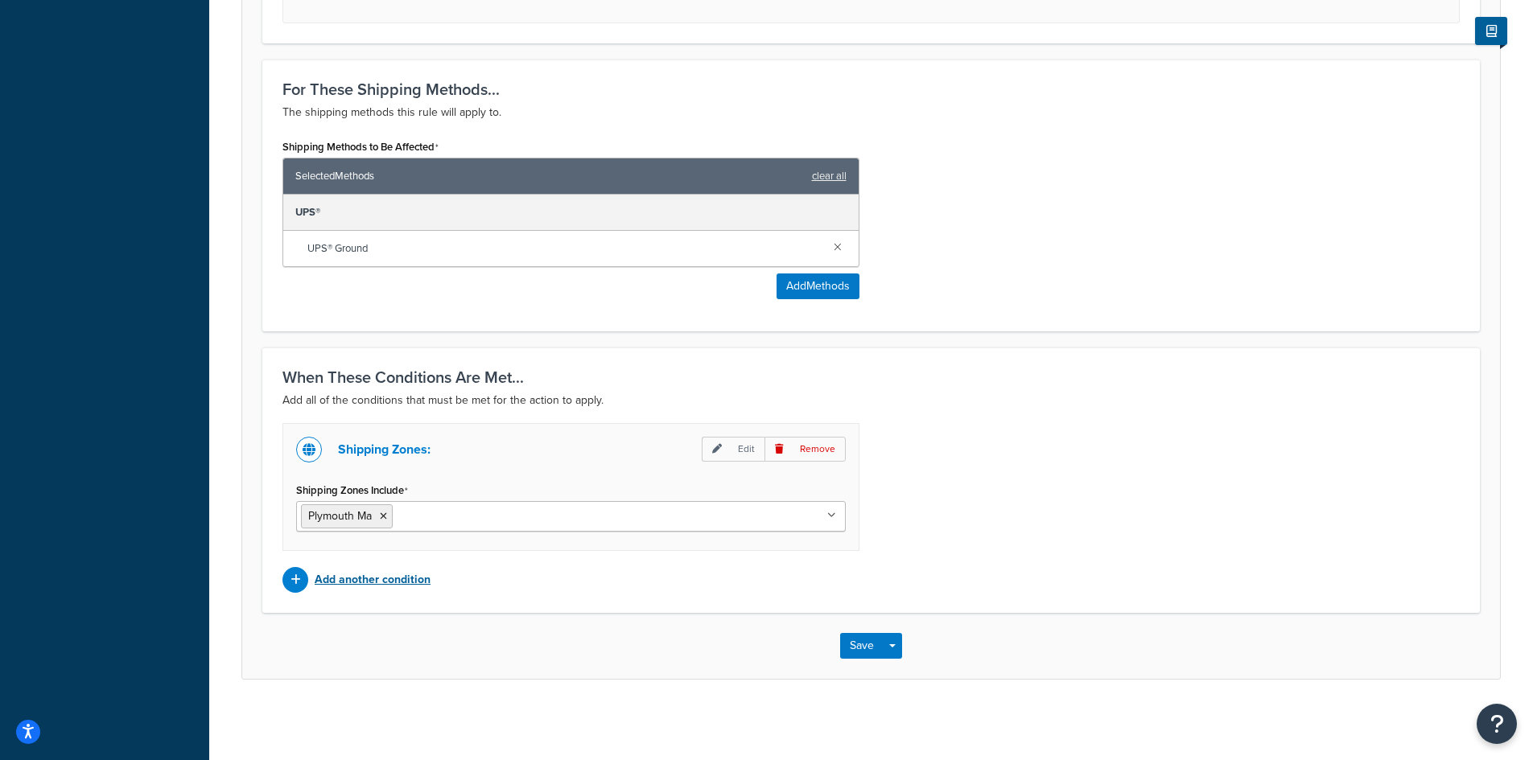
click at [414, 579] on p "Add another condition" at bounding box center [373, 580] width 116 height 23
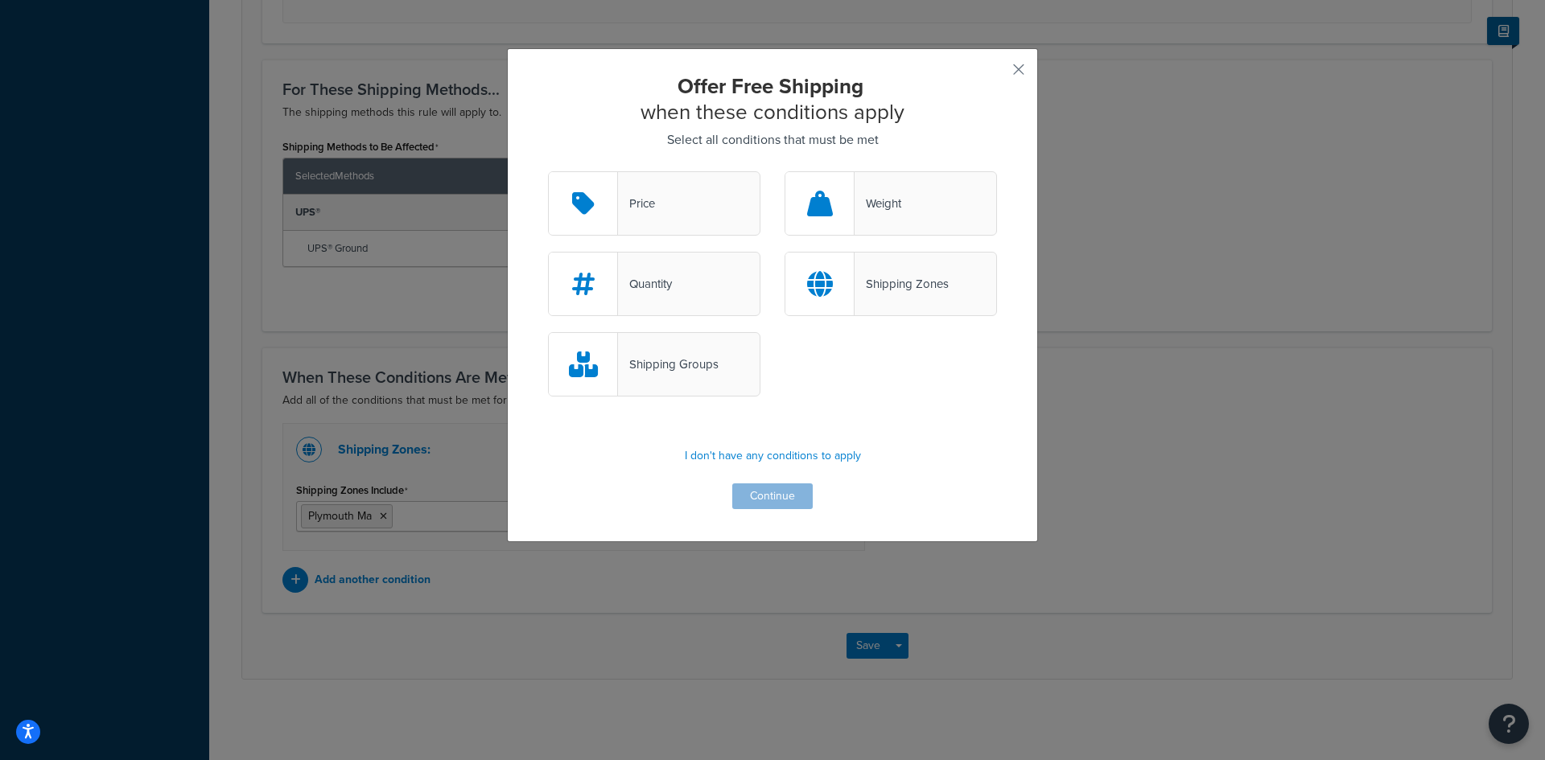
drag, startPoint x: 918, startPoint y: 294, endPoint x: 911, endPoint y: 311, distance: 19.1
click at [917, 294] on div "Shipping Zones" at bounding box center [902, 284] width 94 height 23
click at [0, 0] on input "Shipping Zones" at bounding box center [0, 0] width 0 height 0
click at [752, 500] on button "Continue" at bounding box center [772, 497] width 80 height 26
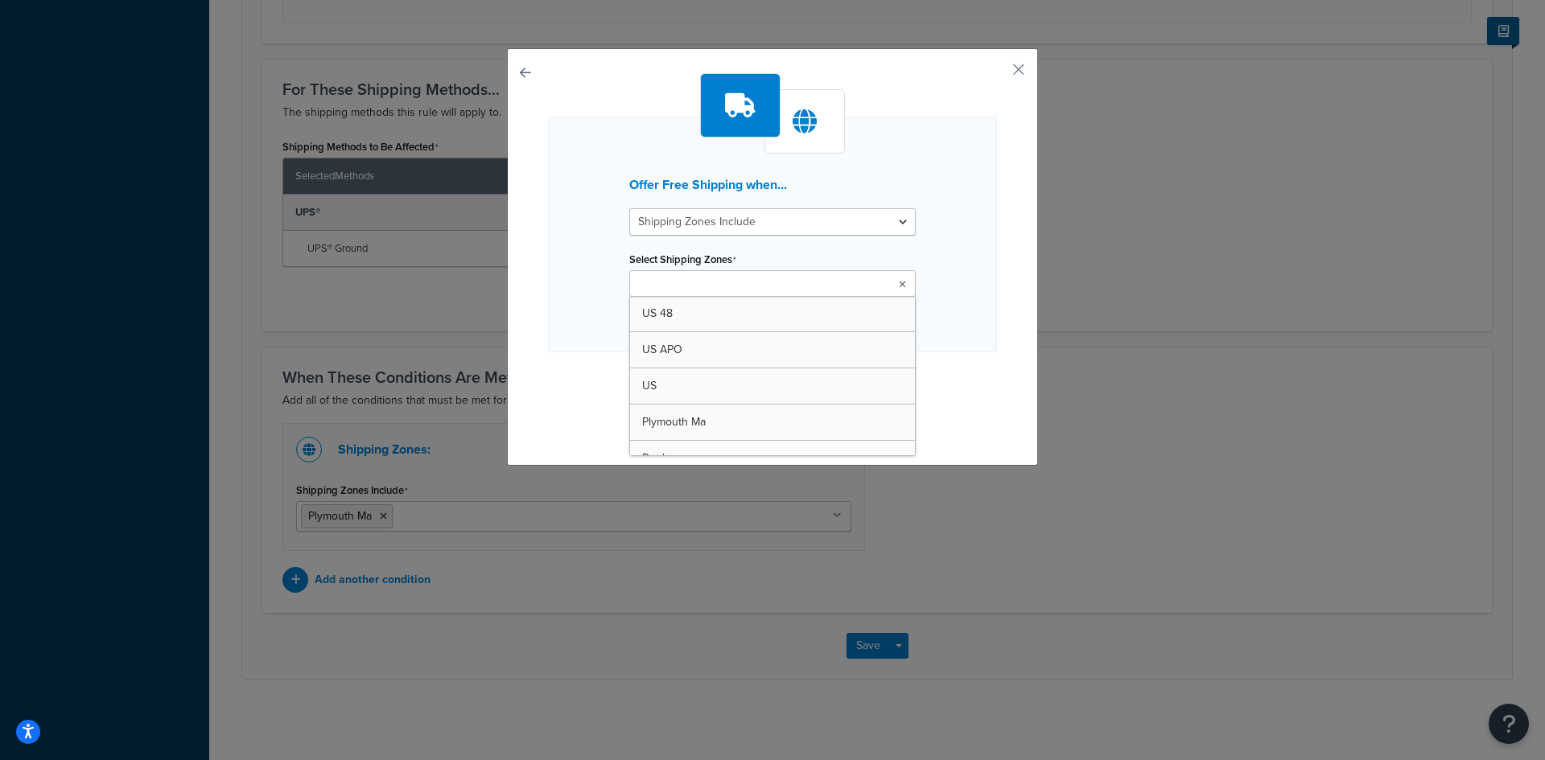
click at [773, 283] on ul at bounding box center [772, 283] width 286 height 27
click at [774, 278] on ul at bounding box center [772, 283] width 286 height 27
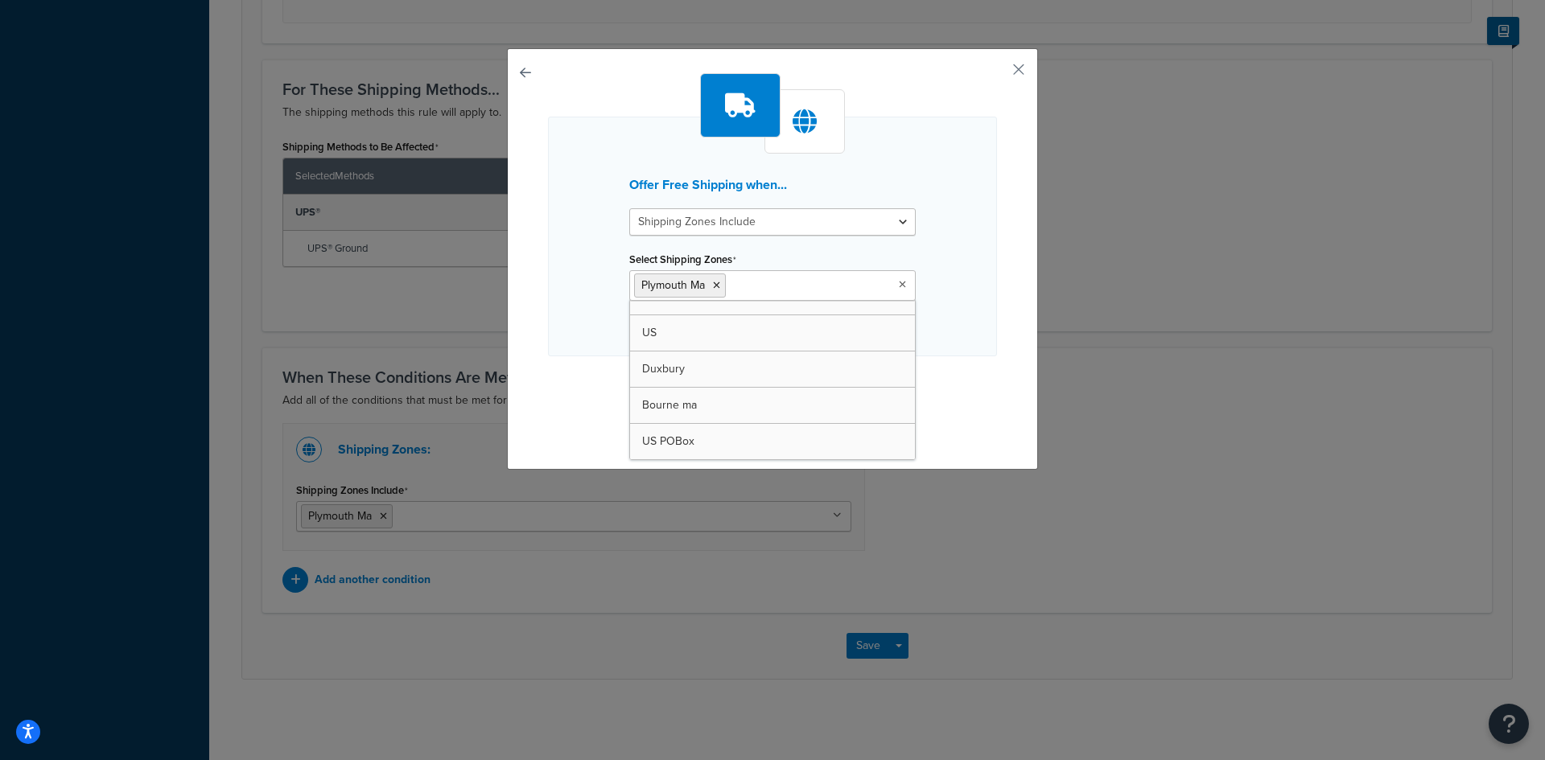
click at [795, 288] on input "Select Shipping Zones" at bounding box center [801, 285] width 142 height 18
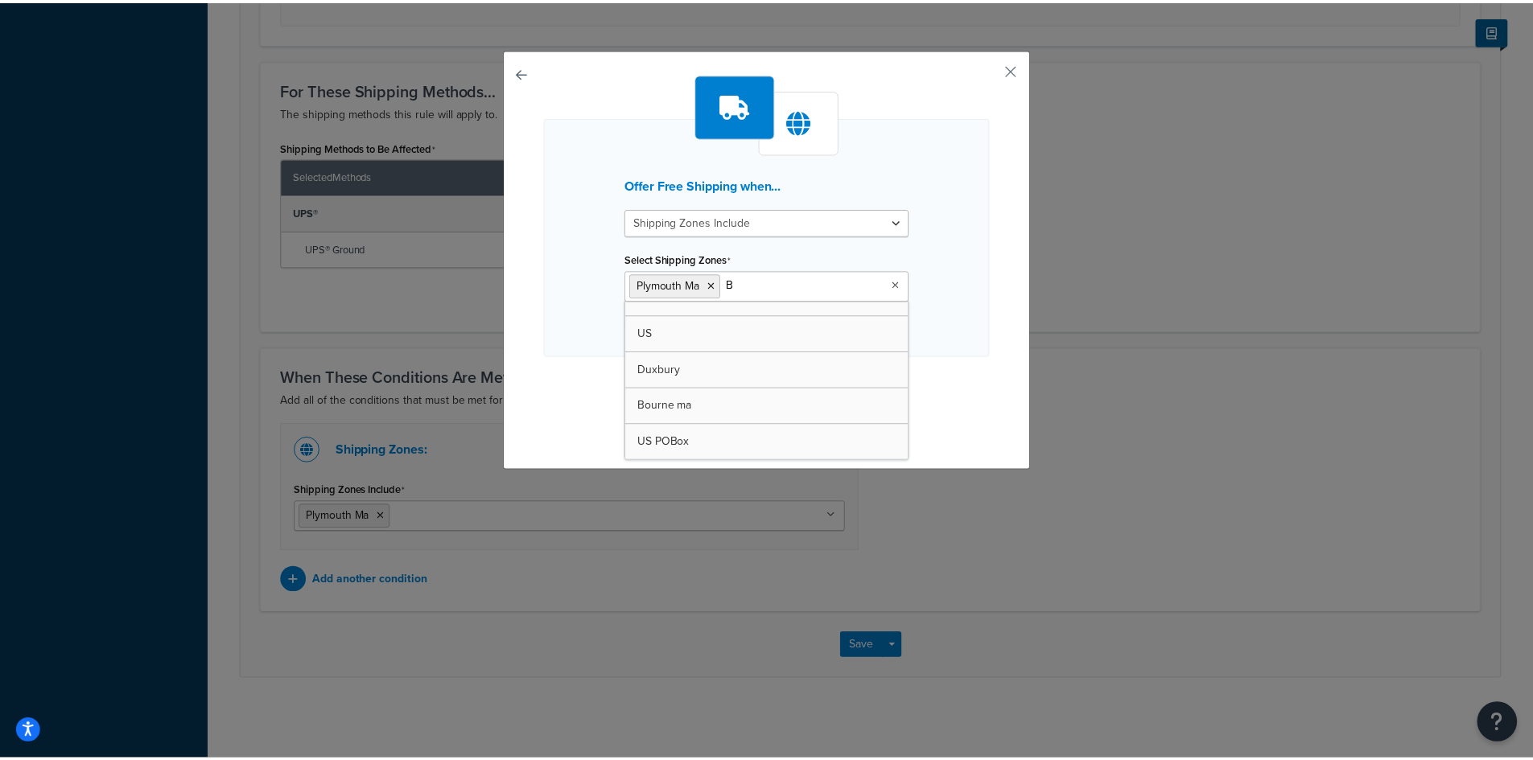
scroll to position [0, 0]
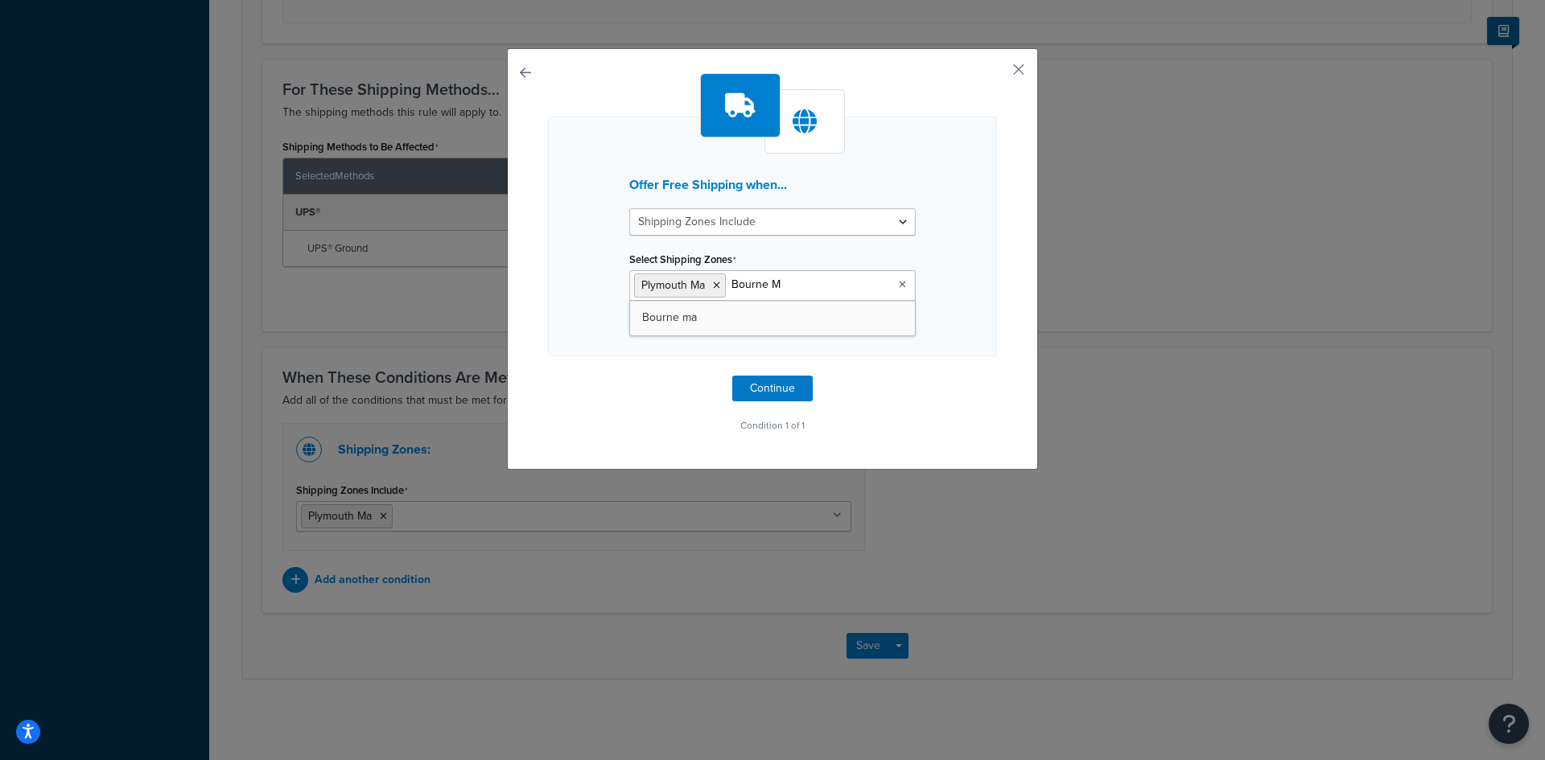
type input "Bourne Ma"
click at [762, 385] on button "Continue" at bounding box center [772, 389] width 80 height 26
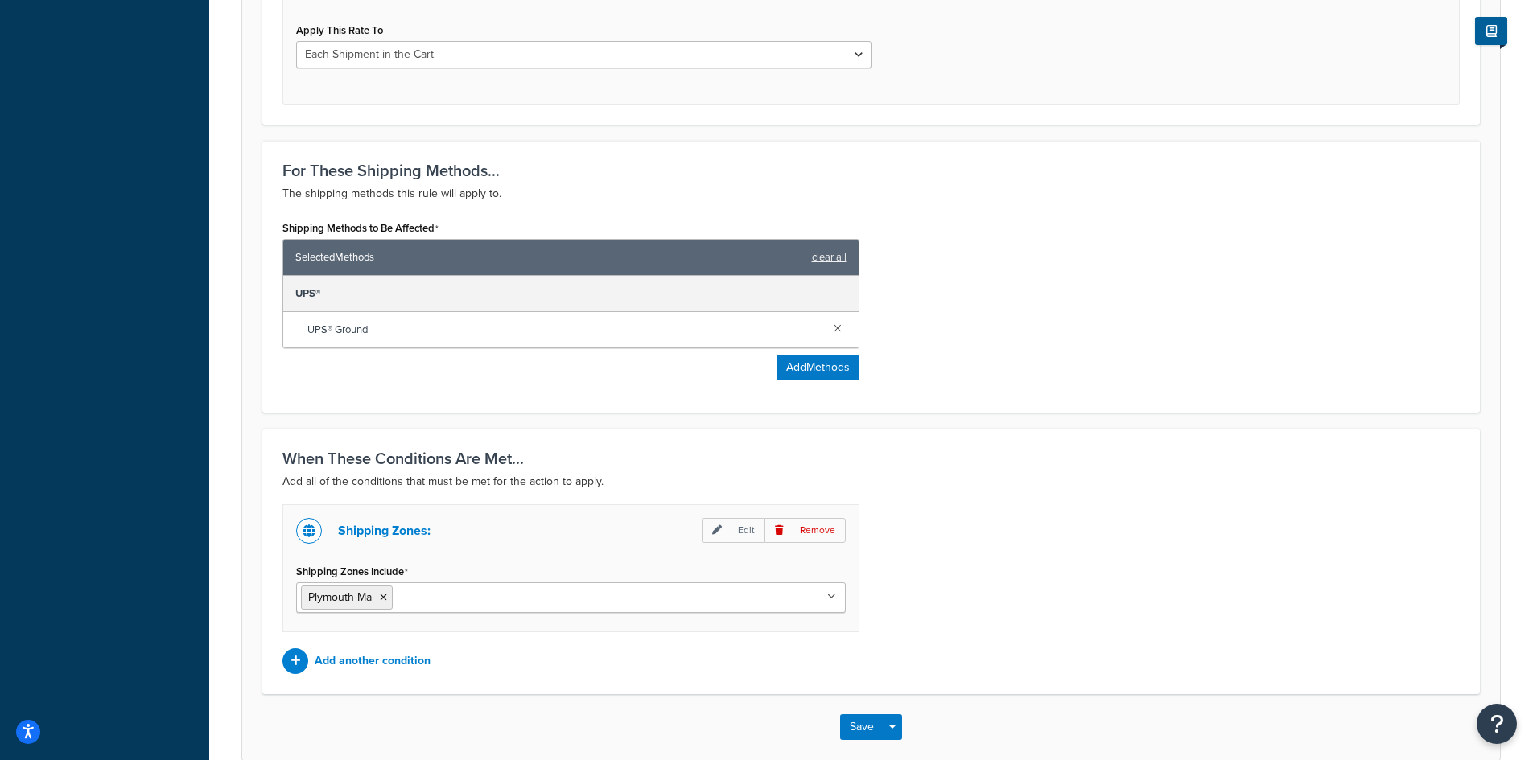
scroll to position [702, 0]
